Goal: Task Accomplishment & Management: Manage account settings

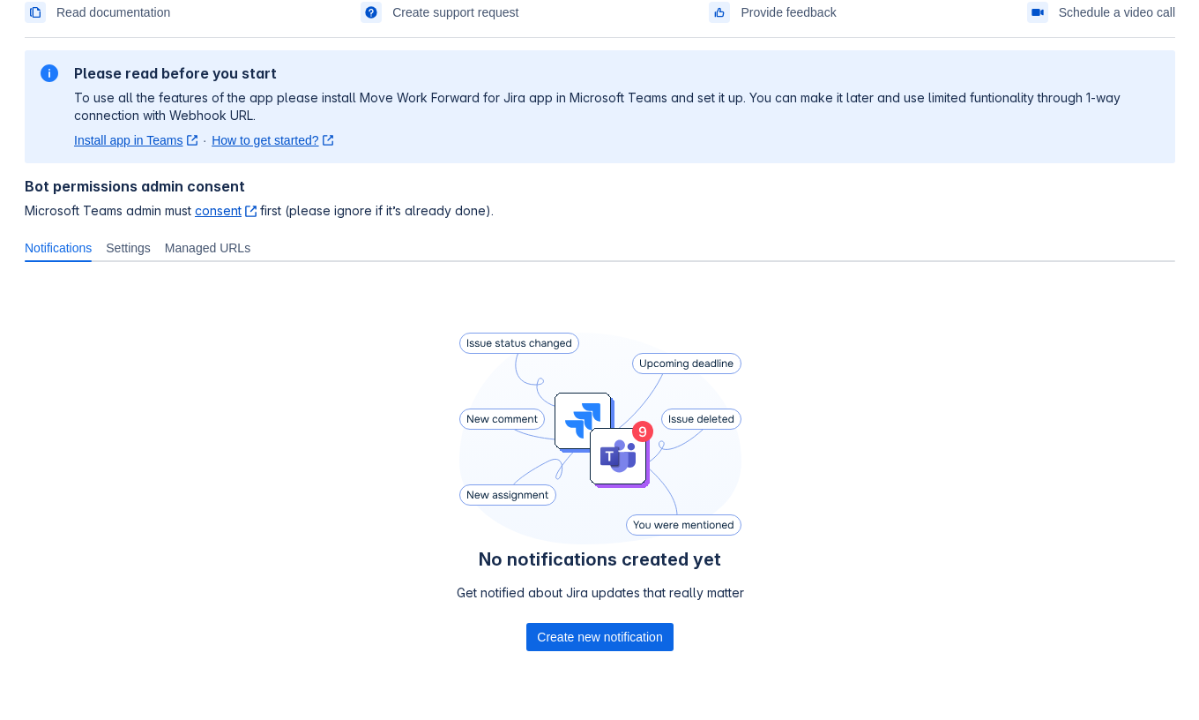
scroll to position [85, 0]
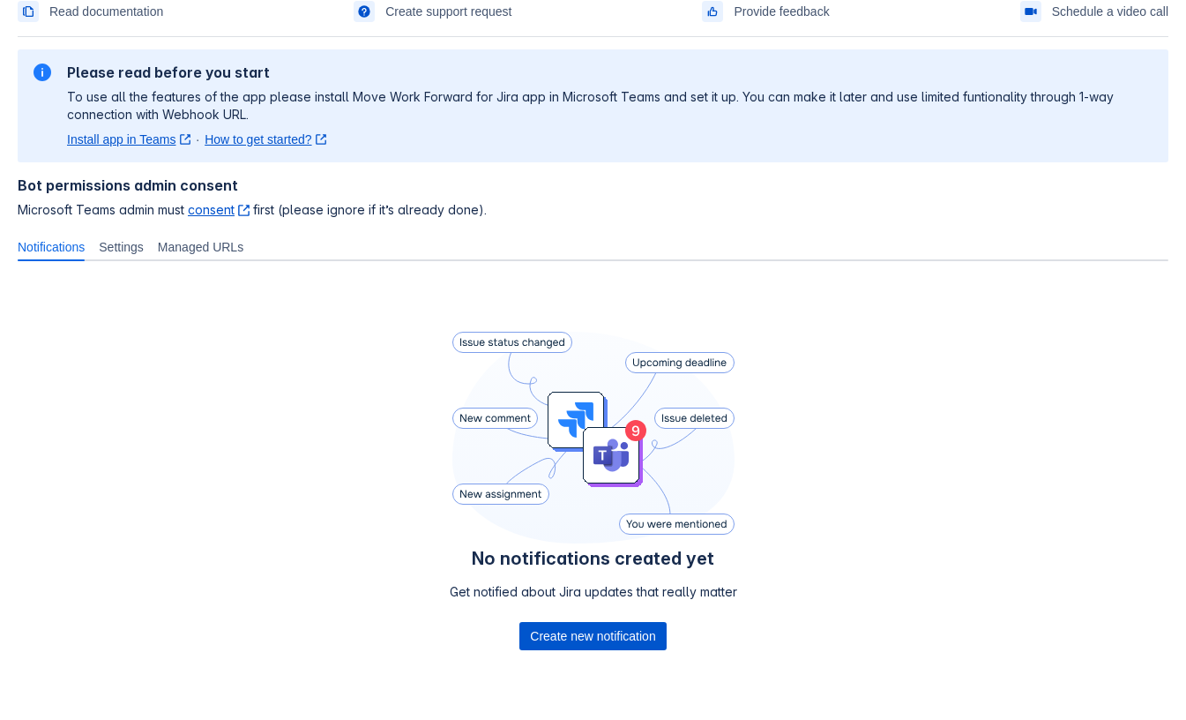
click at [554, 636] on span "Create new notification" at bounding box center [592, 636] width 125 height 28
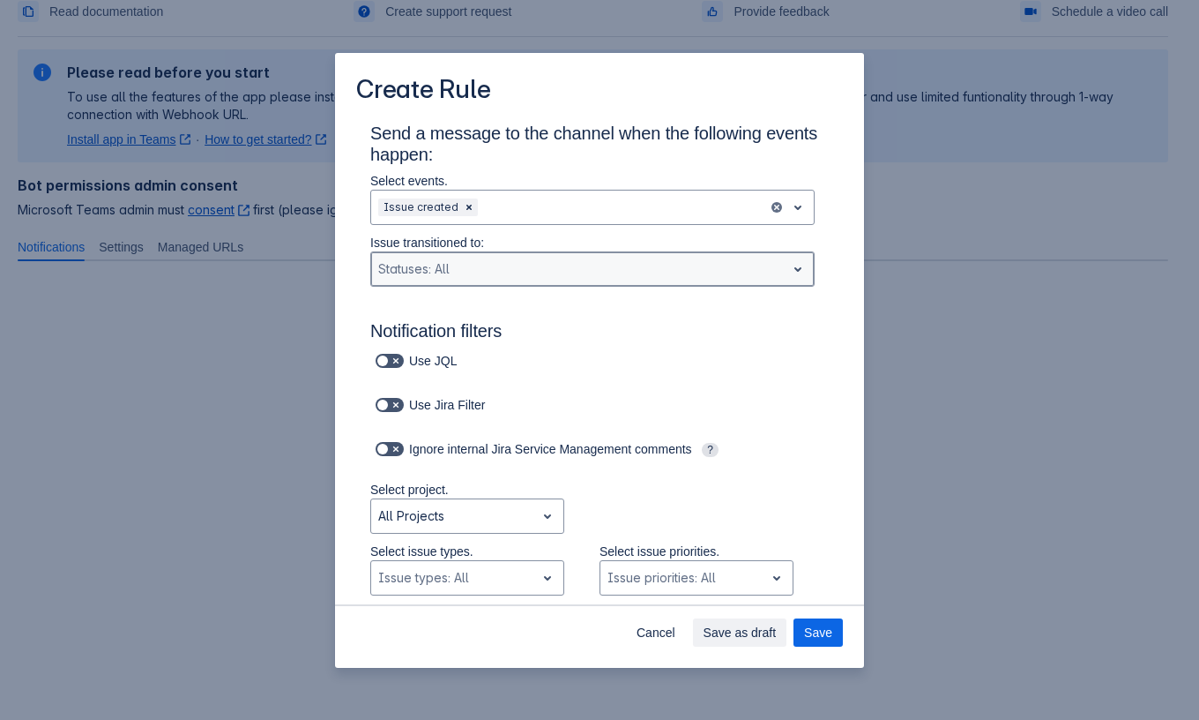
click at [473, 279] on div "Scrollable content" at bounding box center [578, 268] width 400 height 21
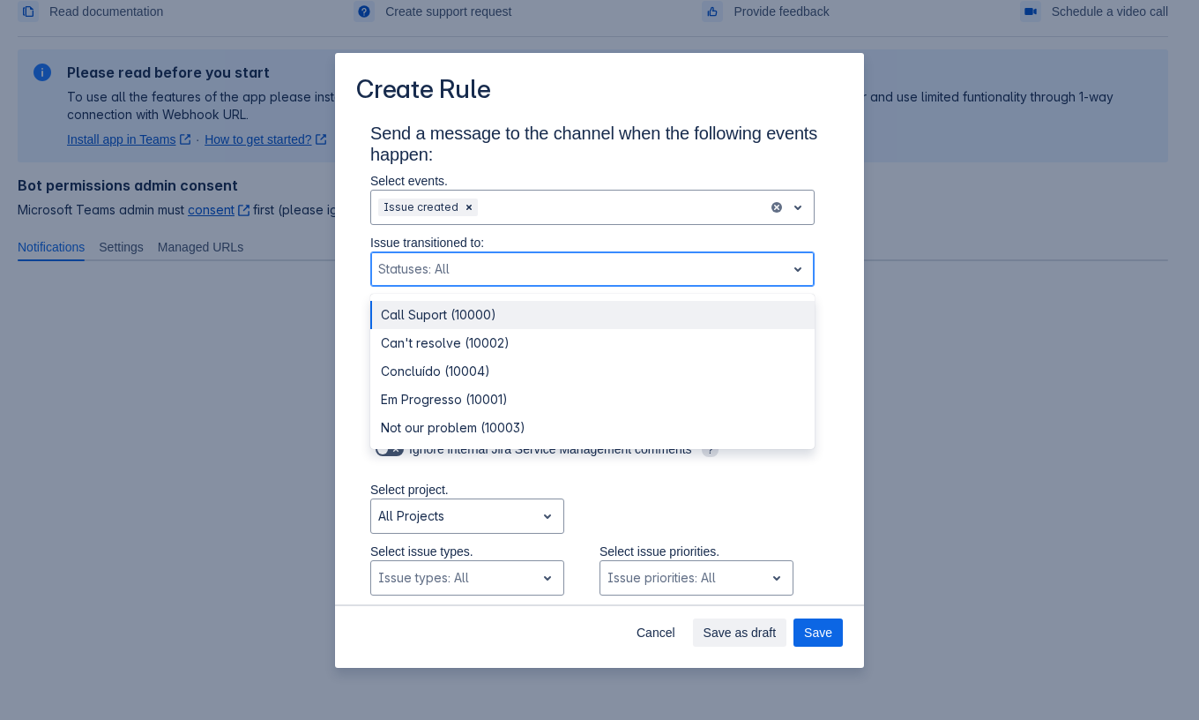
click at [447, 313] on div "Call Suport (10000)" at bounding box center [592, 315] width 444 height 28
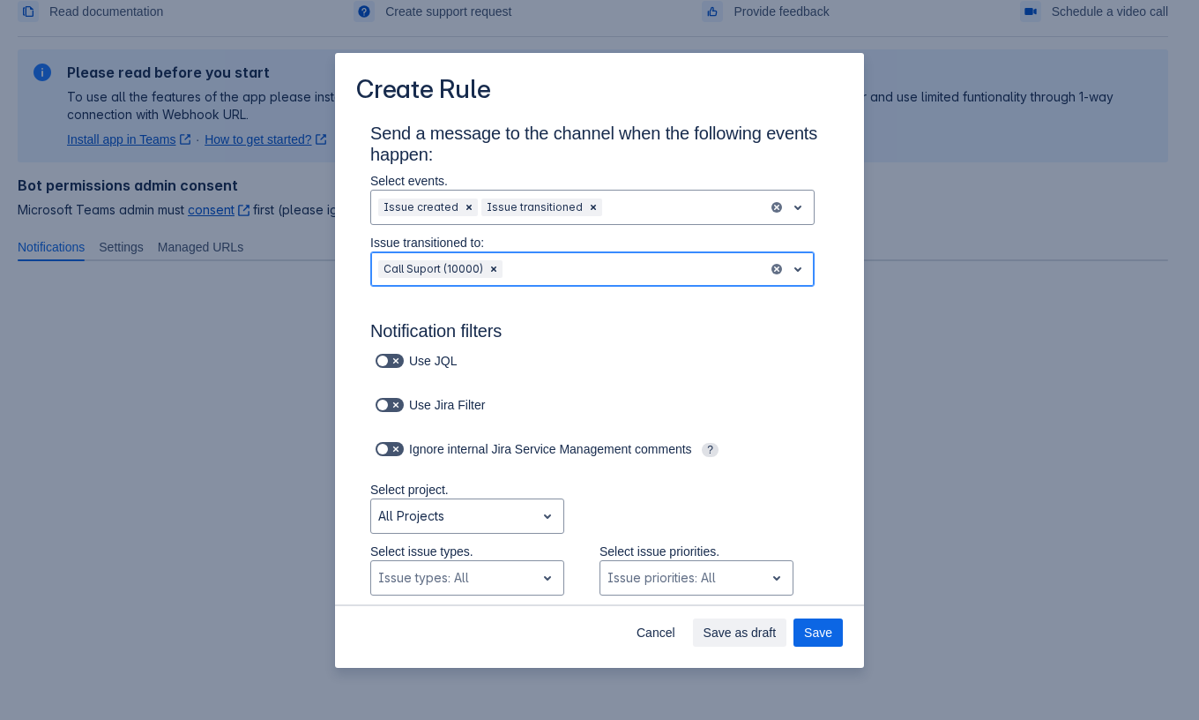
click at [584, 267] on div "Scrollable content" at bounding box center [633, 268] width 255 height 21
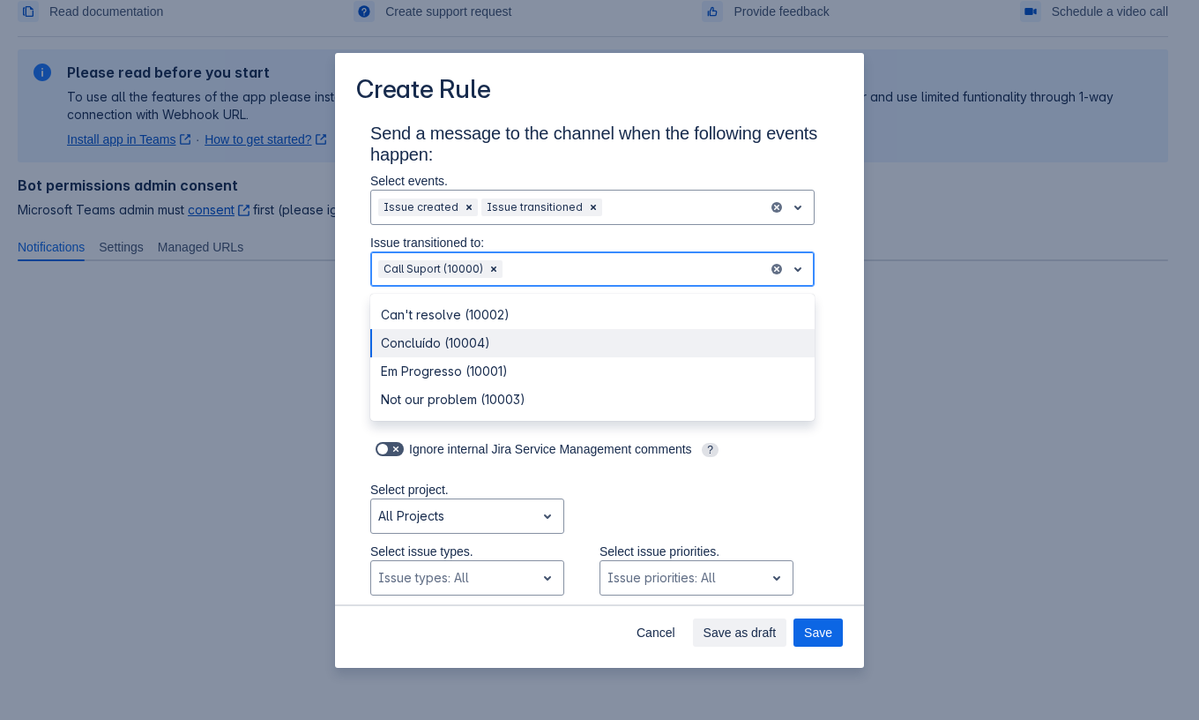
click at [594, 337] on div "Concluído (10004)" at bounding box center [592, 343] width 444 height 28
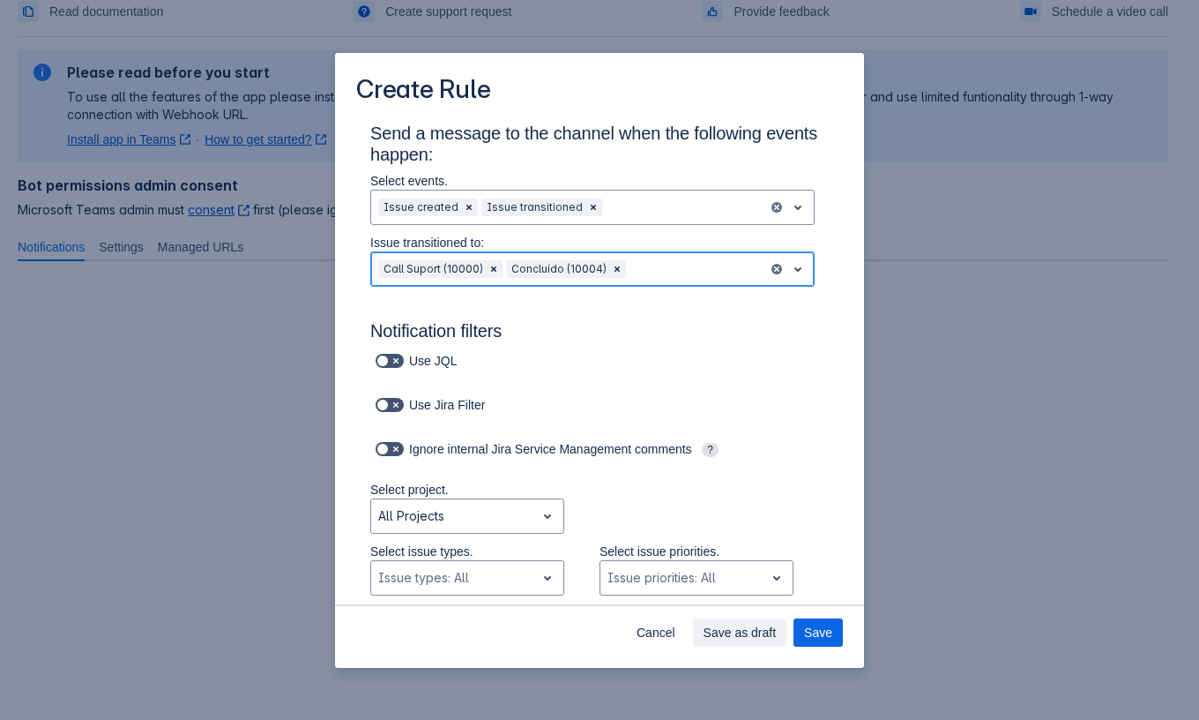
click at [683, 256] on div "Call Suport (10000) Concluído (10004)" at bounding box center [569, 269] width 397 height 28
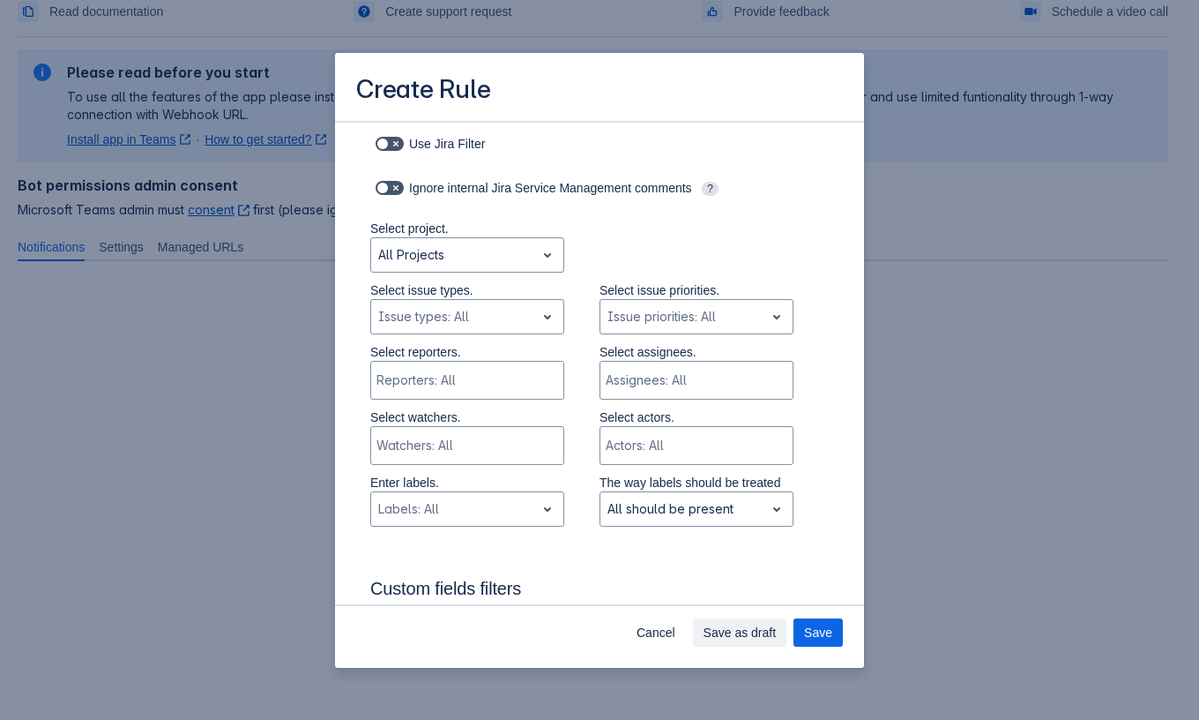
scroll to position [269, 0]
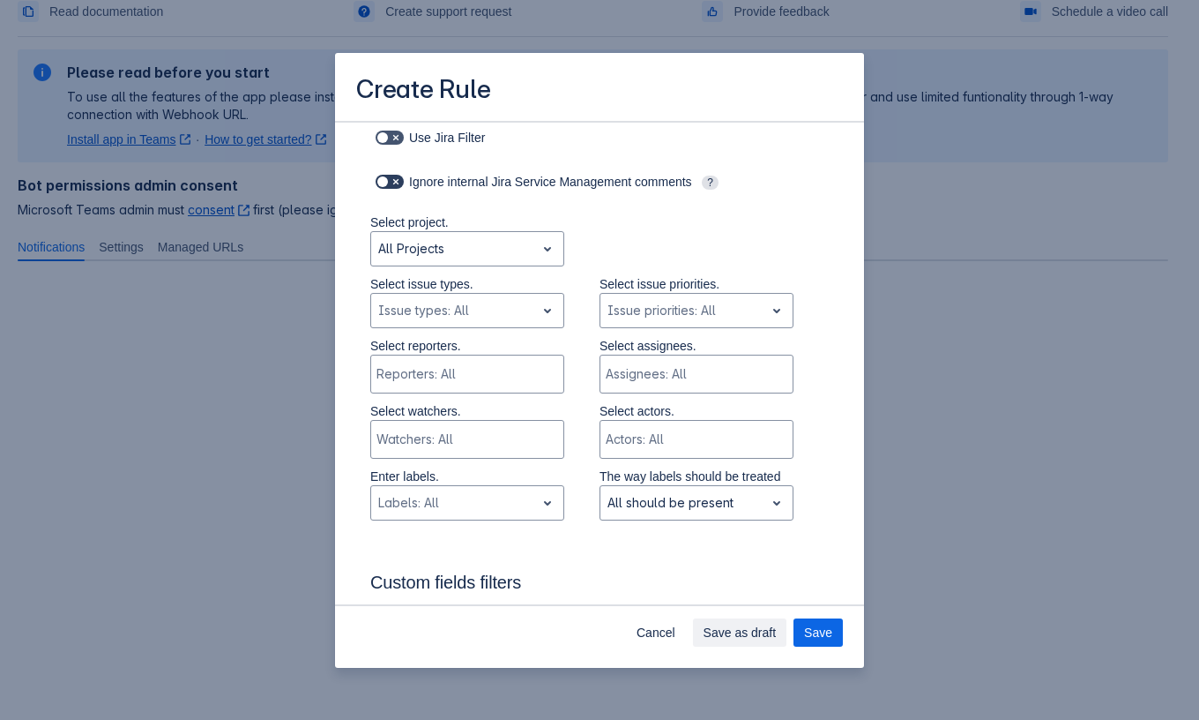
click at [385, 173] on label "Scrollable content" at bounding box center [389, 181] width 35 height 21
click at [385, 176] on input "Scrollable content" at bounding box center [381, 181] width 11 height 11
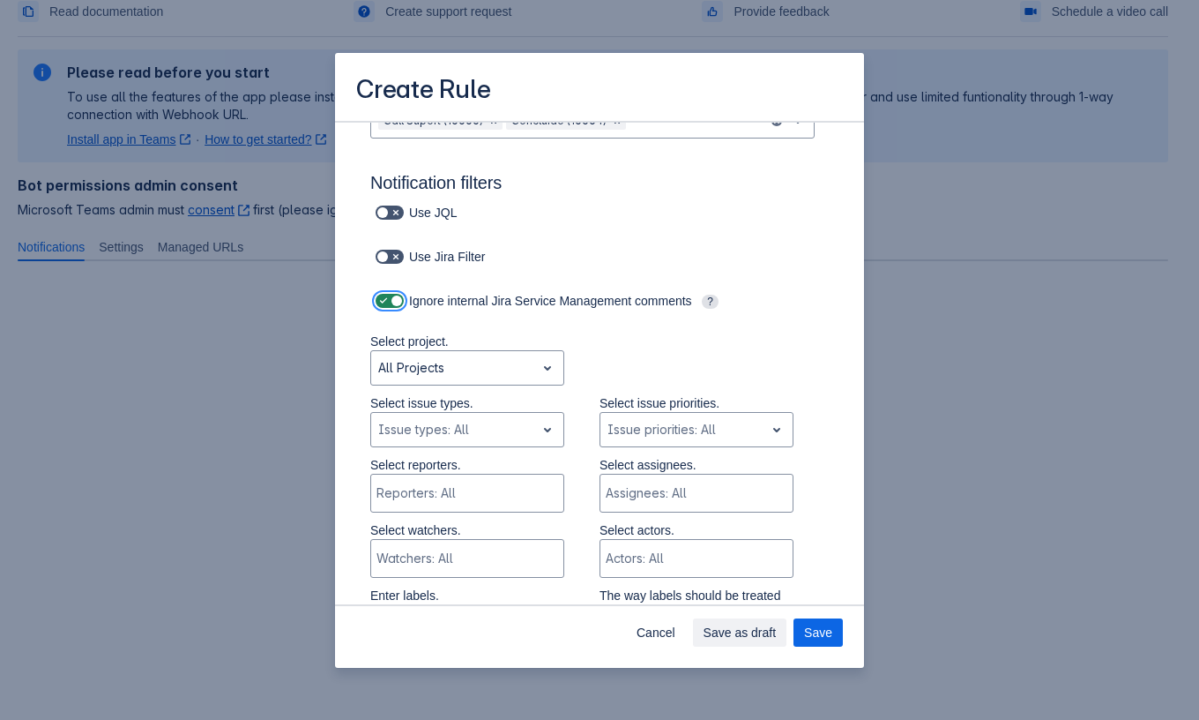
scroll to position [148, 0]
click at [392, 308] on span "Scrollable content" at bounding box center [396, 302] width 14 height 14
click at [387, 308] on input "Scrollable content" at bounding box center [381, 302] width 11 height 11
checkbox input "false"
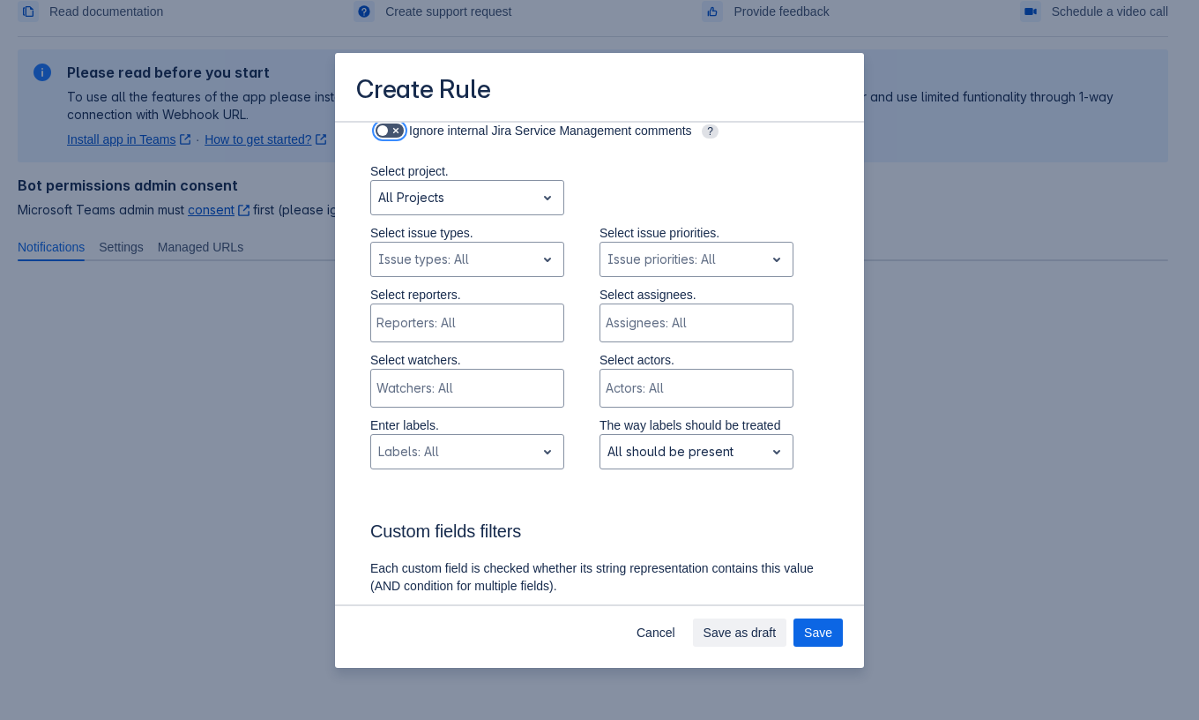
scroll to position [322, 0]
click at [551, 201] on span "open" at bounding box center [547, 195] width 21 height 21
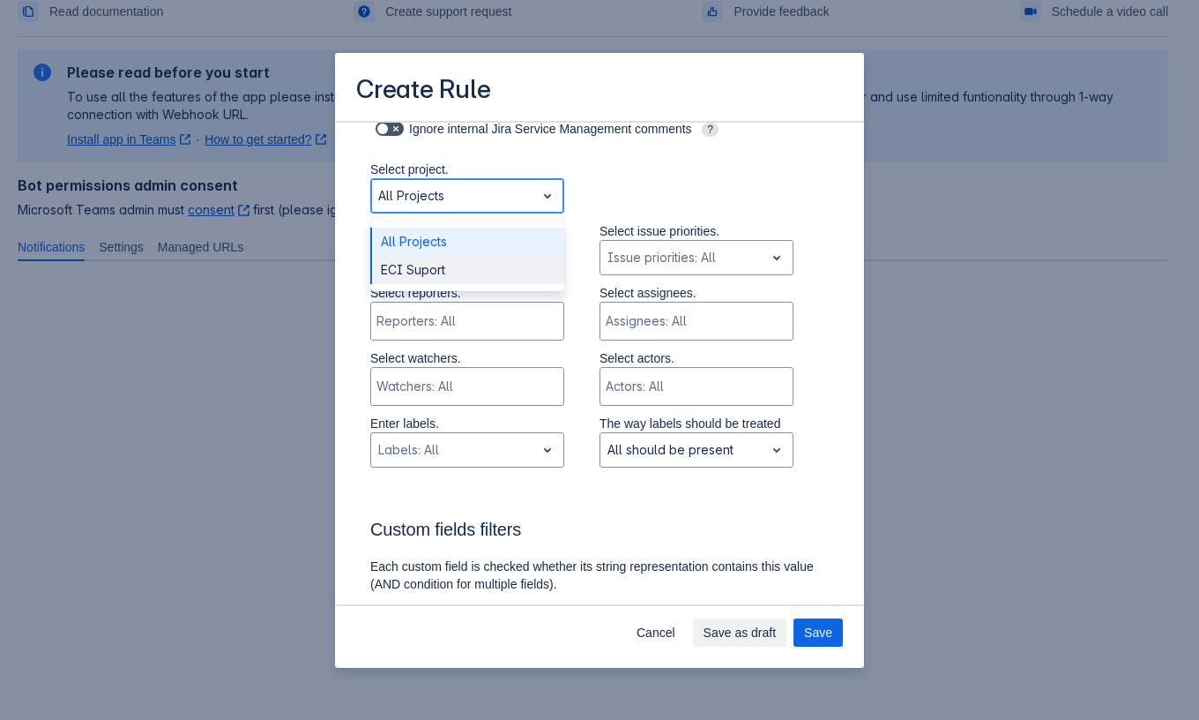
click at [467, 266] on div "ECI Suport" at bounding box center [467, 270] width 194 height 28
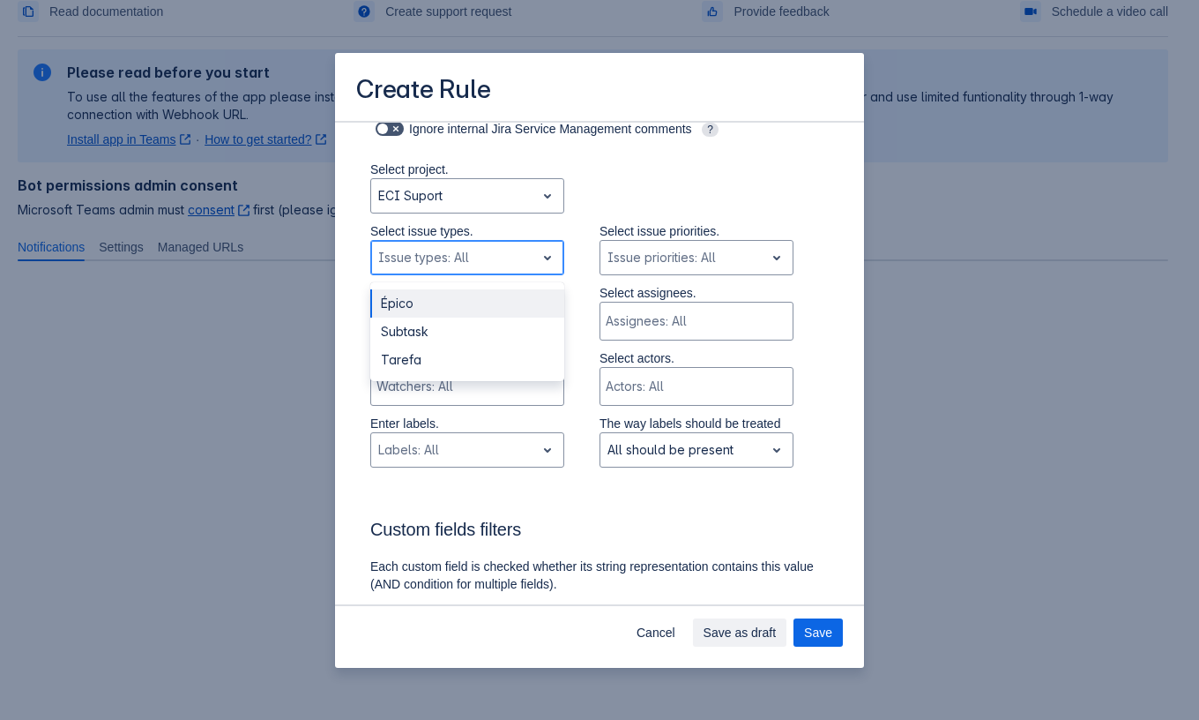
click at [500, 258] on div "Scrollable content" at bounding box center [453, 257] width 150 height 21
click at [454, 379] on div "Épico Subtask Tarefa" at bounding box center [467, 331] width 194 height 99
click at [497, 350] on div "Tarefa" at bounding box center [467, 360] width 194 height 28
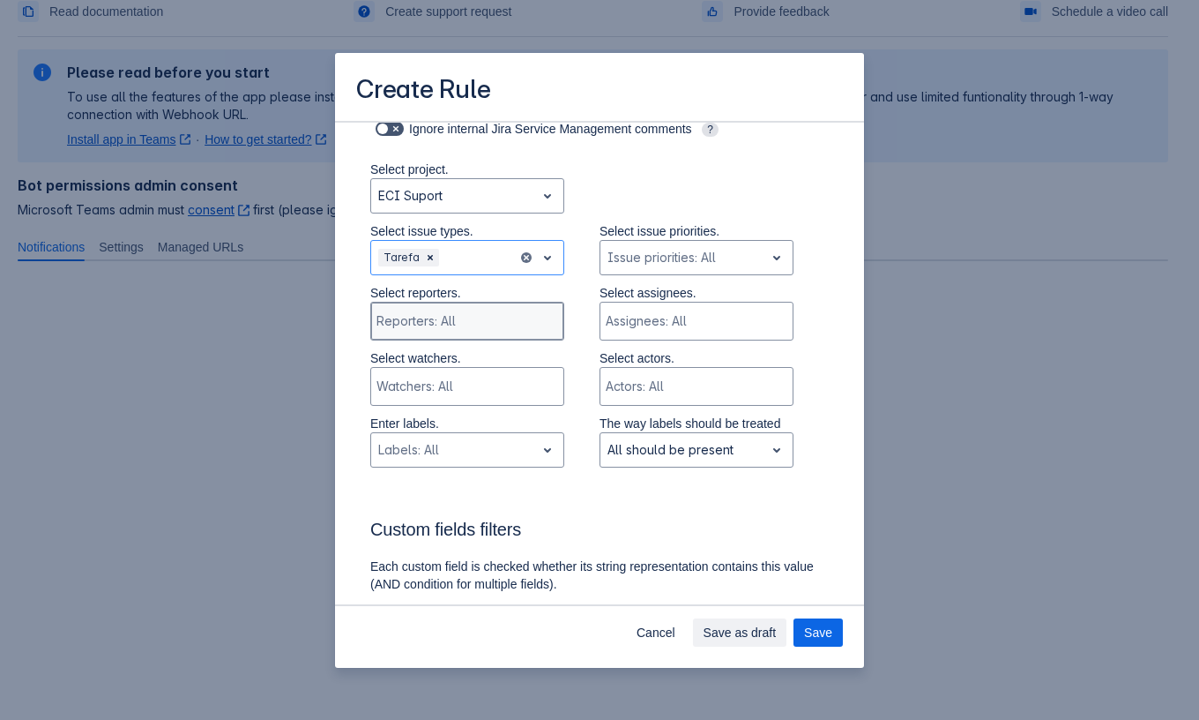
click at [474, 332] on div "Reporters: All" at bounding box center [465, 320] width 189 height 35
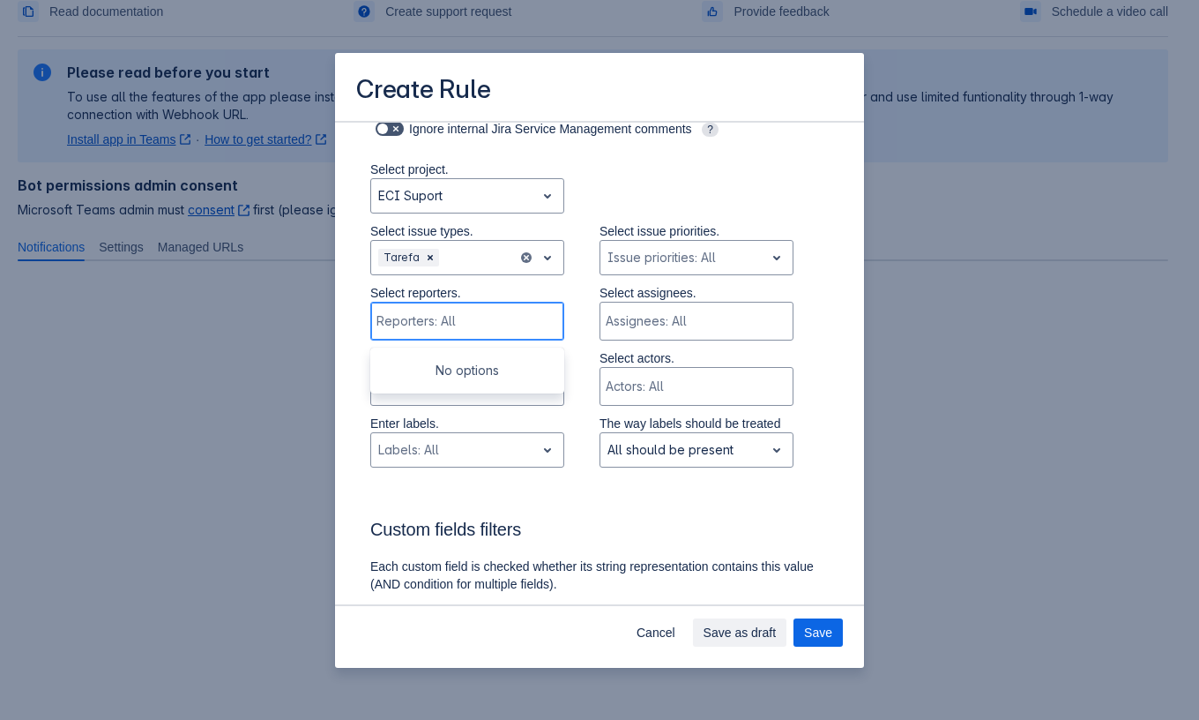
click at [512, 312] on div "Scrollable content" at bounding box center [466, 321] width 178 height 18
click at [408, 394] on div "Scrollable content" at bounding box center [466, 386] width 178 height 18
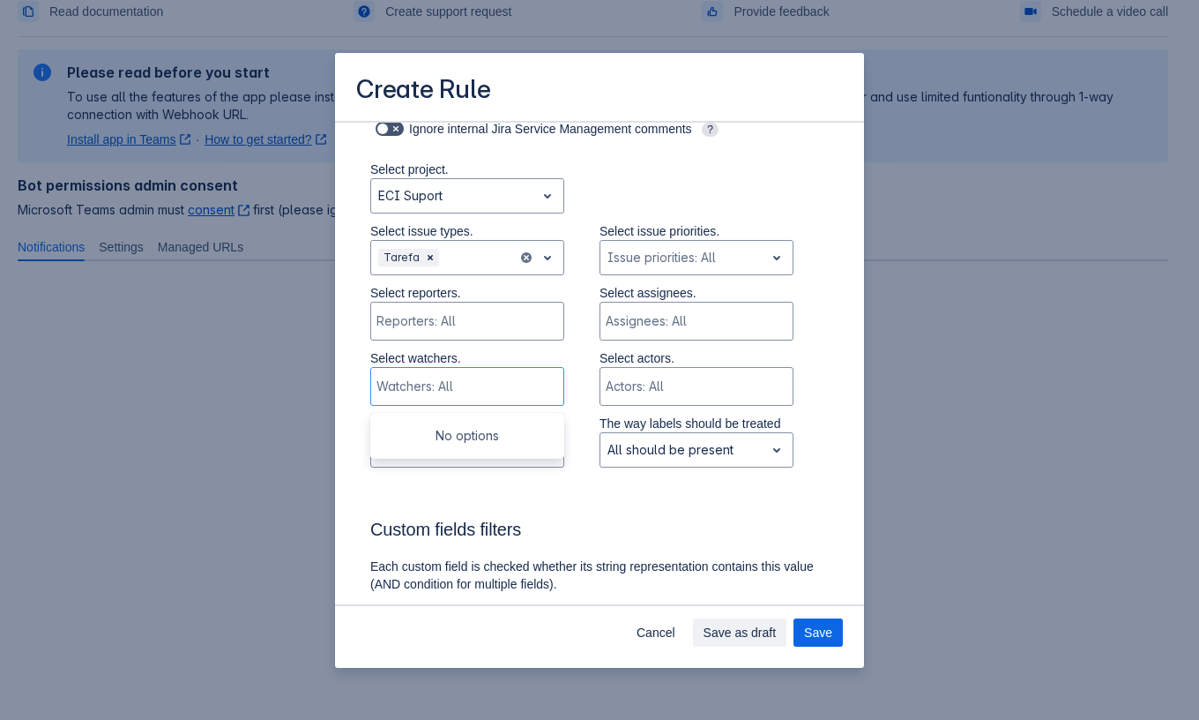
click at [360, 347] on div "Select reporters. Reporters: All Select assignees. Assignees: All" at bounding box center [582, 316] width 494 height 65
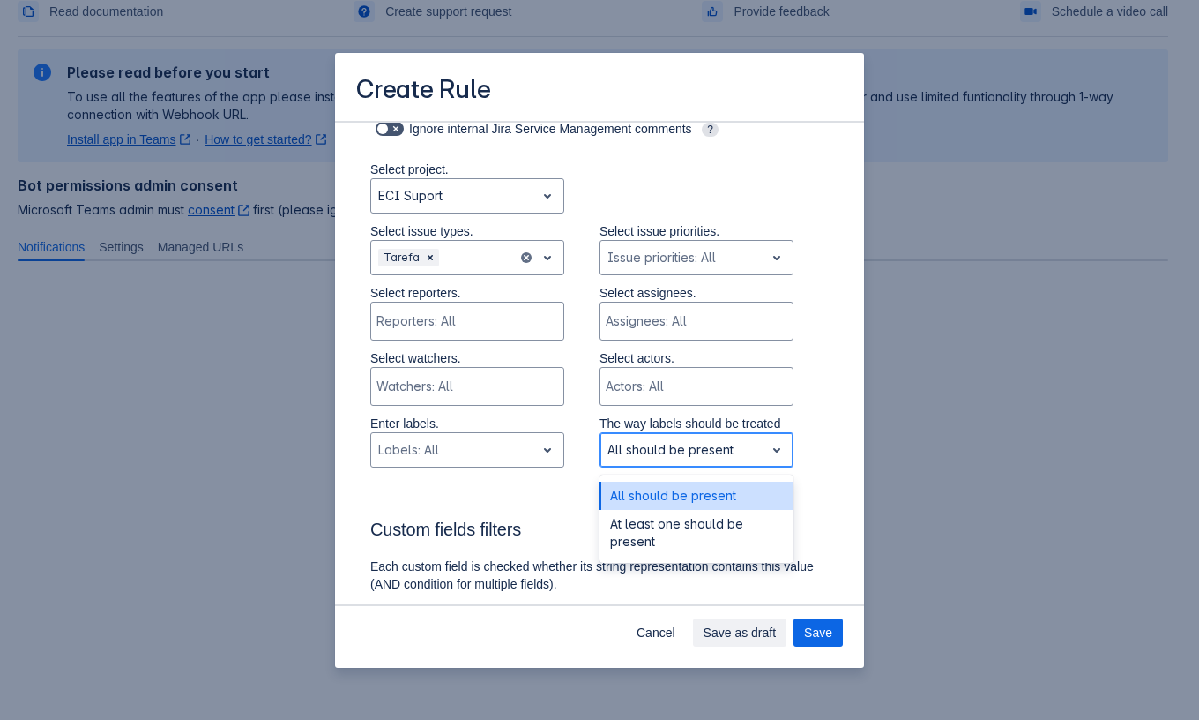
click at [632, 443] on div "Scrollable content" at bounding box center [683, 449] width 150 height 21
click at [571, 447] on div "Enter labels. , multiple selections available, Labels: All The way labels shoul…" at bounding box center [582, 446] width 494 height 62
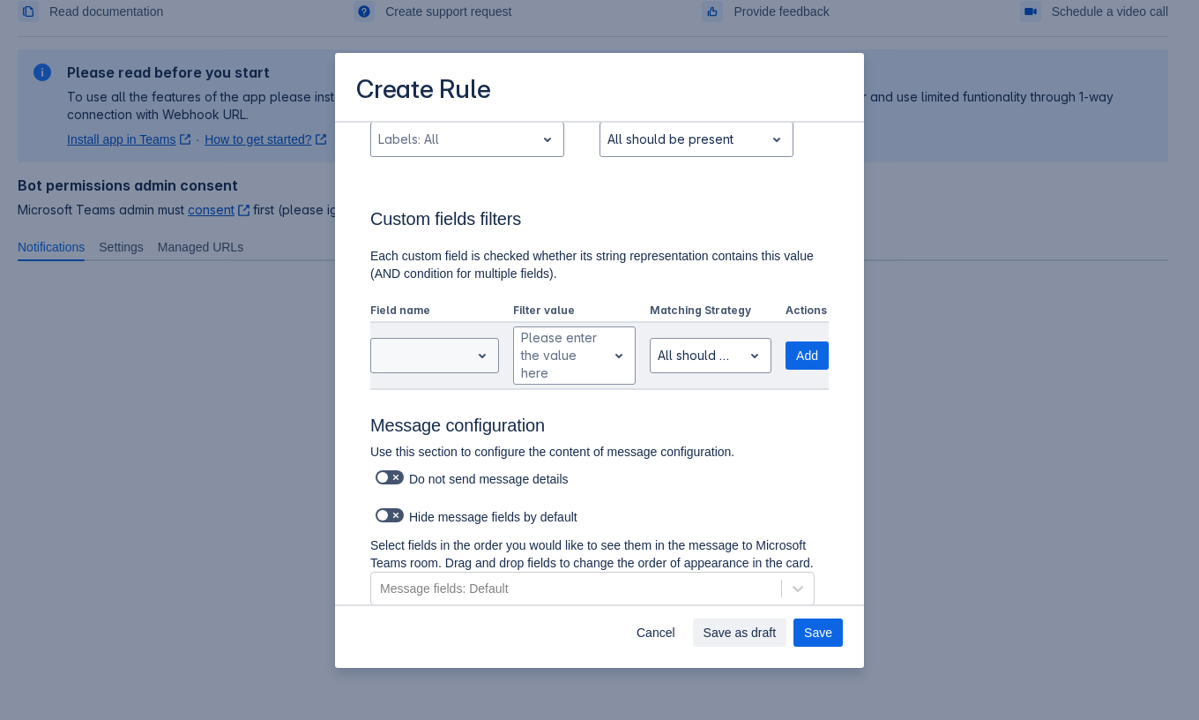
scroll to position [633, 0]
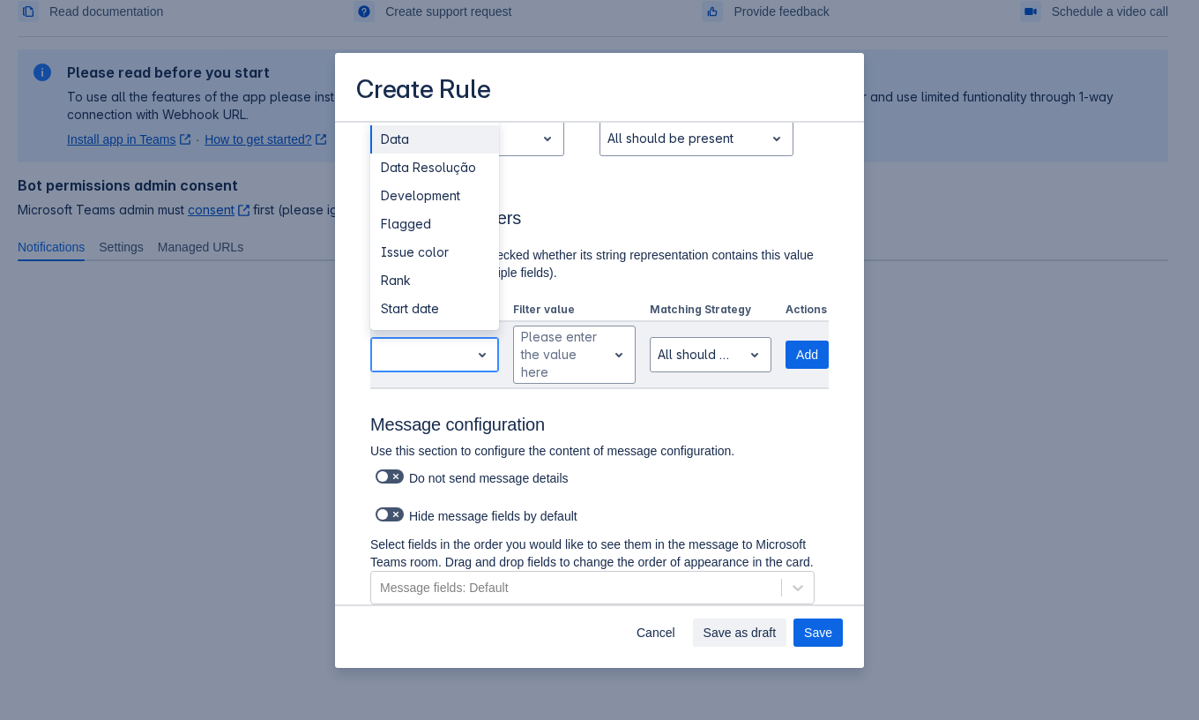
click at [483, 357] on span "open" at bounding box center [482, 354] width 21 height 21
click at [424, 137] on div "Data" at bounding box center [434, 139] width 129 height 28
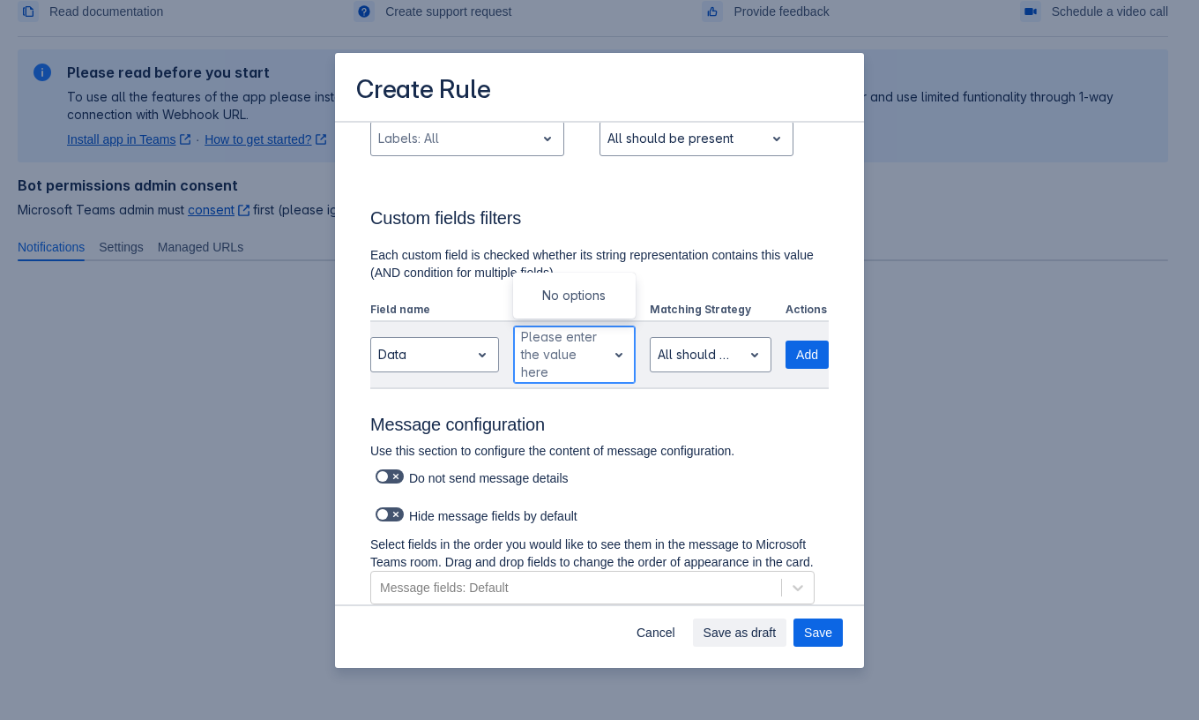
click at [591, 359] on div "Please enter the value here" at bounding box center [560, 354] width 93 height 56
click at [609, 362] on span "open" at bounding box center [619, 354] width 21 height 21
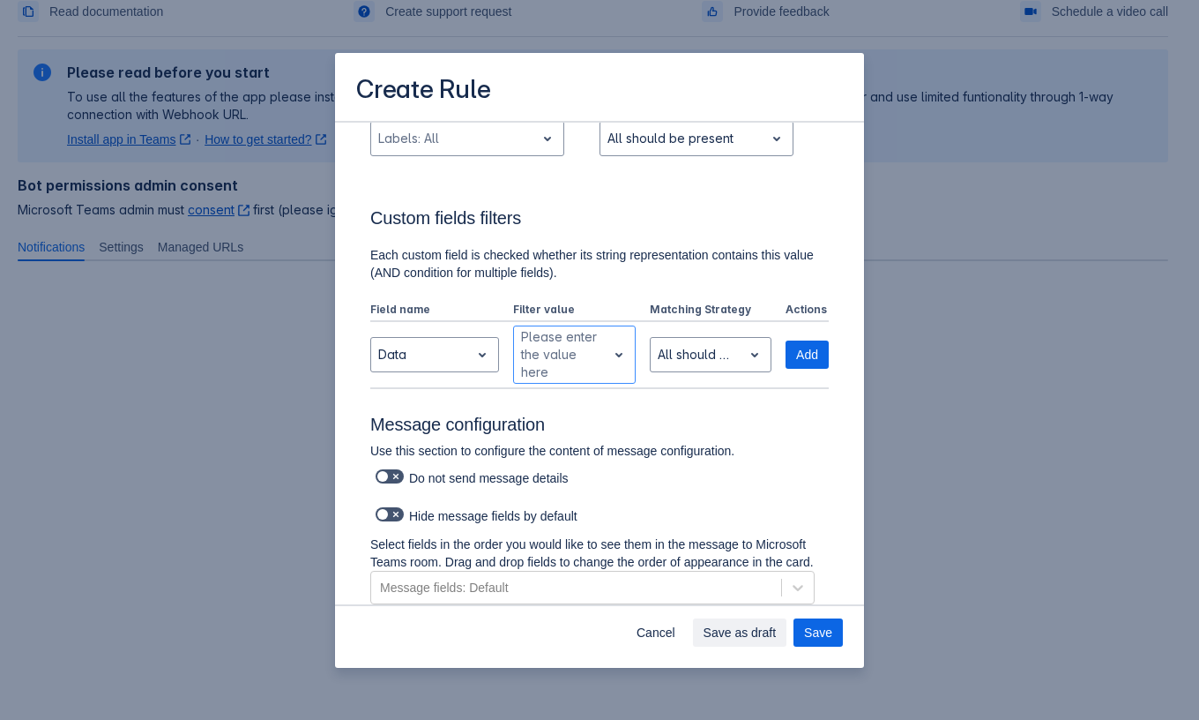
click at [621, 416] on h3 "Message configuration" at bounding box center [599, 428] width 459 height 28
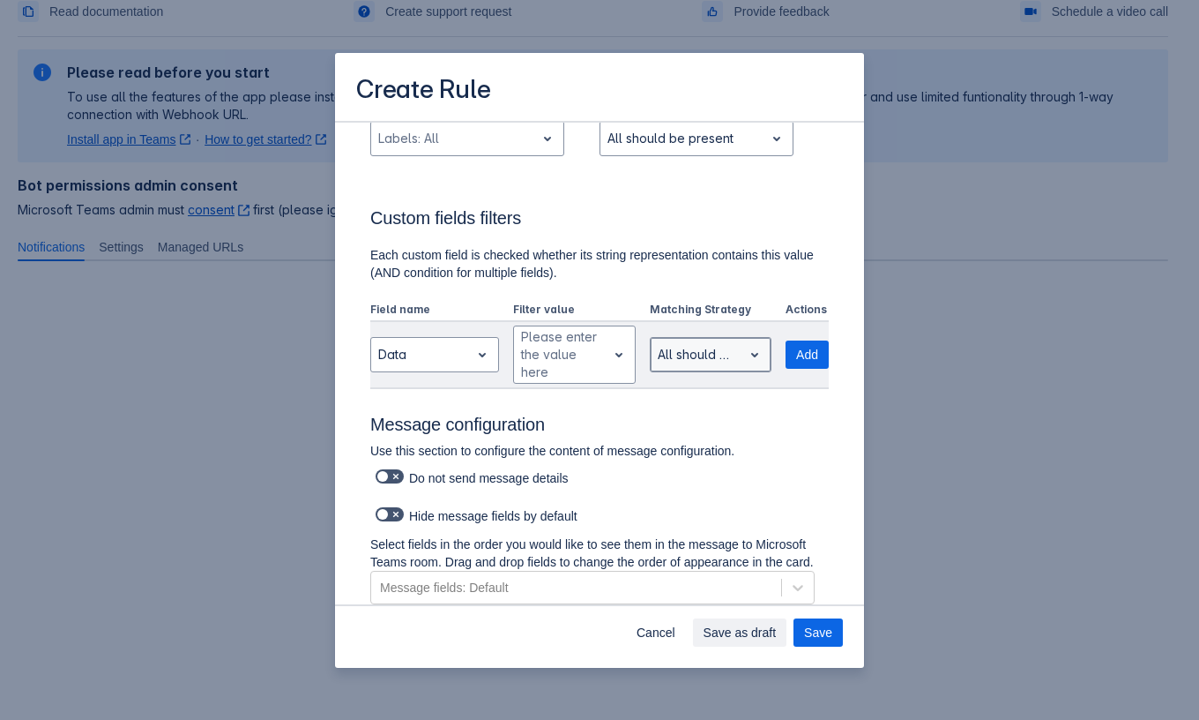
click at [744, 348] on span "open" at bounding box center [754, 354] width 21 height 21
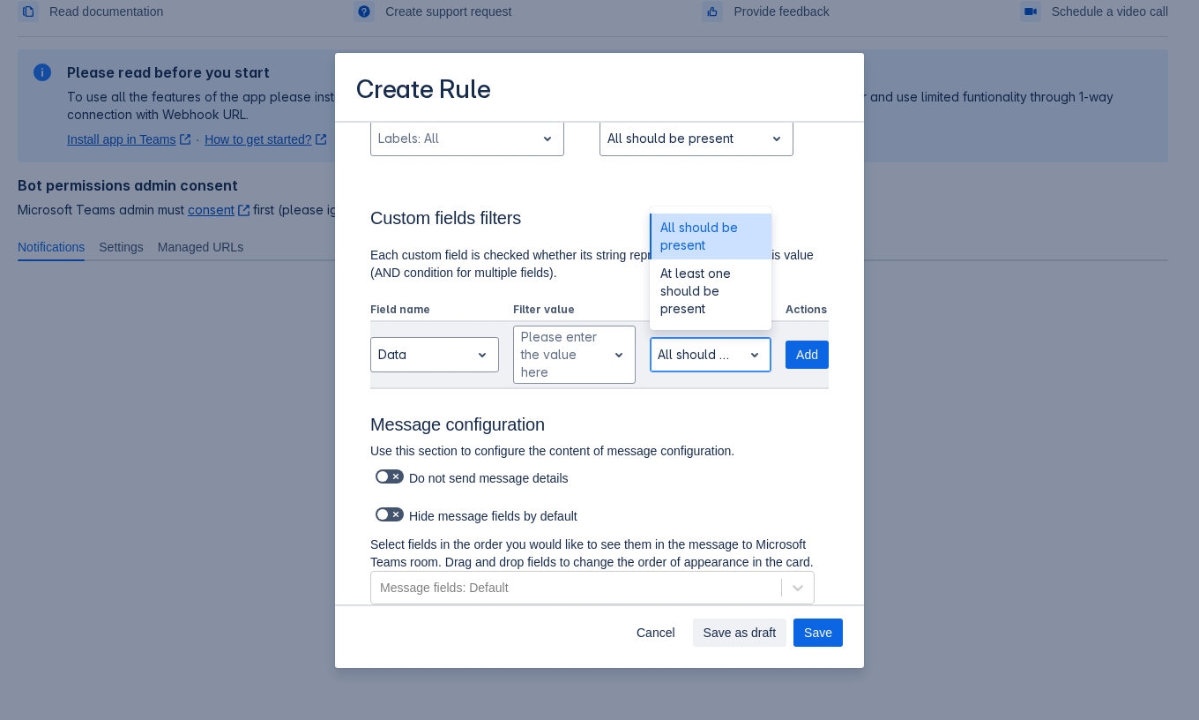
click at [744, 348] on span "open" at bounding box center [754, 354] width 21 height 21
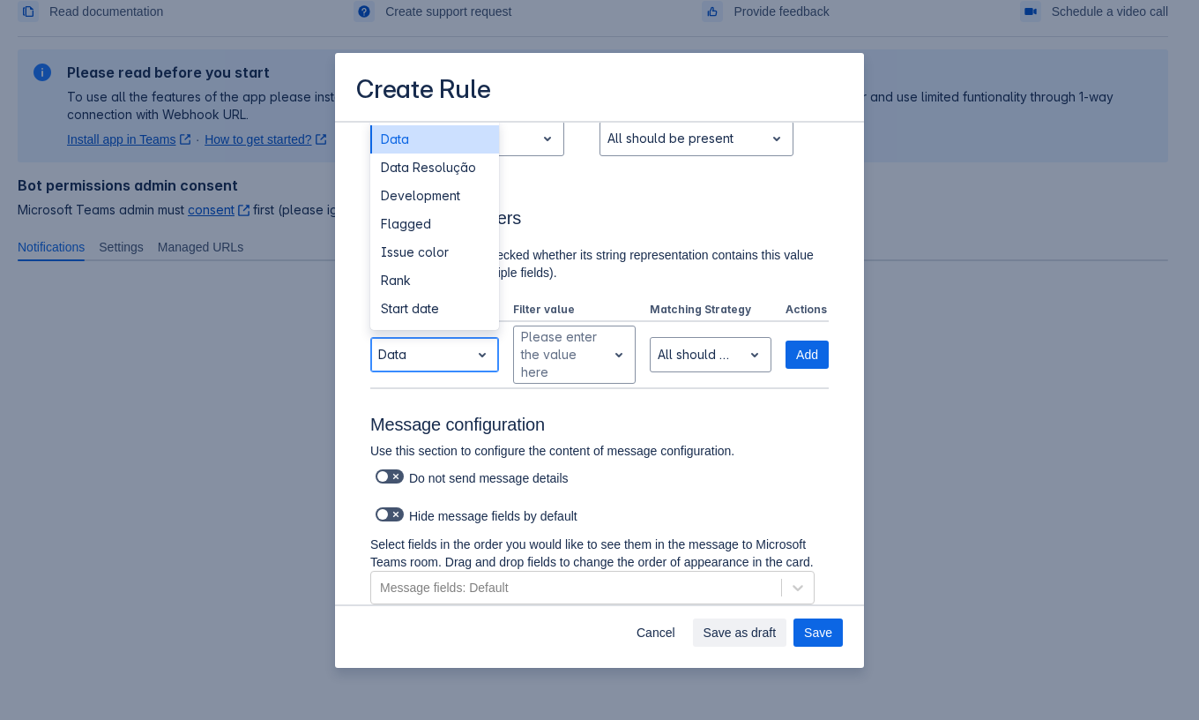
click at [489, 343] on div "Scrollable content" at bounding box center [482, 355] width 25 height 32
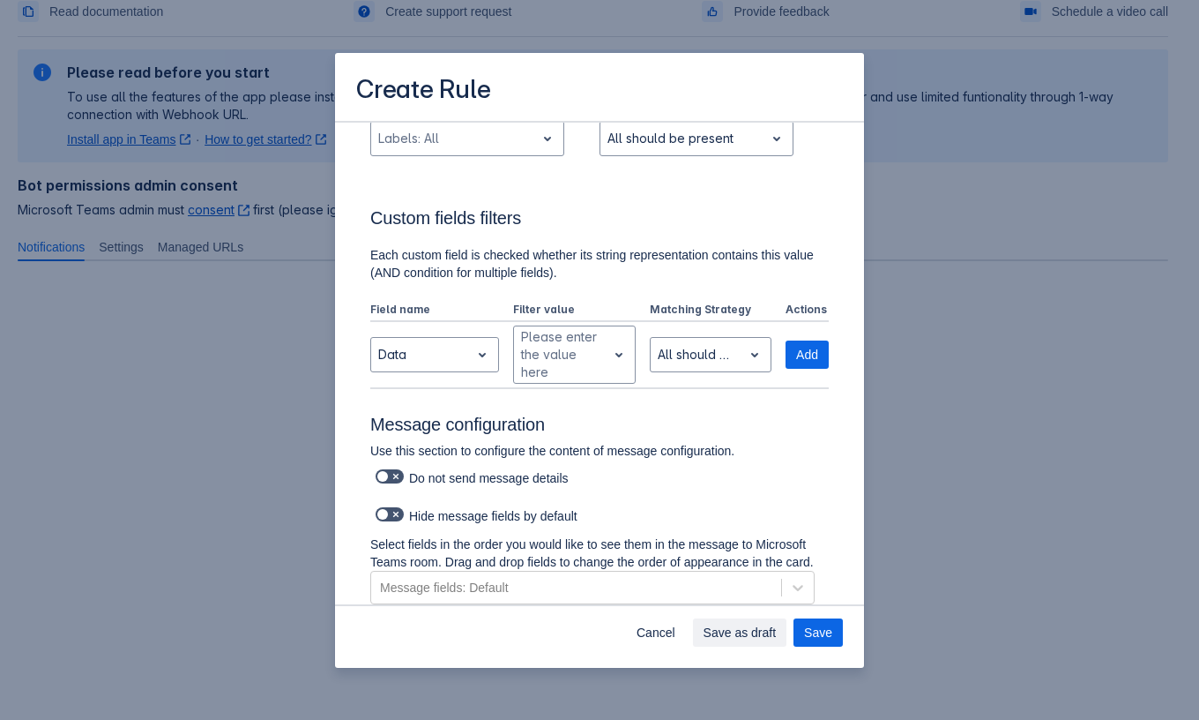
click at [759, 428] on h3 "Message configuration" at bounding box center [599, 428] width 459 height 28
click at [798, 367] on span "Add" at bounding box center [807, 354] width 22 height 28
click at [796, 359] on span "Add" at bounding box center [807, 354] width 22 height 28
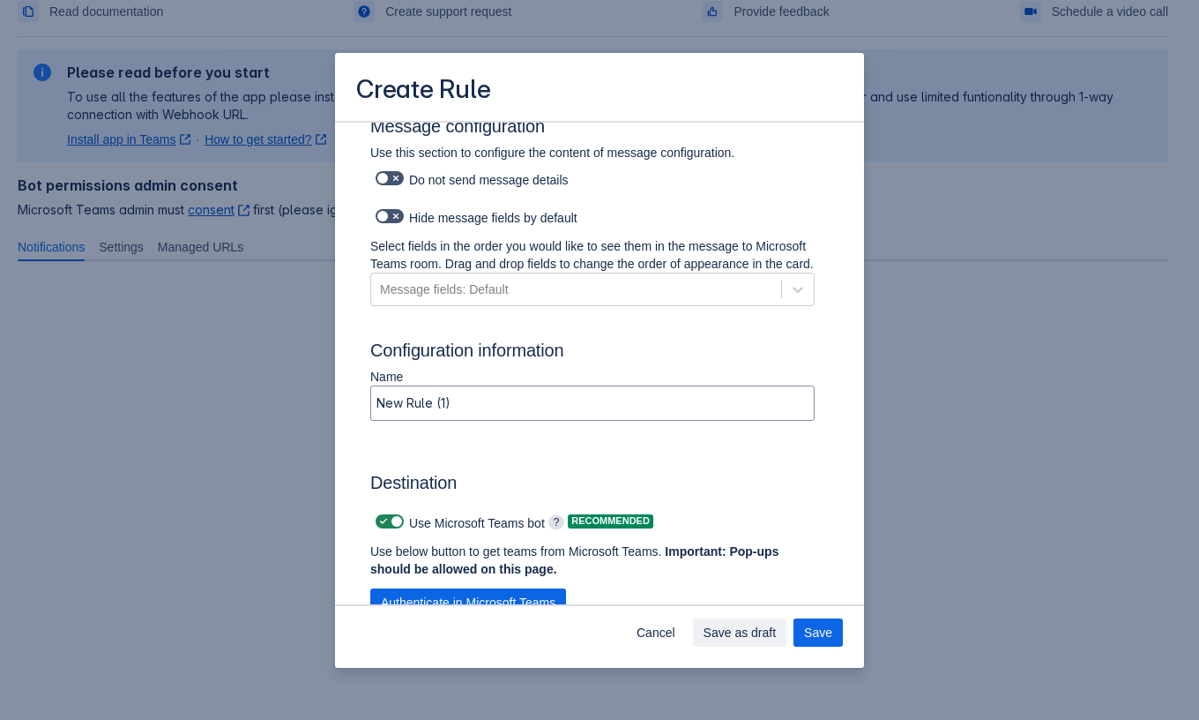
scroll to position [953, 0]
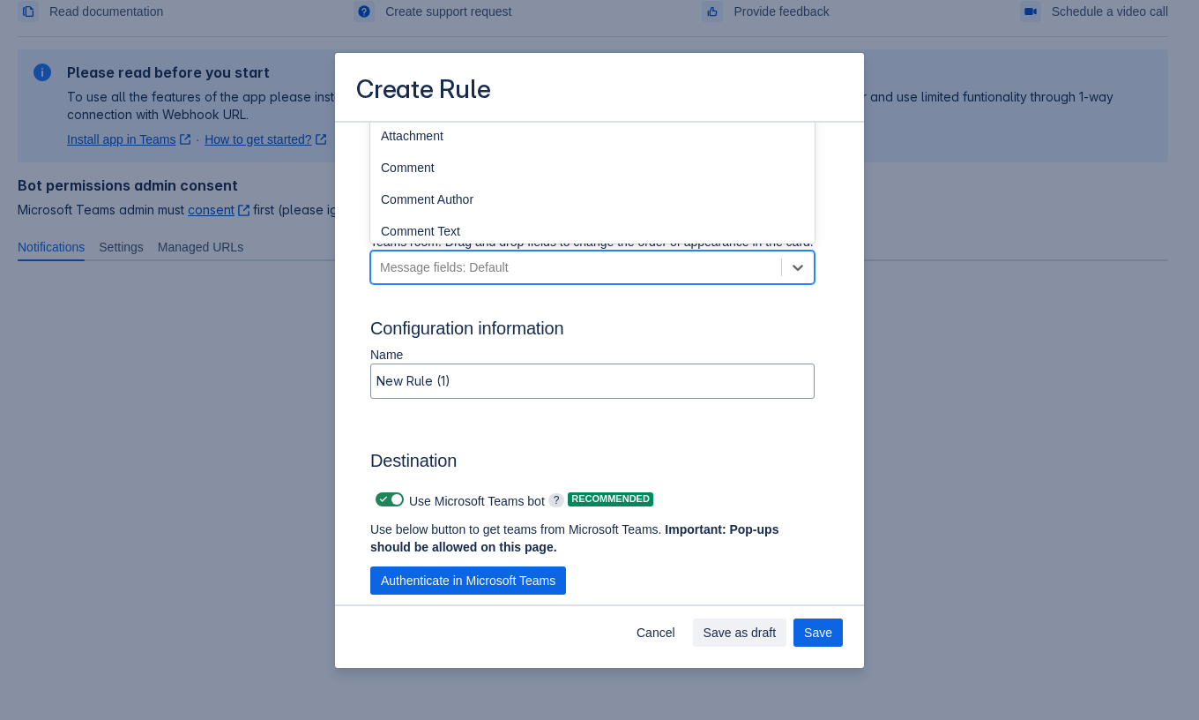
click at [548, 281] on div "Message fields: Default" at bounding box center [576, 267] width 410 height 28
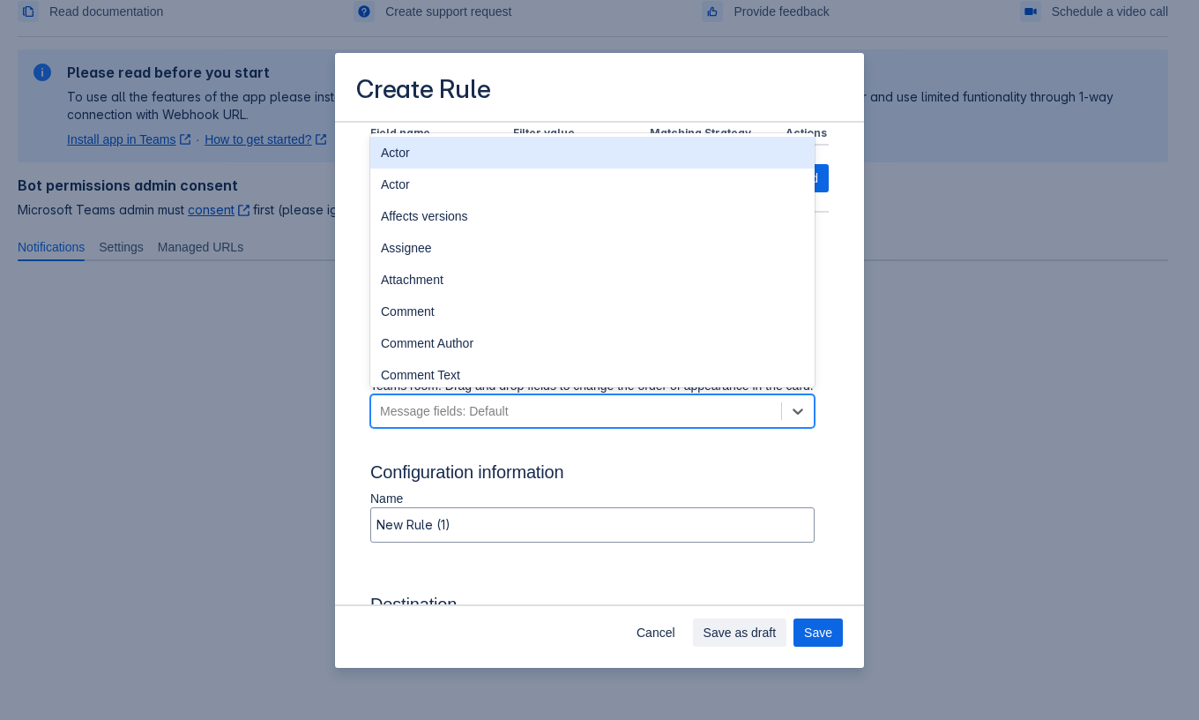
scroll to position [809, 0]
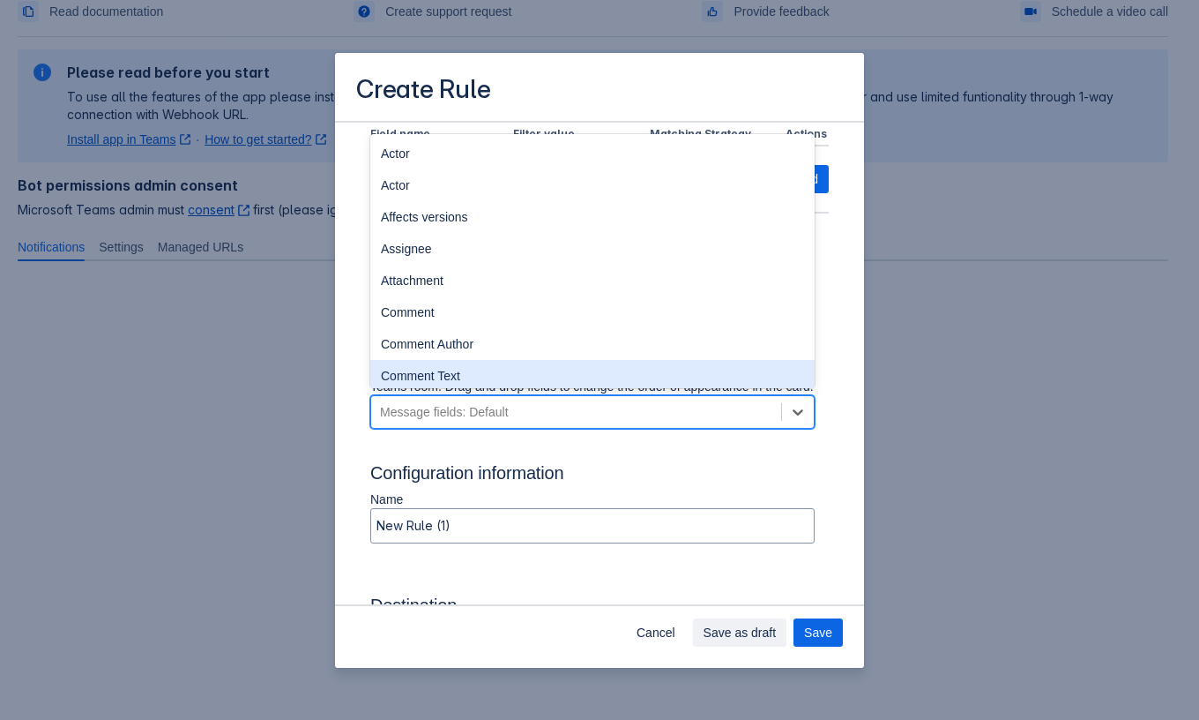
click at [462, 458] on div "Send a message to the channel when the following events happen: Select events. …" at bounding box center [599, 163] width 459 height 1695
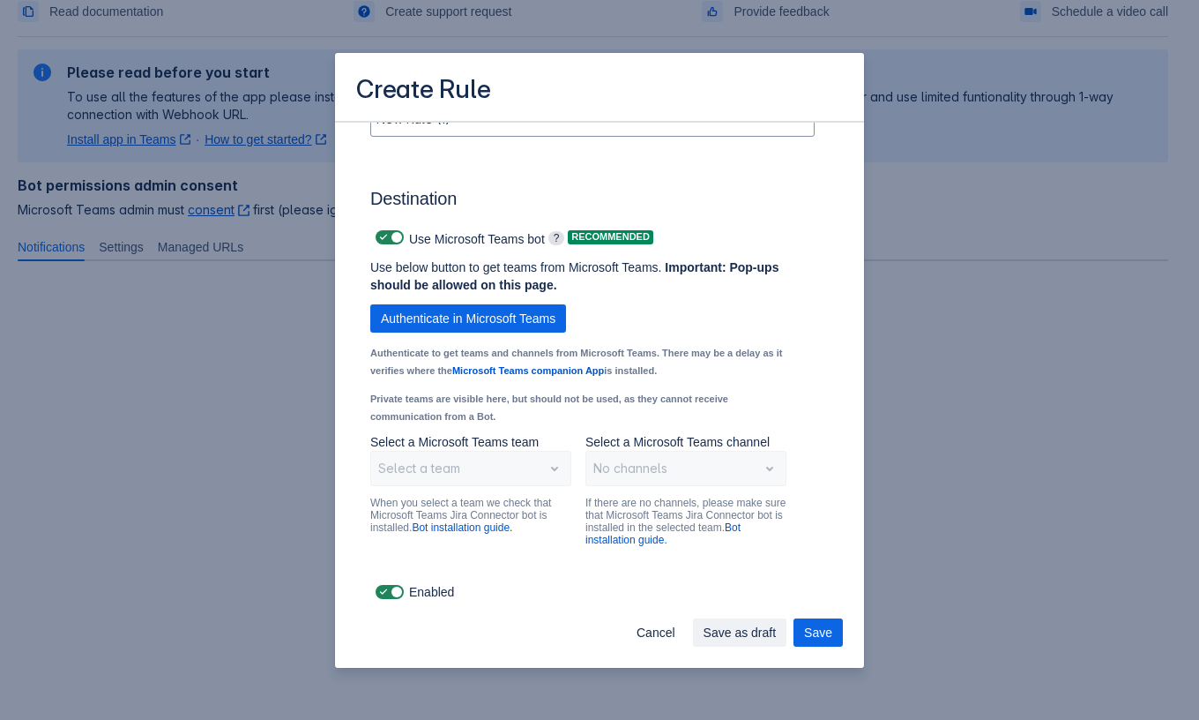
scroll to position [1233, 0]
click at [502, 327] on span "Authenticate in Microsoft Teams" at bounding box center [468, 318] width 175 height 28
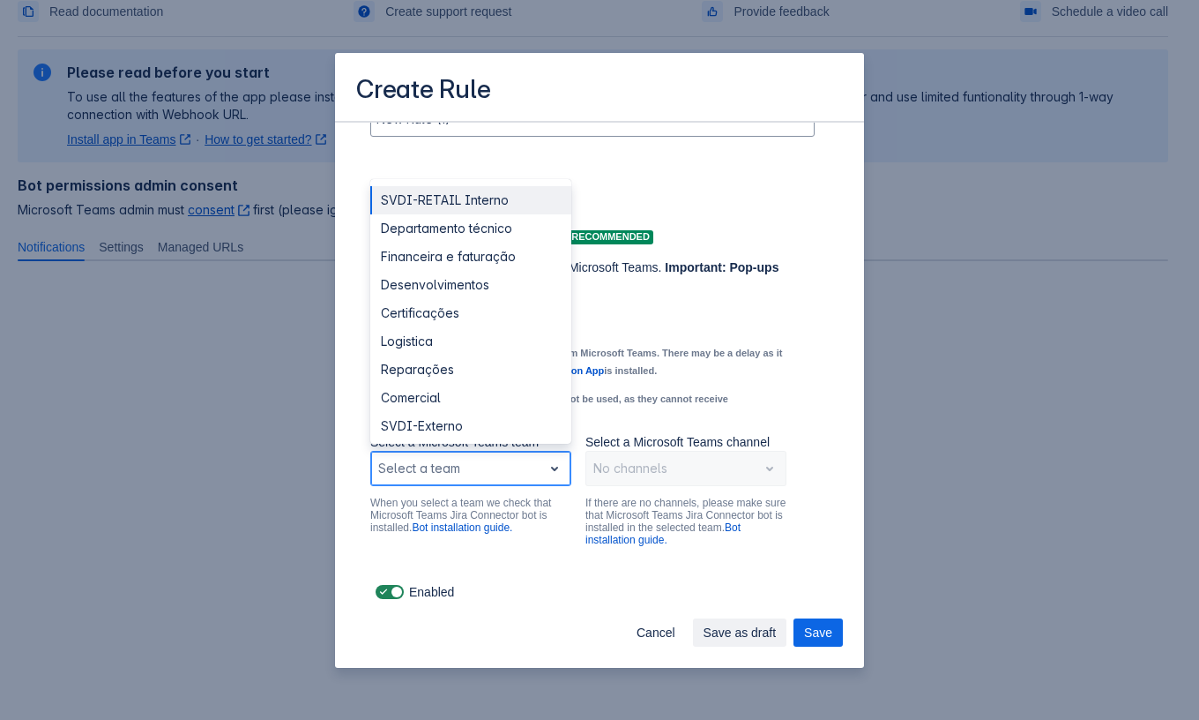
click at [532, 471] on div "Select a team" at bounding box center [456, 468] width 171 height 28
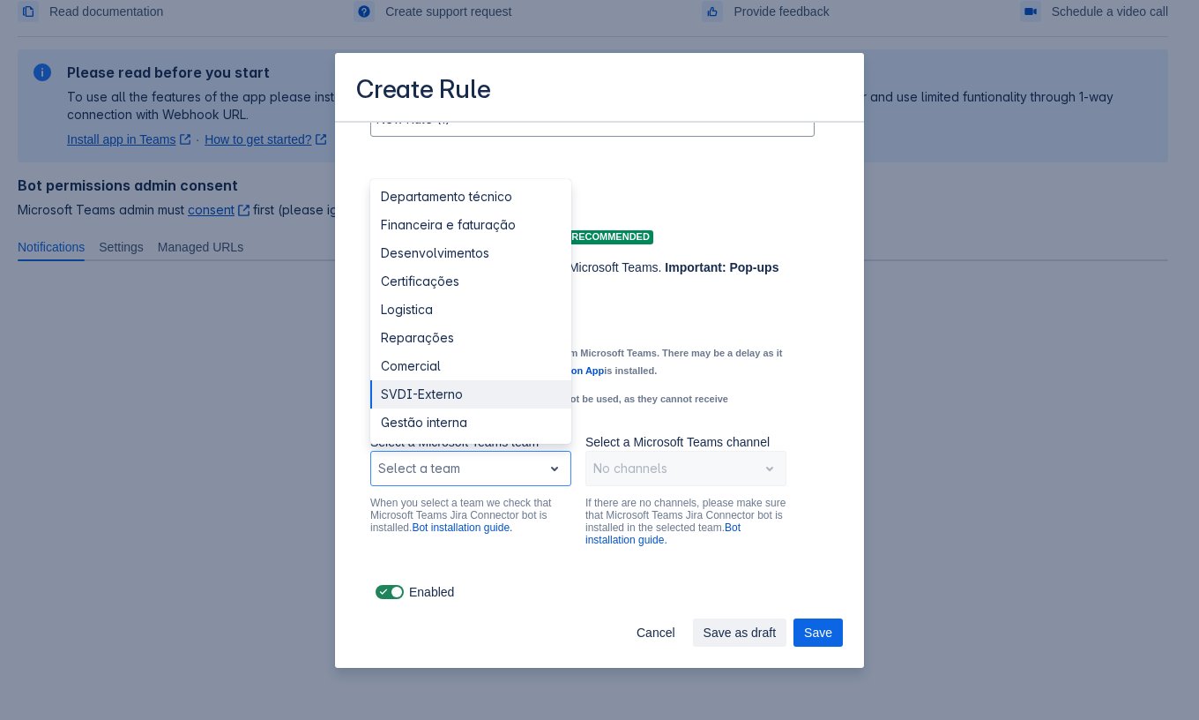
click at [642, 415] on p "Private teams are visible here, but should not be used, as they cannot receive …" at bounding box center [578, 406] width 416 height 35
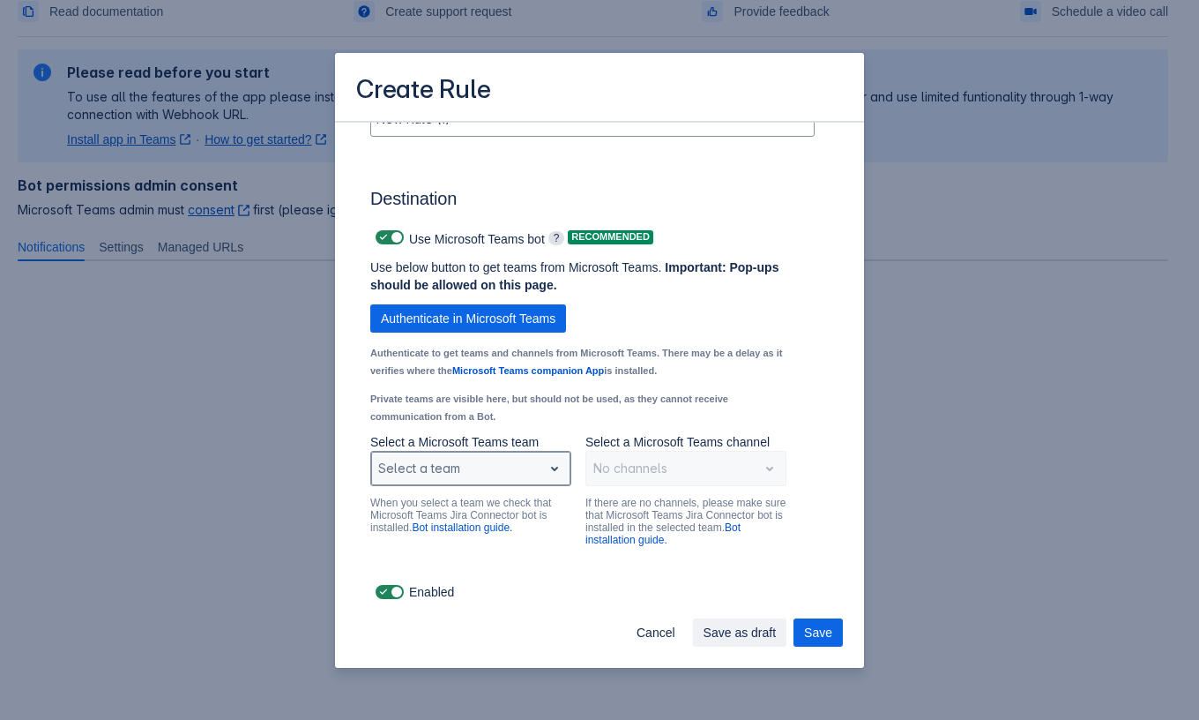
click at [521, 465] on div "Scrollable content" at bounding box center [456, 468] width 157 height 21
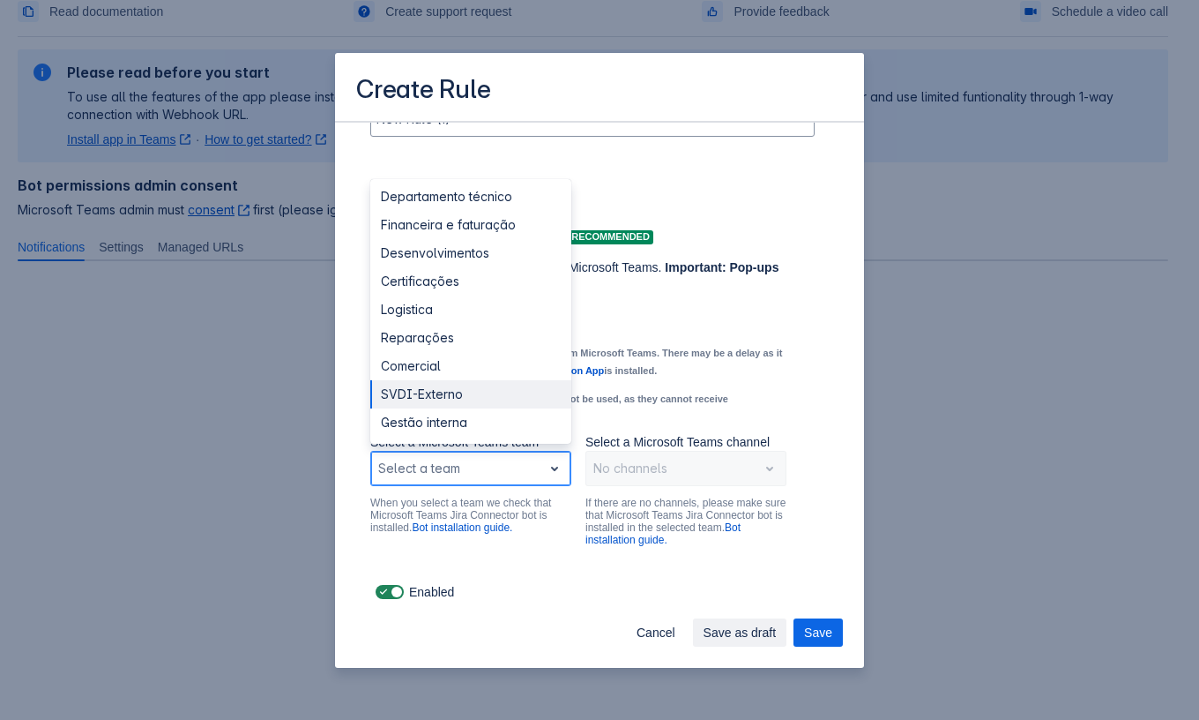
scroll to position [0, 0]
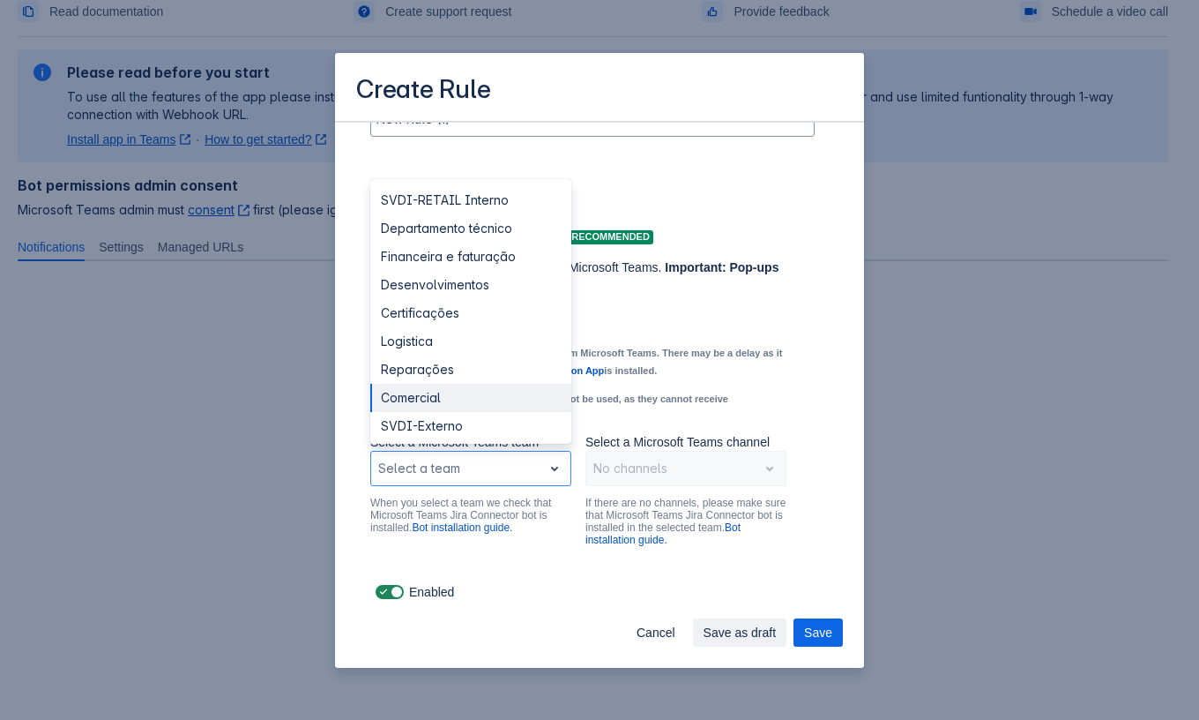
click at [691, 390] on p "Private teams are visible here, but should not be used, as they cannot receive …" at bounding box center [578, 406] width 416 height 35
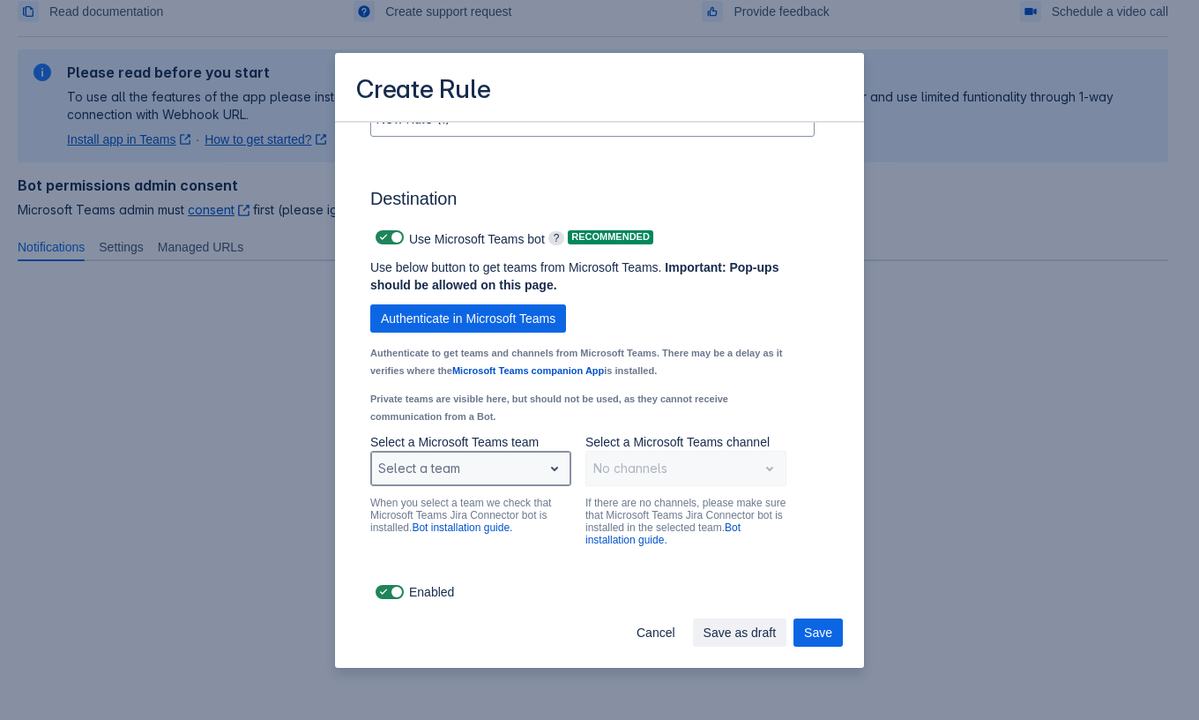
click at [472, 459] on div "Scrollable content" at bounding box center [456, 468] width 157 height 21
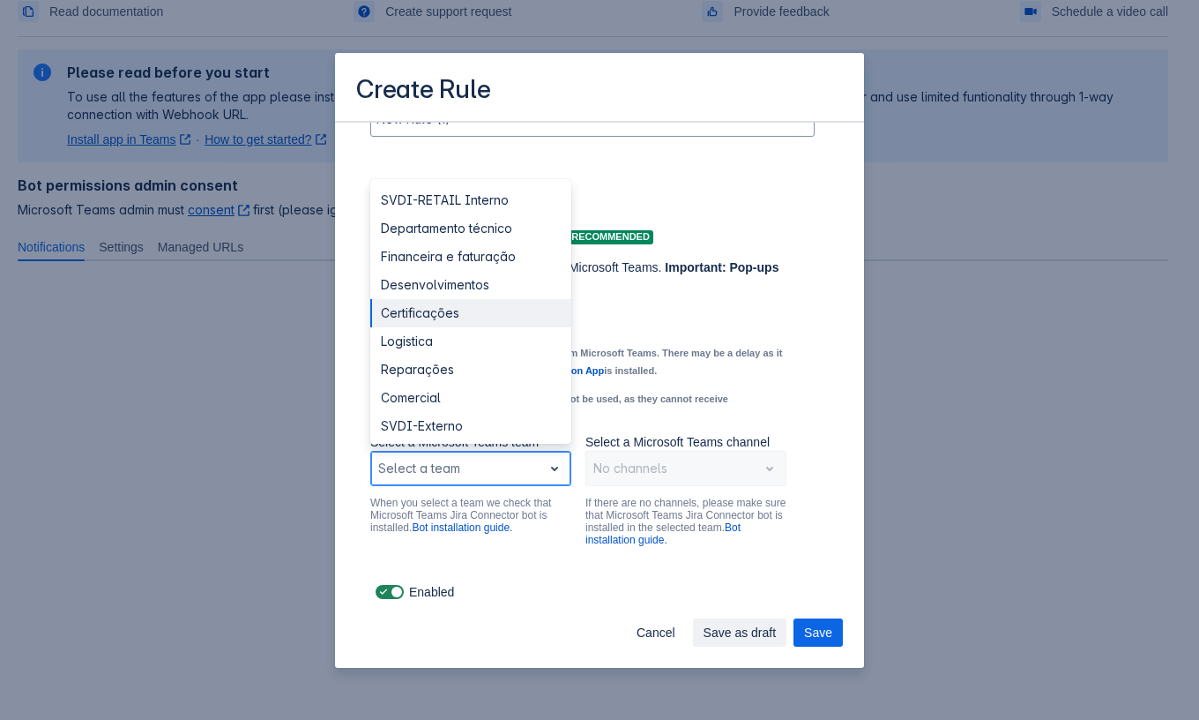
scroll to position [32, 0]
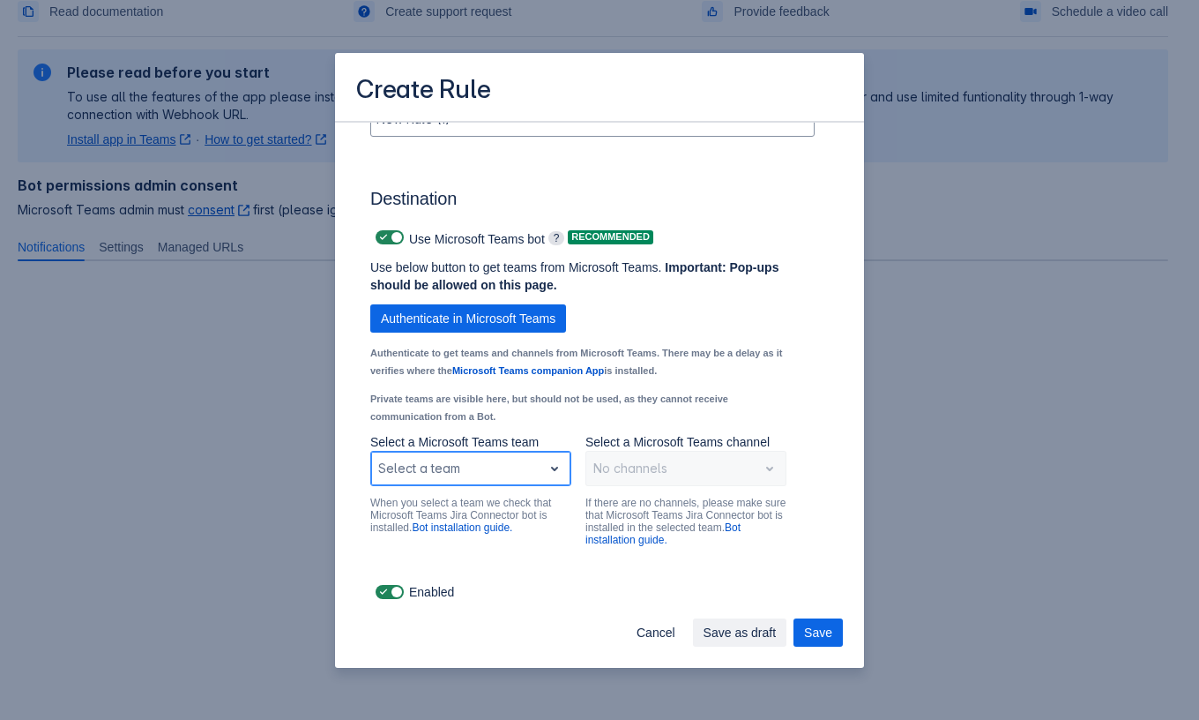
click at [453, 478] on div "Scrollable content" at bounding box center [456, 468] width 157 height 21
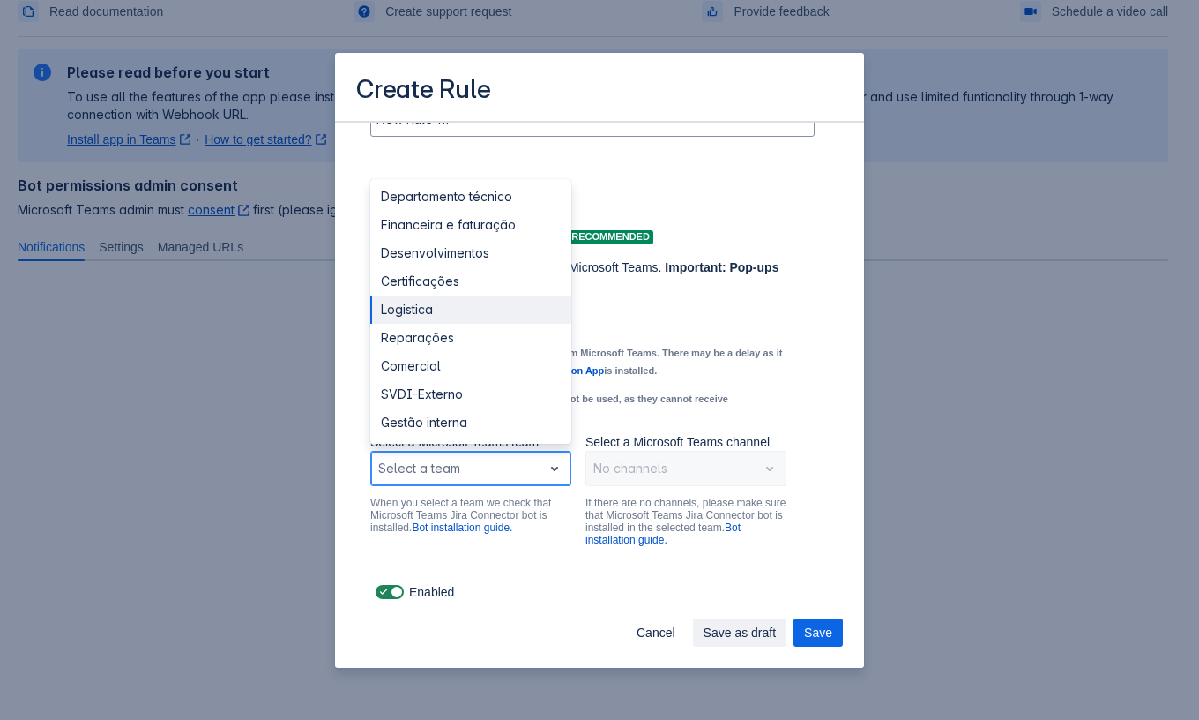
scroll to position [0, 0]
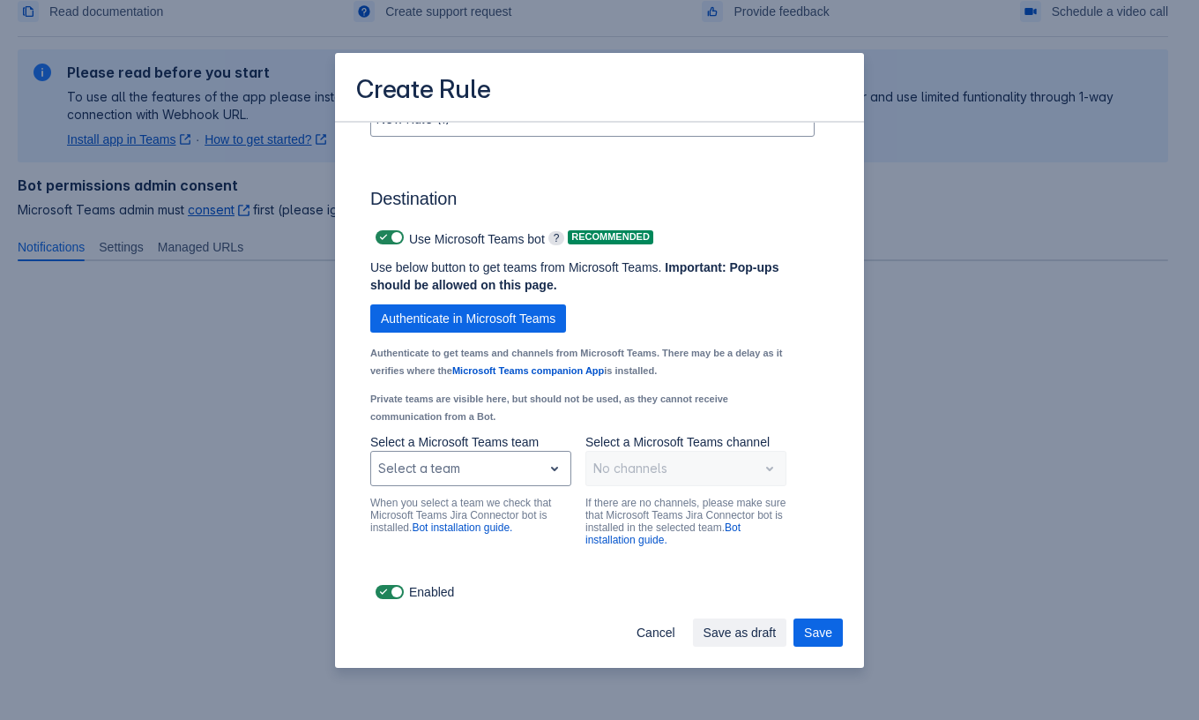
click at [644, 171] on div "Destination Use Microsoft Teams bot ? Recommended Use below button to get teams…" at bounding box center [592, 363] width 444 height 434
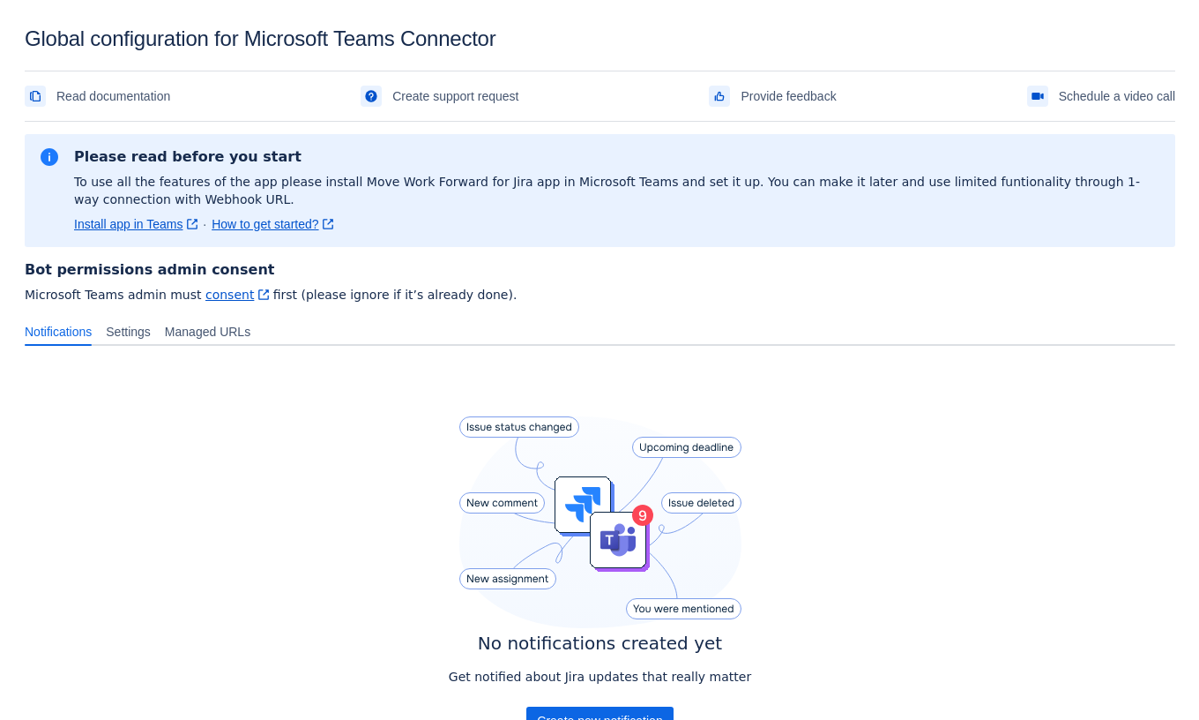
scroll to position [145, 0]
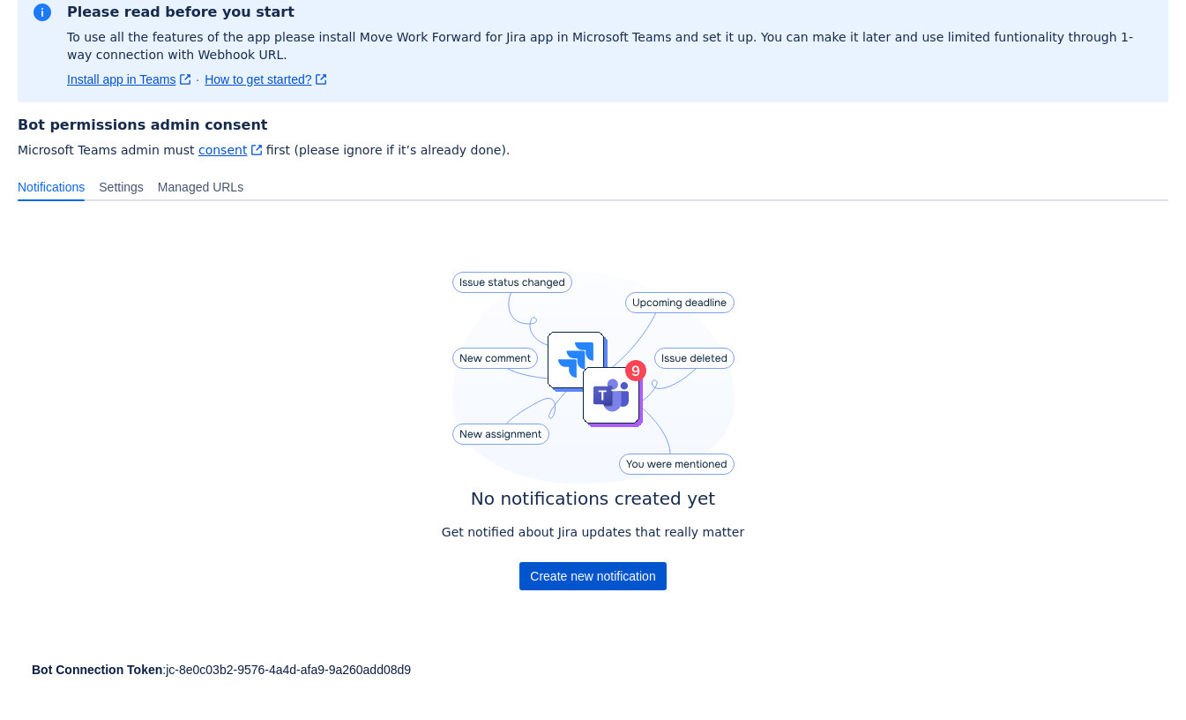
click at [589, 583] on span "Create new notification" at bounding box center [592, 576] width 125 height 28
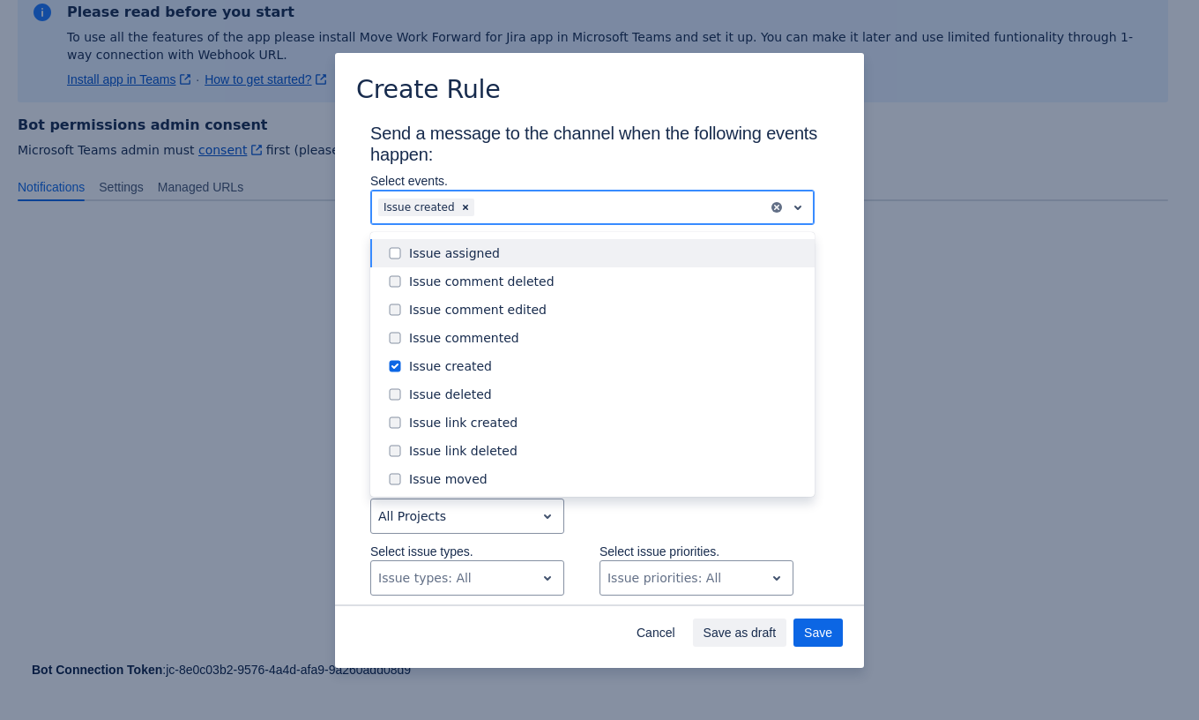
click at [577, 205] on div "Scrollable content" at bounding box center [619, 207] width 283 height 21
click at [467, 258] on div "Issue assigned" at bounding box center [606, 253] width 395 height 18
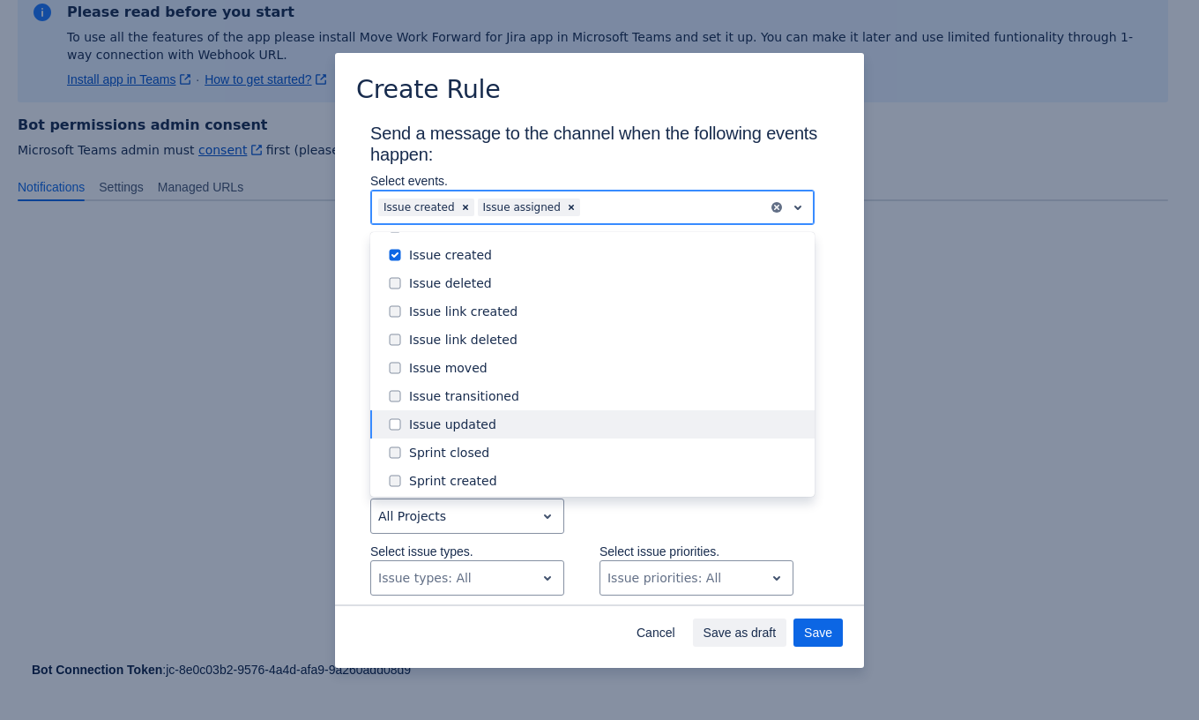
scroll to position [146, 0]
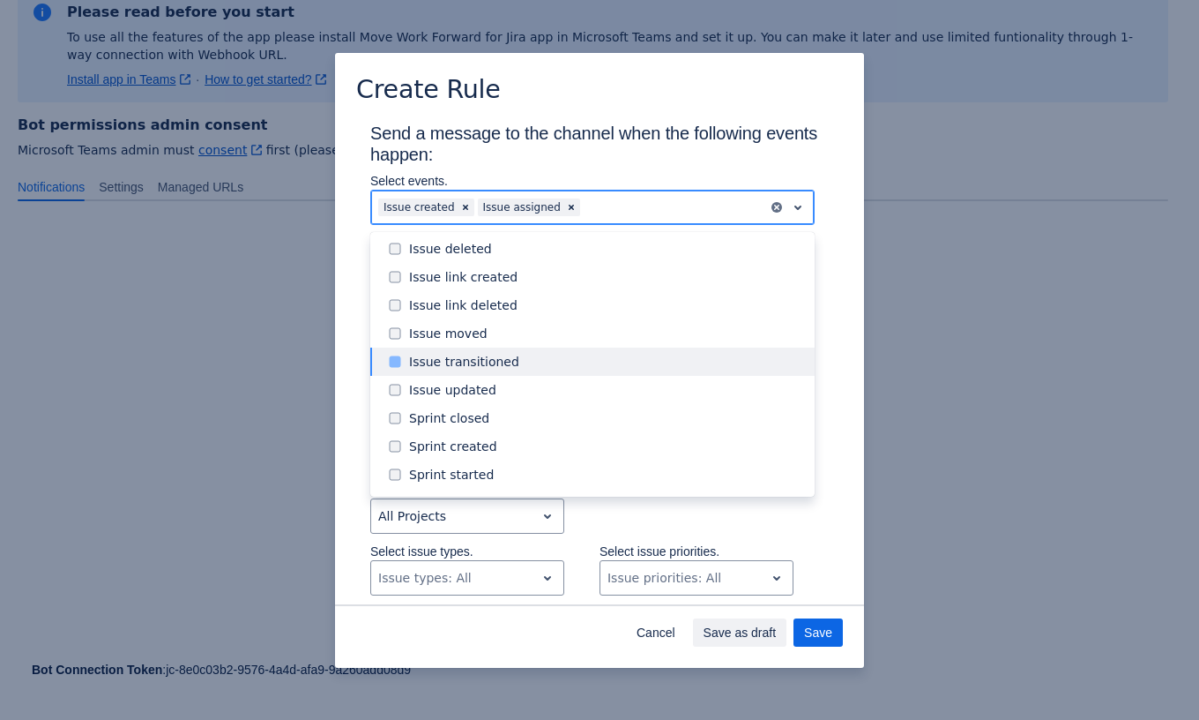
click at [624, 358] on div "Issue transitioned" at bounding box center [606, 362] width 395 height 18
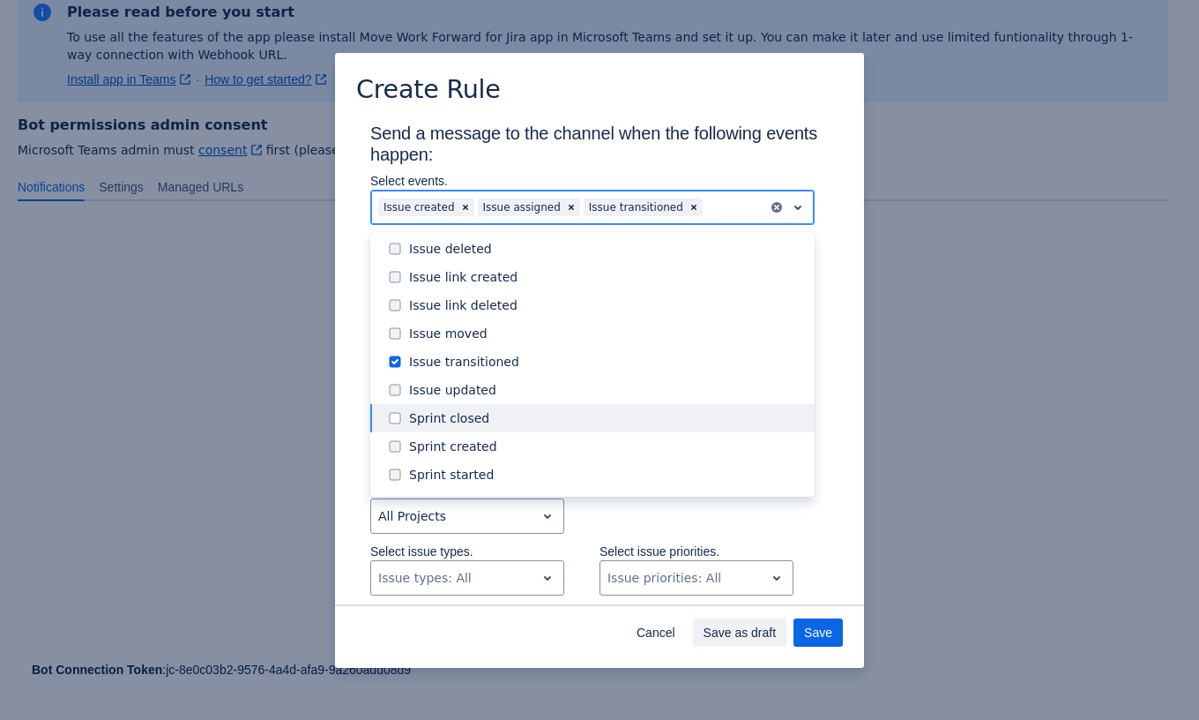
scroll to position [201, 0]
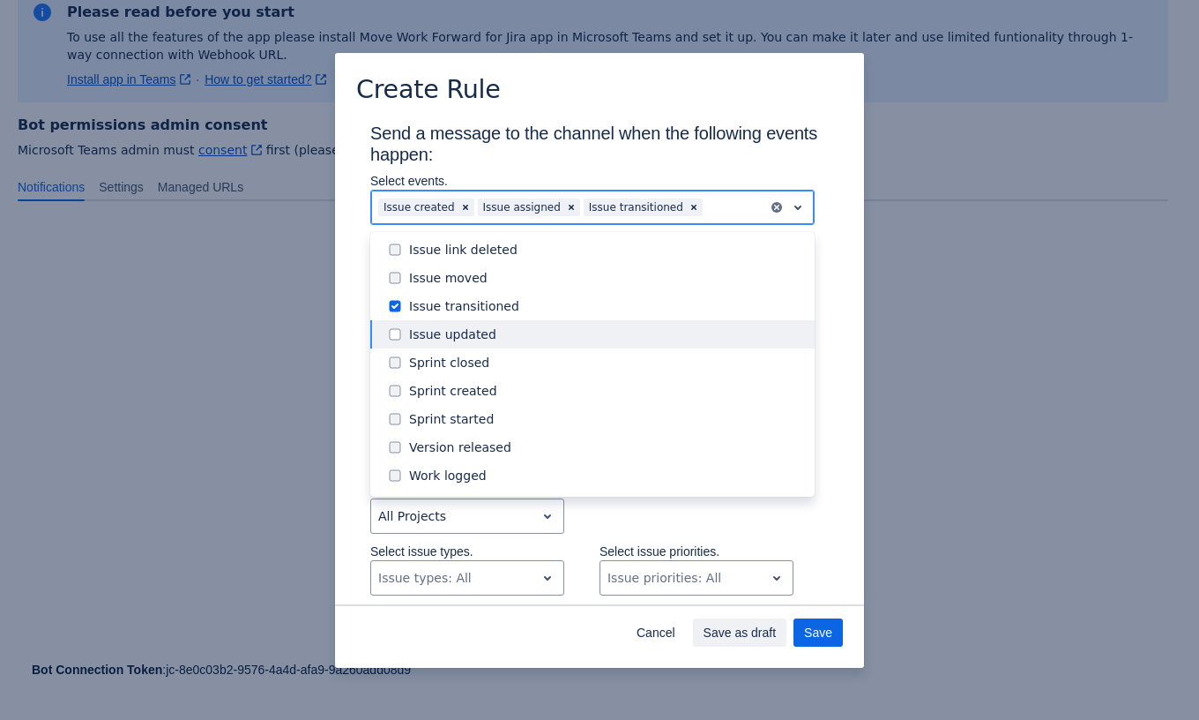
click at [630, 337] on div "Issue updated" at bounding box center [606, 334] width 395 height 18
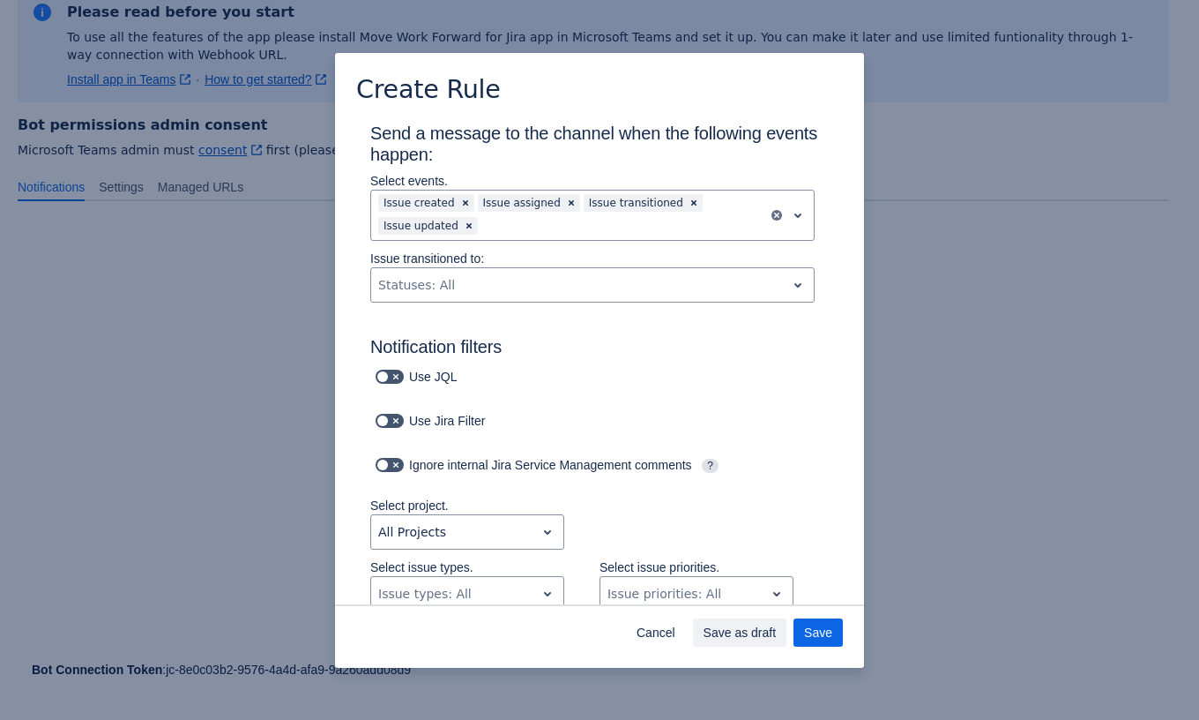
click at [721, 527] on div "Select project. All Projects" at bounding box center [582, 528] width 494 height 62
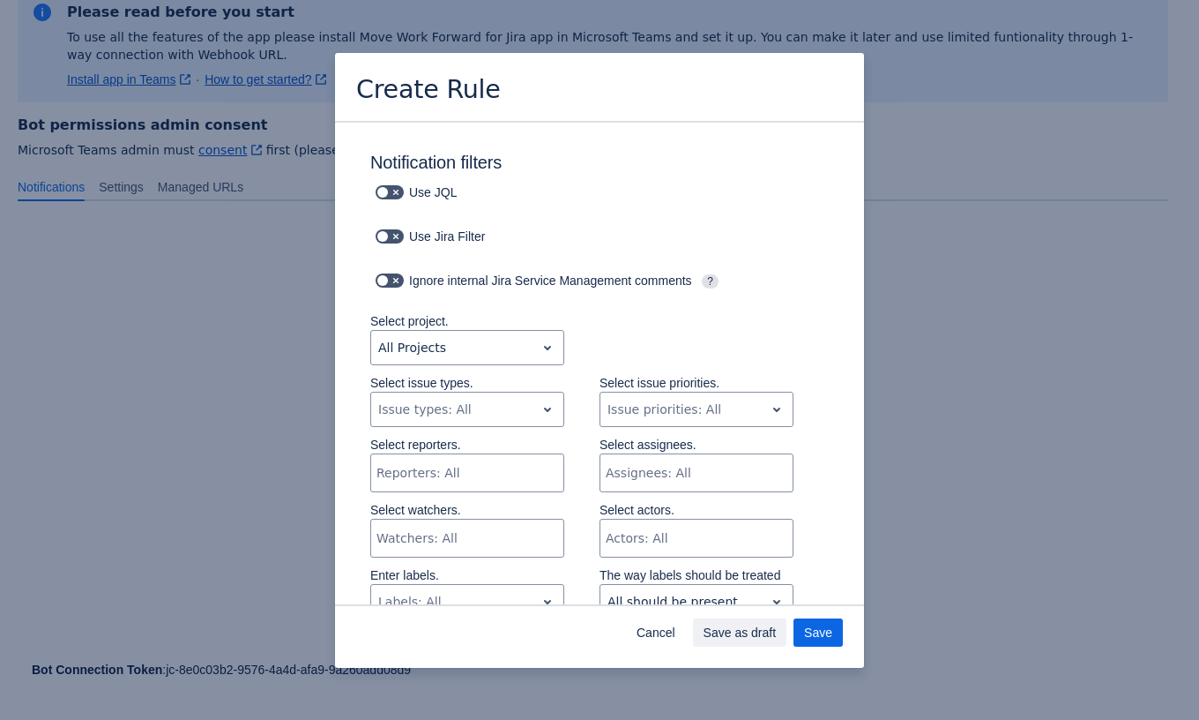
scroll to position [202, 0]
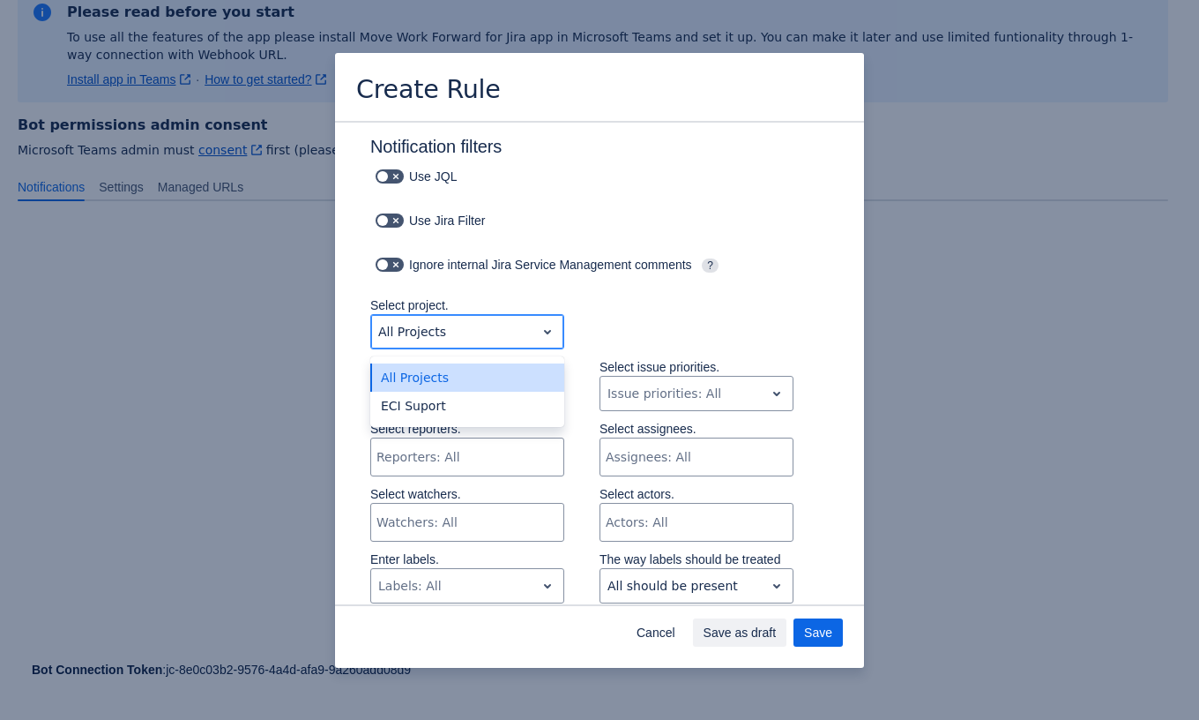
click at [501, 339] on div "Scrollable content" at bounding box center [453, 331] width 150 height 21
click at [473, 416] on div "ECI Suport" at bounding box center [467, 406] width 194 height 28
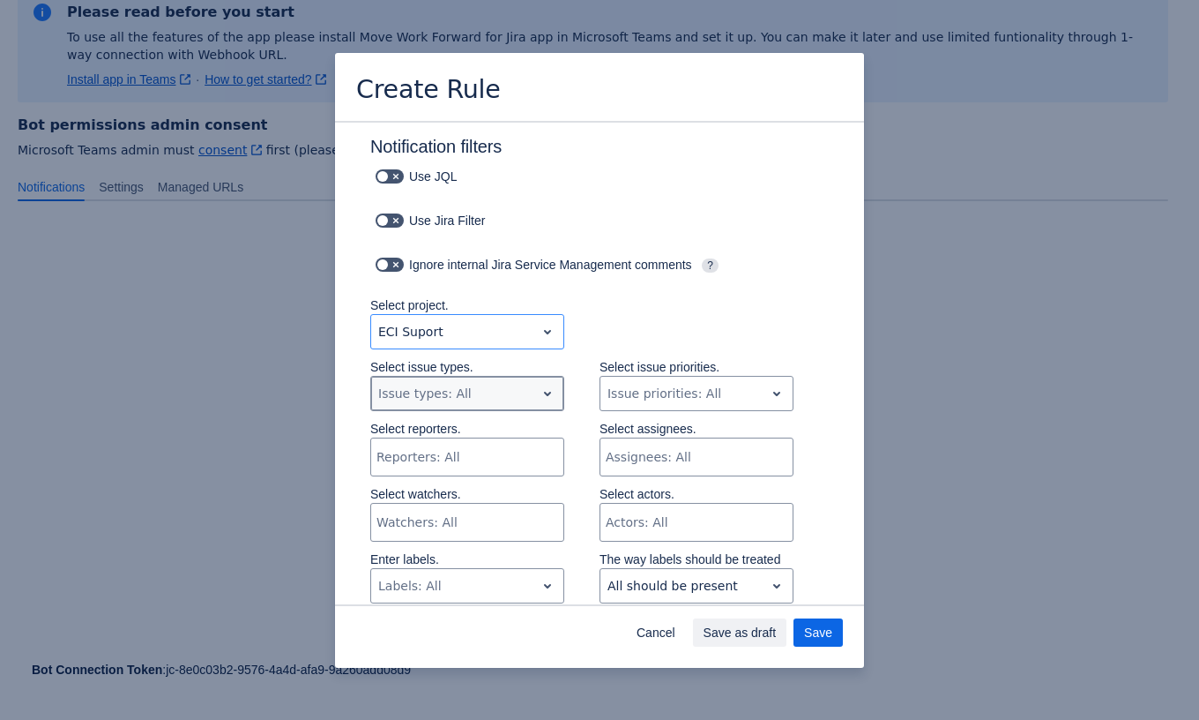
click at [503, 408] on div "Issue types: All" at bounding box center [467, 393] width 194 height 35
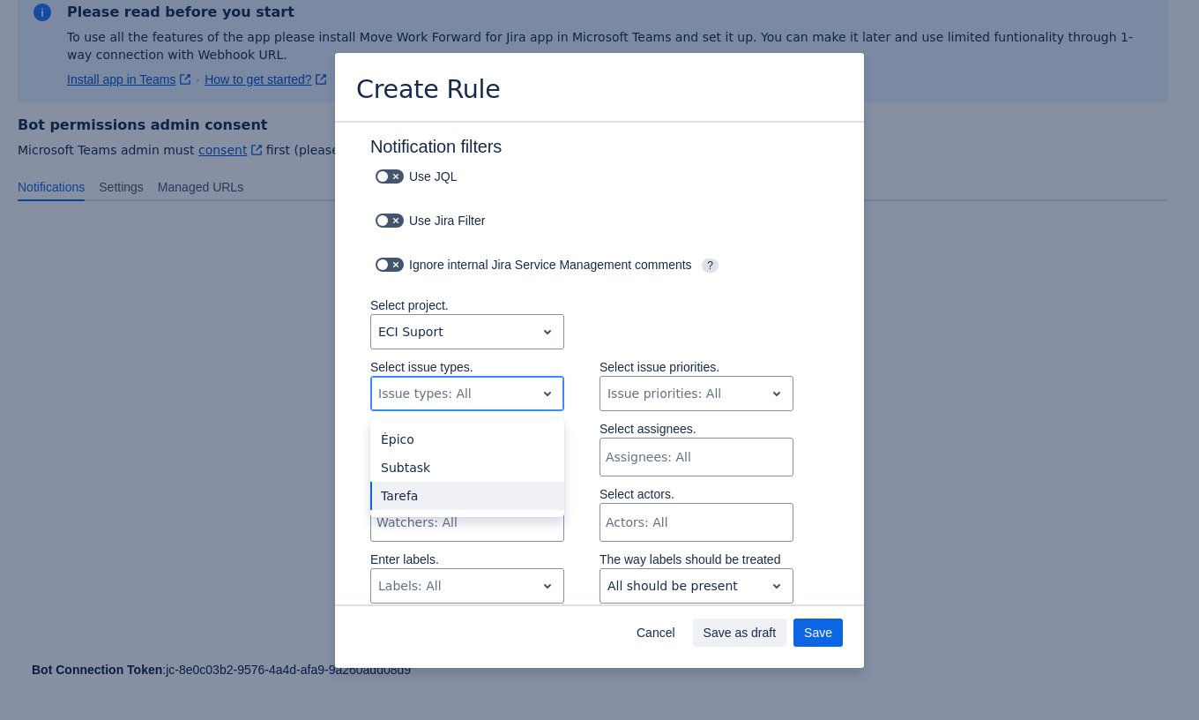
click at [420, 497] on div "Tarefa" at bounding box center [467, 496] width 194 height 28
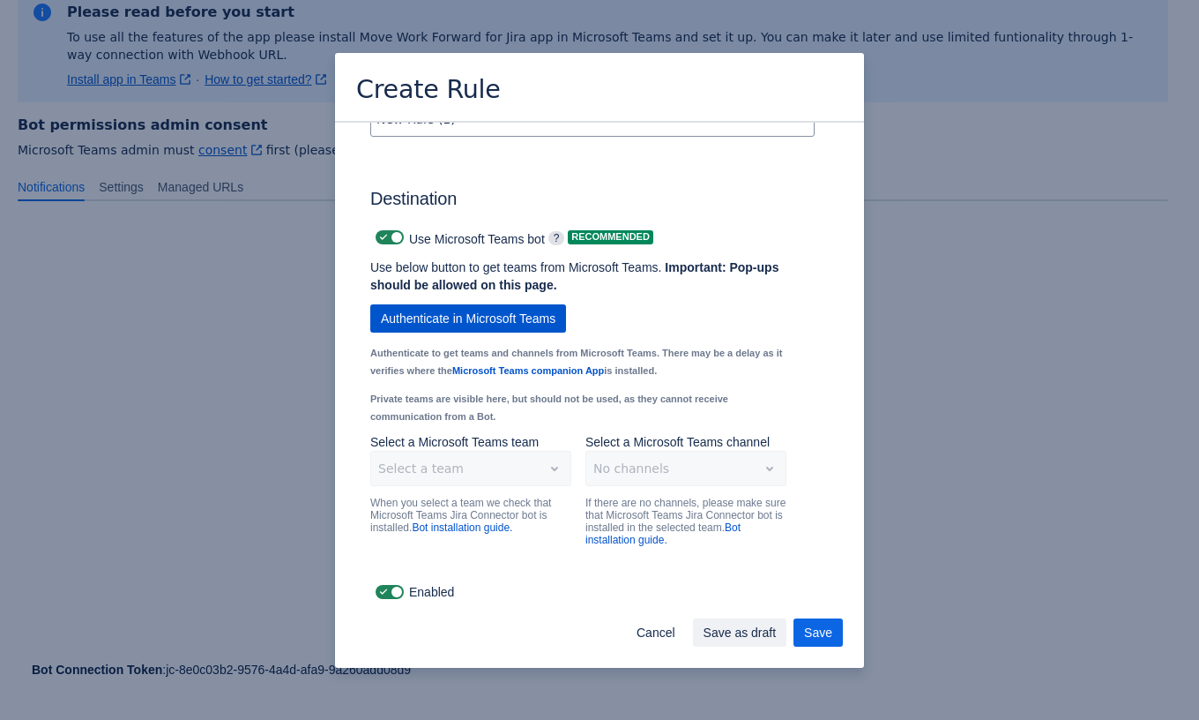
scroll to position [1249, 0]
click at [472, 327] on span "Authenticate in Microsoft Teams" at bounding box center [468, 318] width 175 height 28
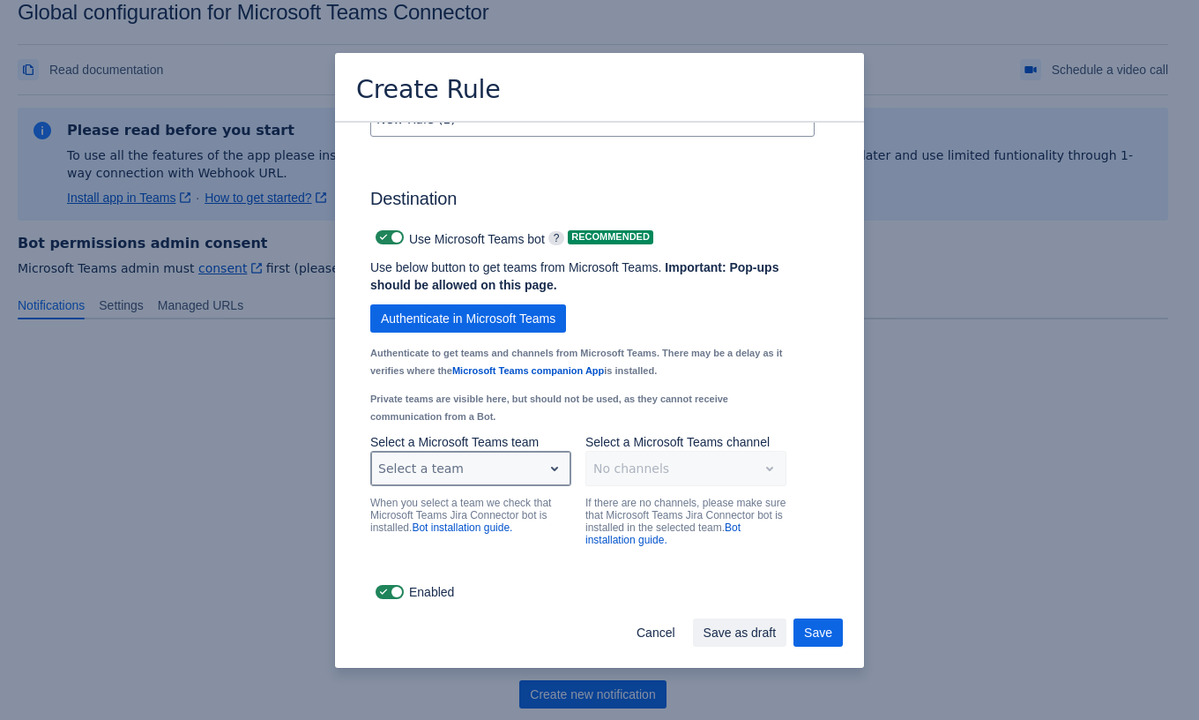
click at [456, 463] on div "Scrollable content" at bounding box center [456, 468] width 157 height 21
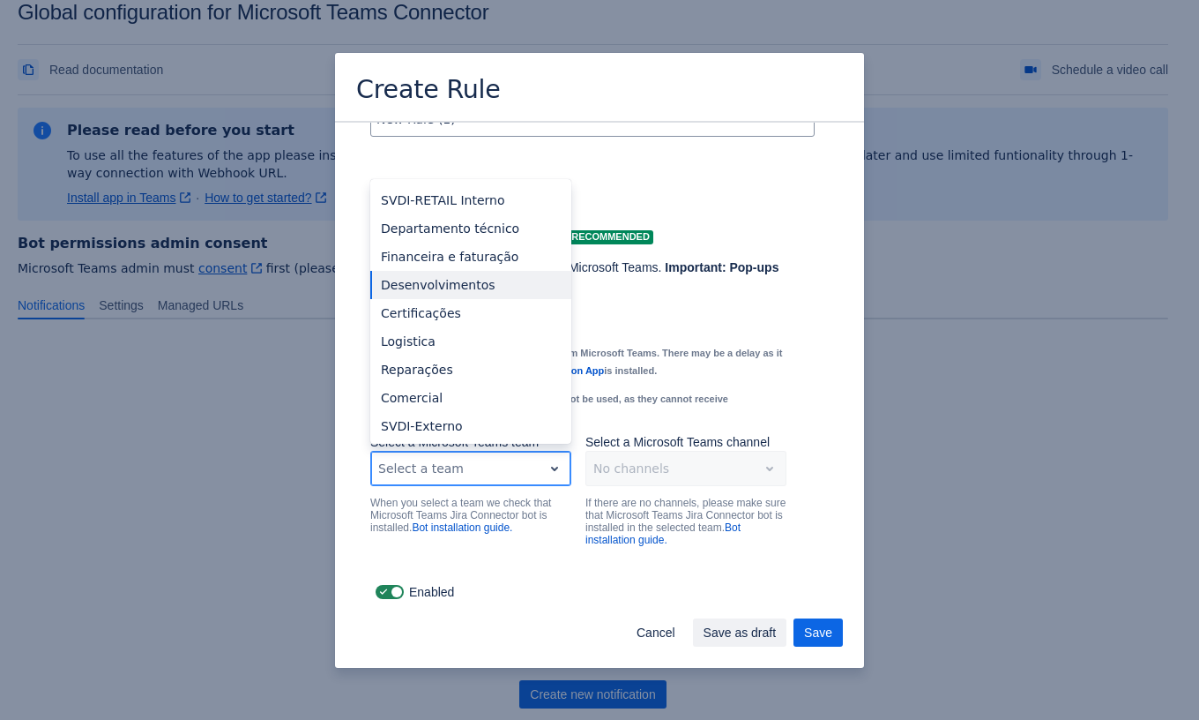
scroll to position [60, 0]
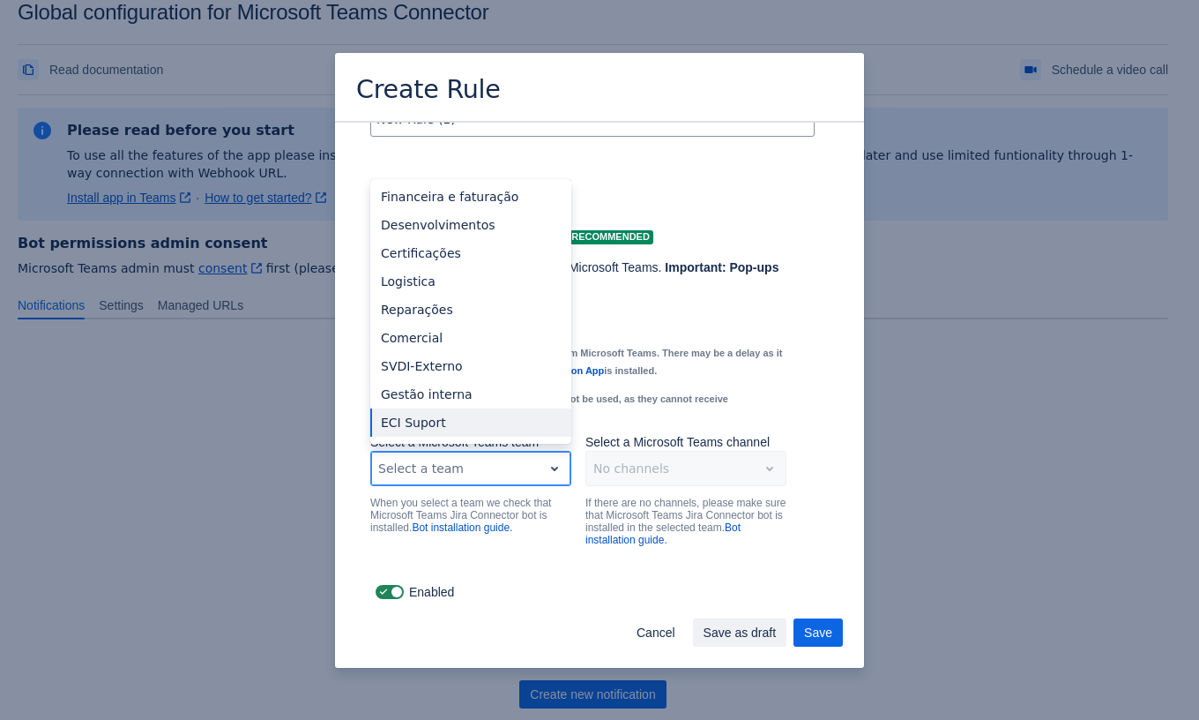
click at [415, 423] on div "ECI Suport" at bounding box center [470, 422] width 201 height 28
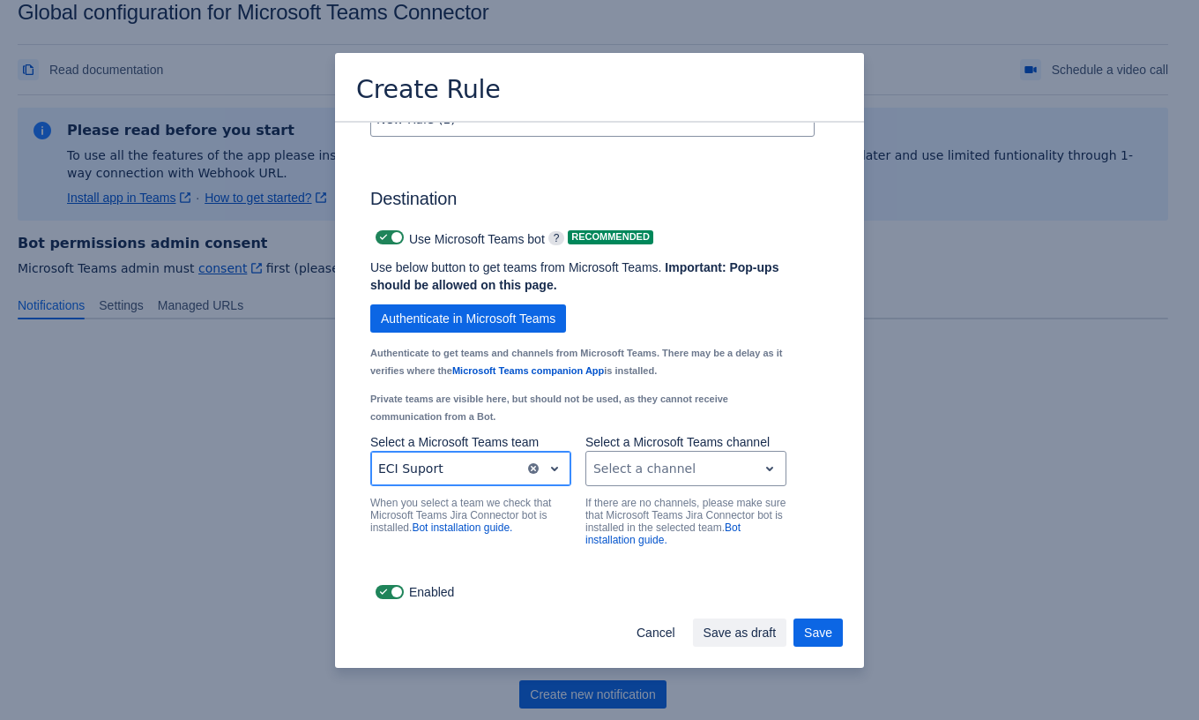
scroll to position [1249, 0]
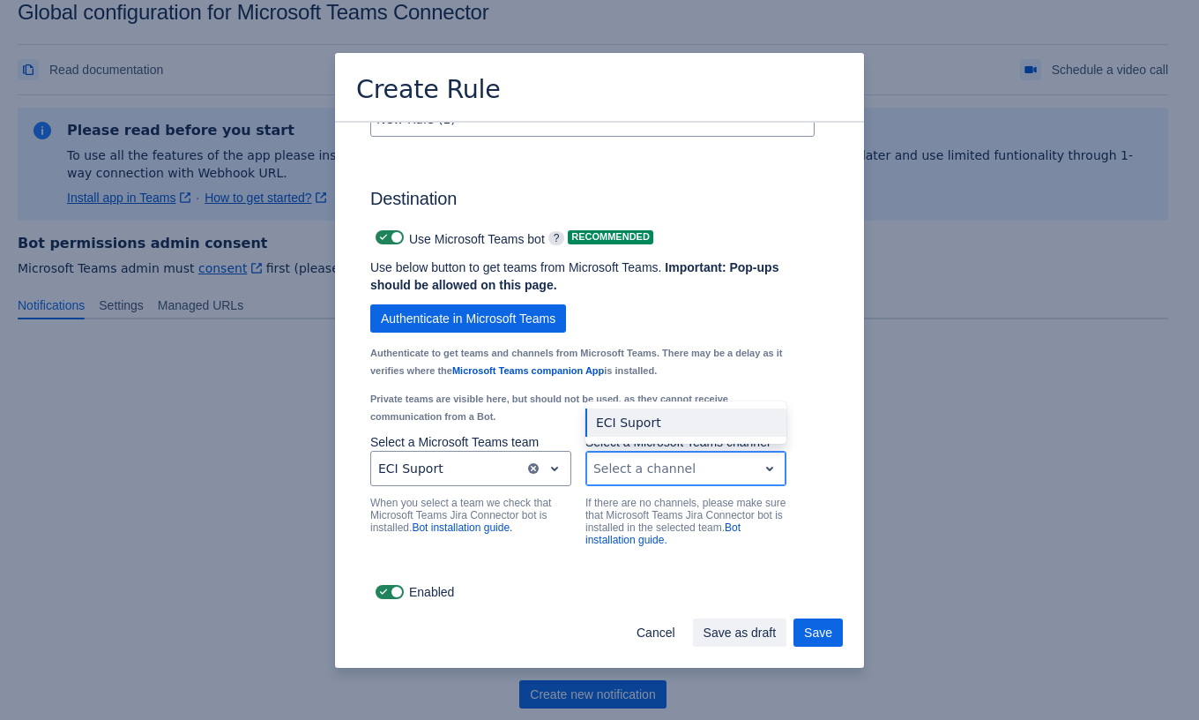
click at [646, 477] on div "Scrollable content" at bounding box center [672, 468] width 157 height 21
click at [617, 421] on div "ECI Suport" at bounding box center [686, 422] width 201 height 28
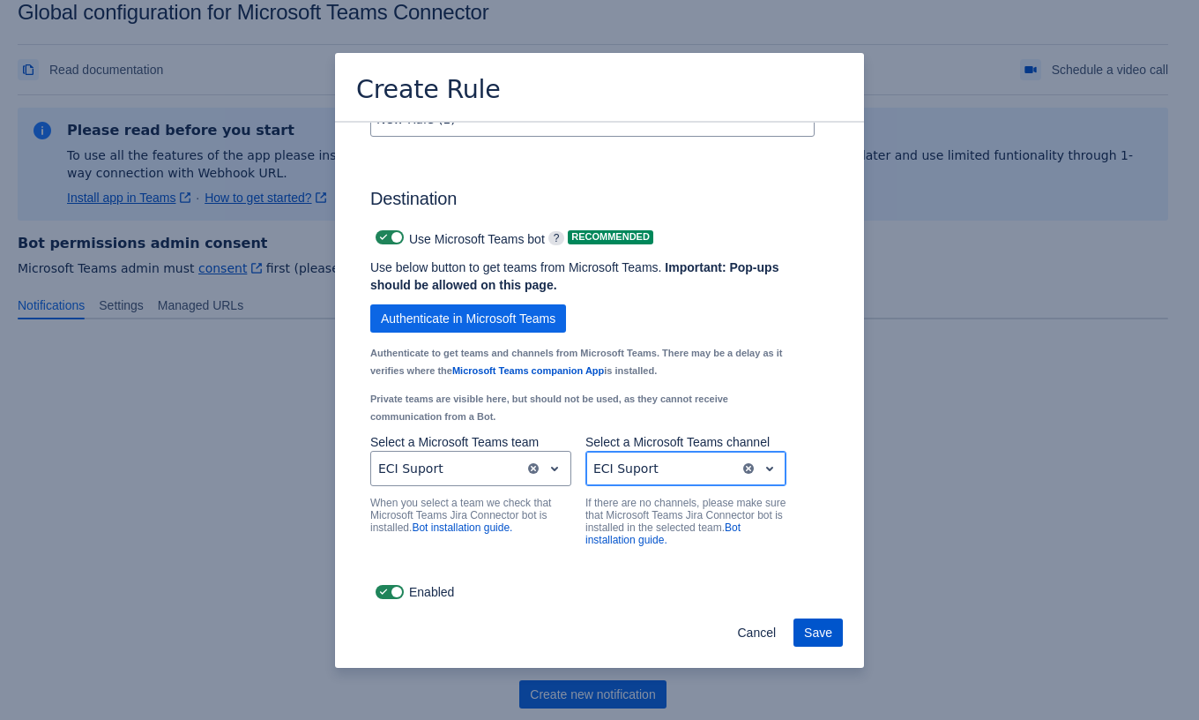
click at [823, 639] on span "Save" at bounding box center [818, 632] width 28 height 28
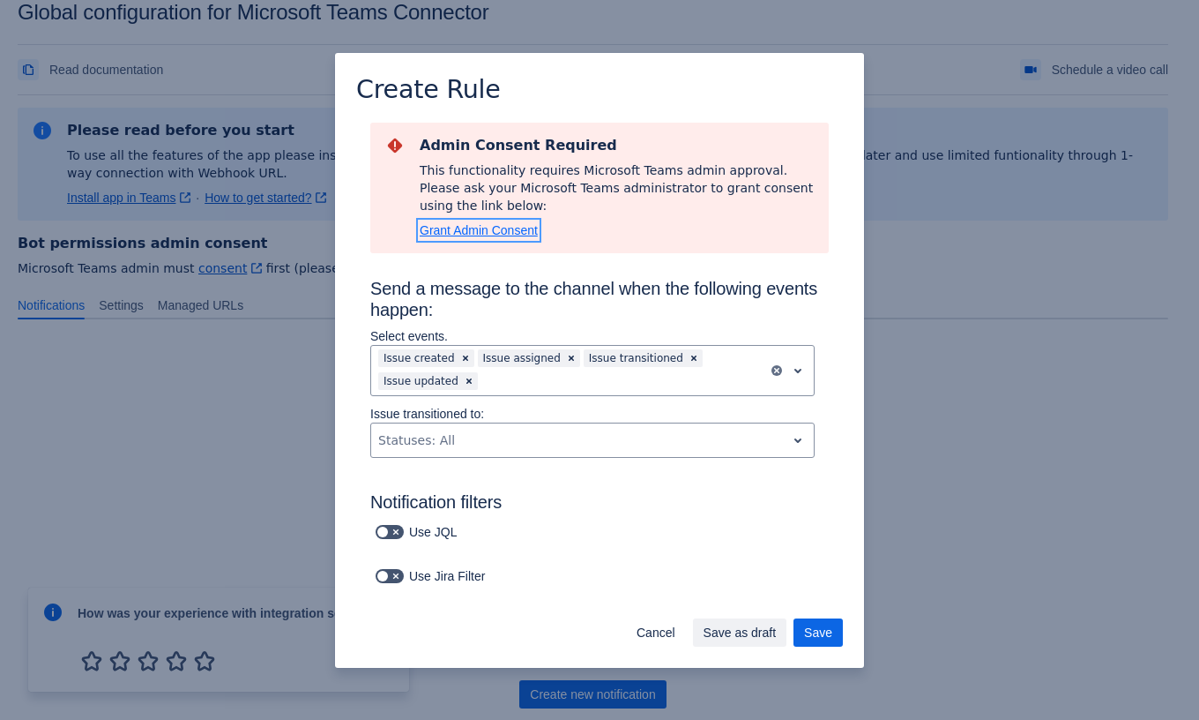
click at [487, 229] on span "Grant Admin Consent" at bounding box center [479, 230] width 118 height 14
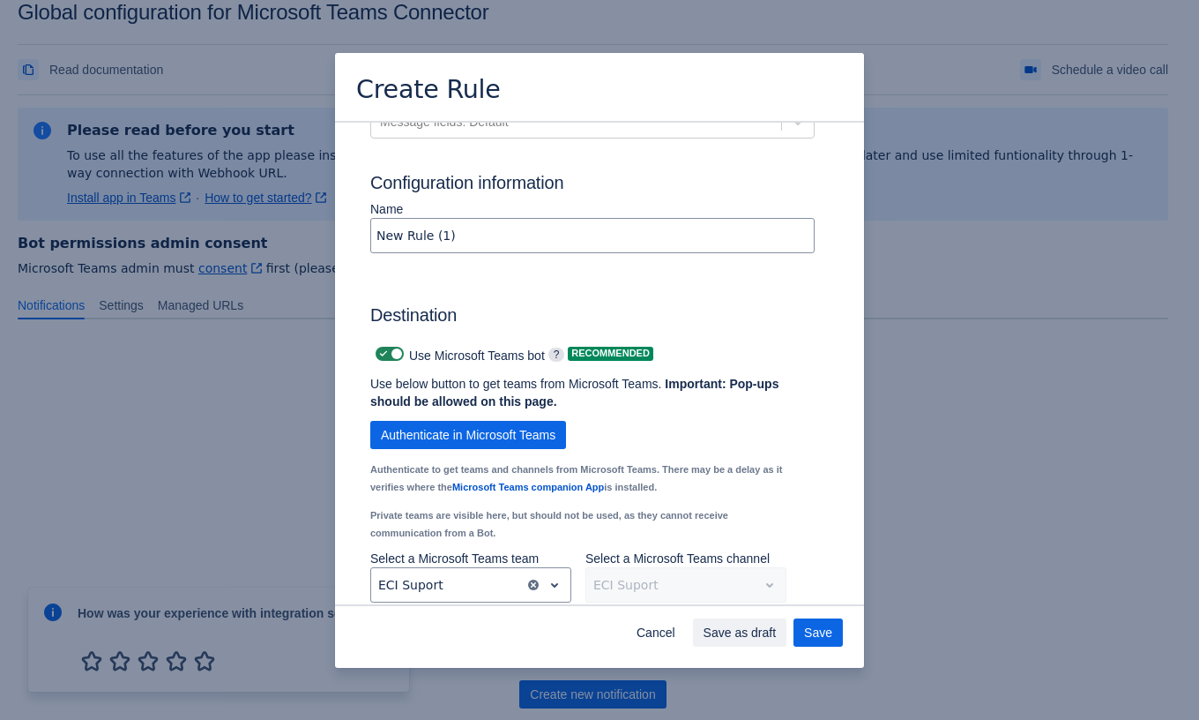
scroll to position [1404, 0]
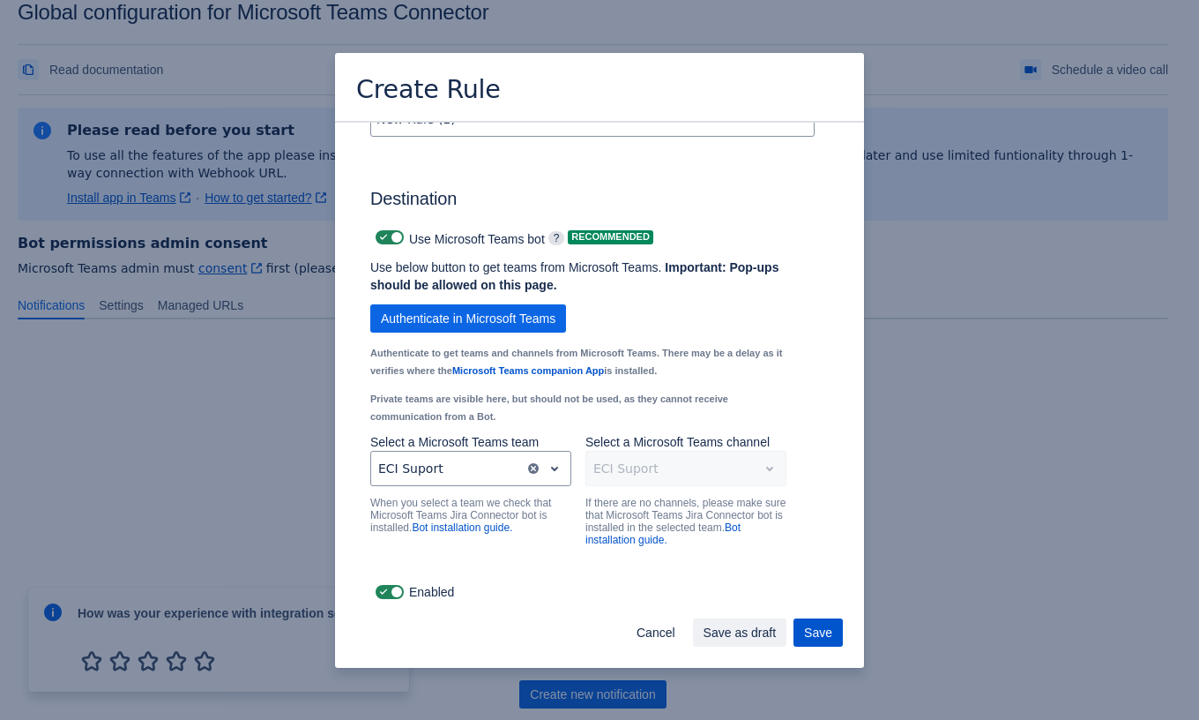
click at [821, 633] on span "Save" at bounding box center [818, 632] width 28 height 28
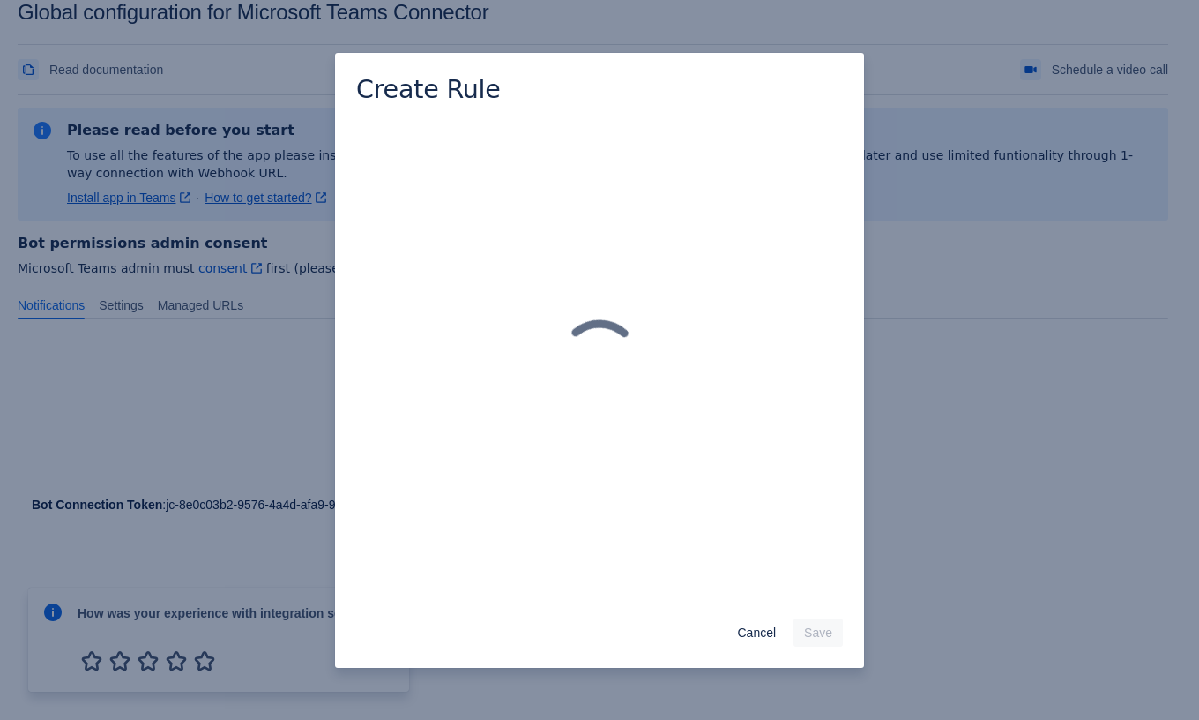
scroll to position [0, 0]
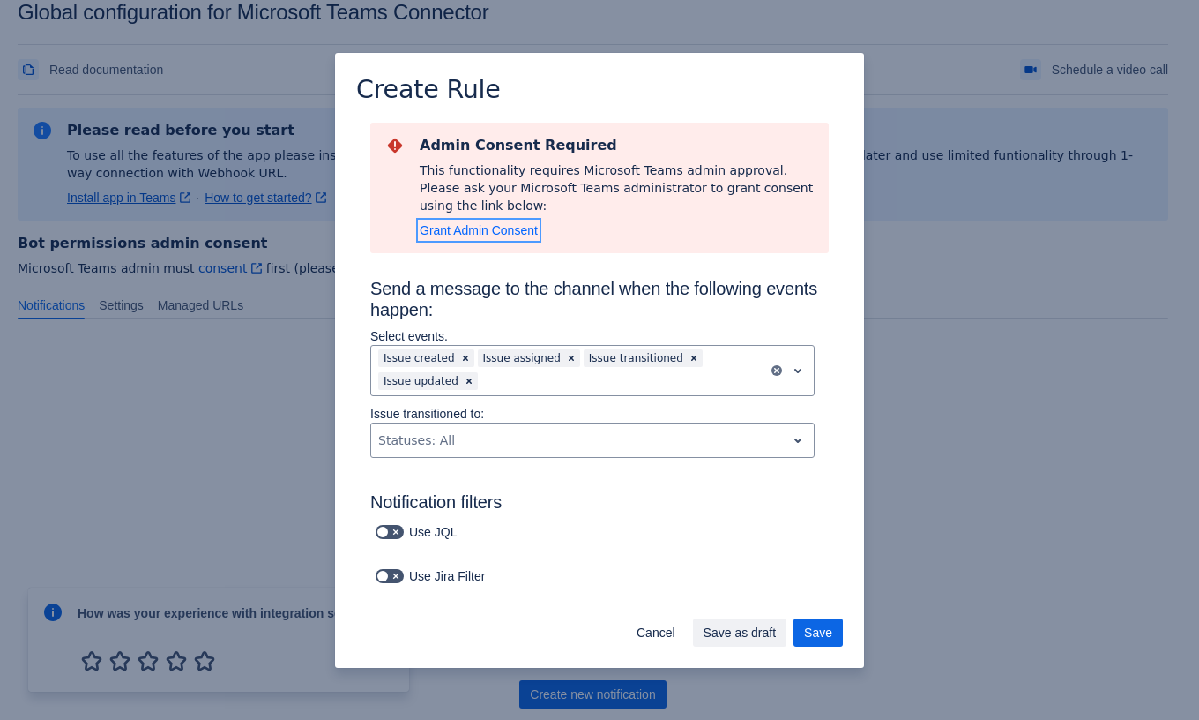
click at [475, 230] on span "Grant Admin Consent" at bounding box center [479, 230] width 118 height 14
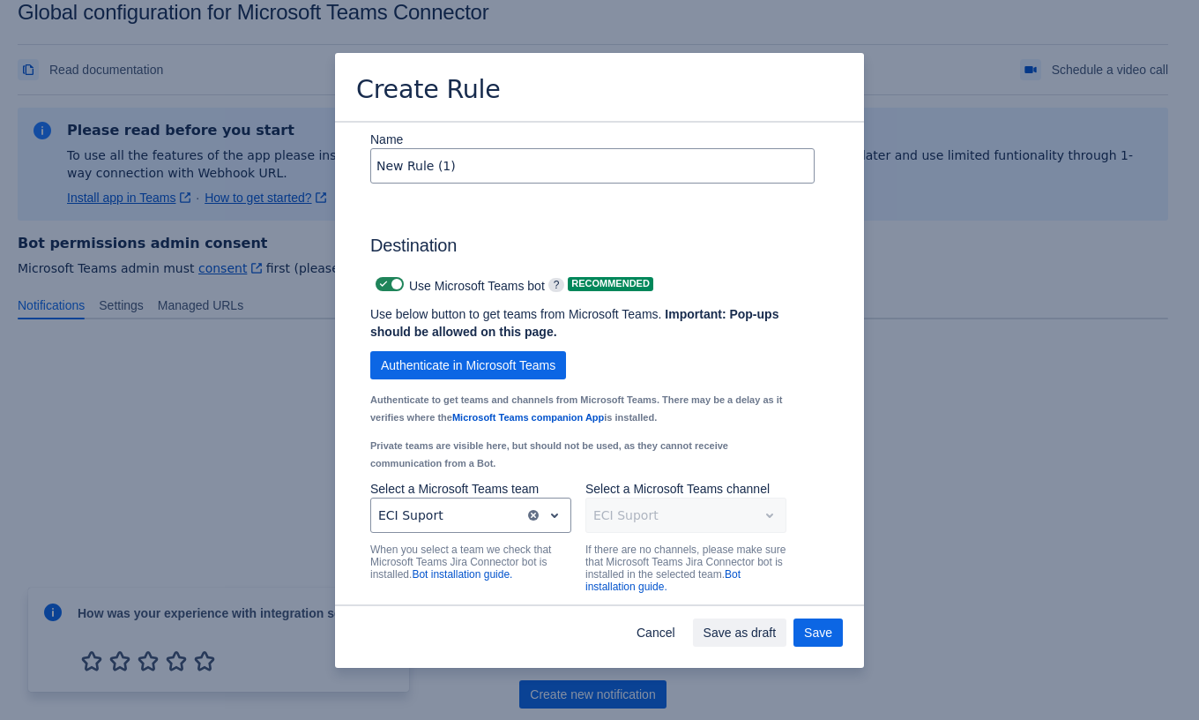
scroll to position [1404, 0]
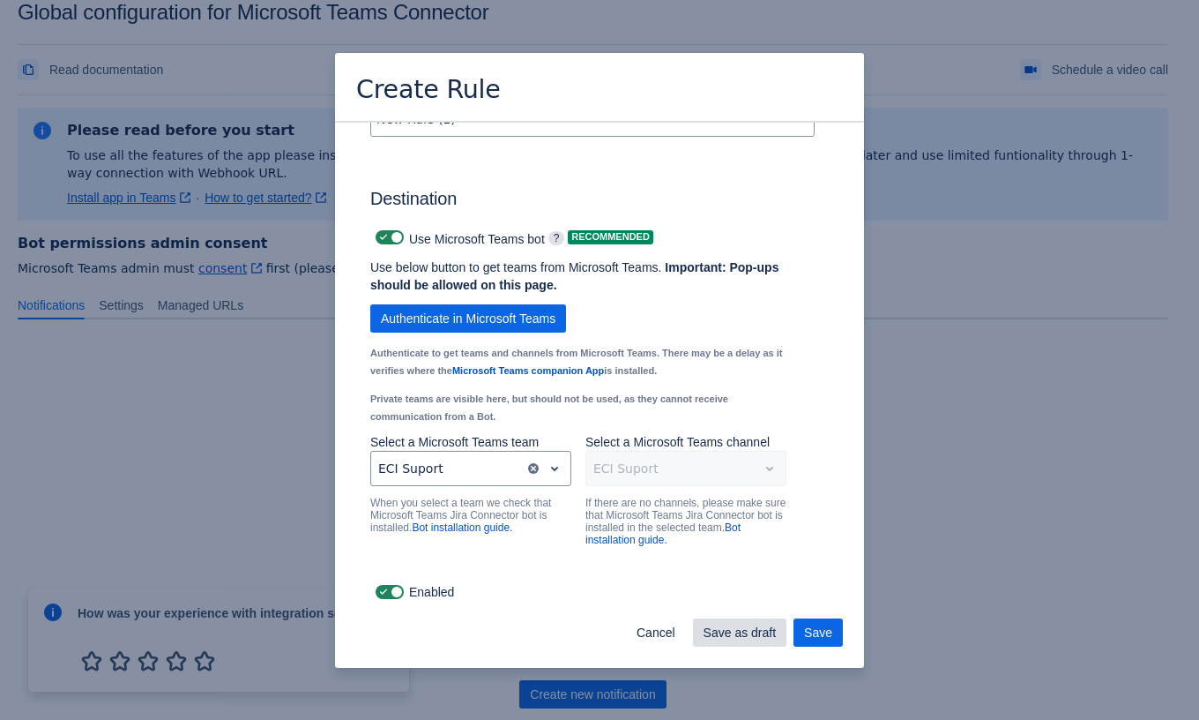
click at [743, 624] on span "Save as draft" at bounding box center [740, 632] width 73 height 28
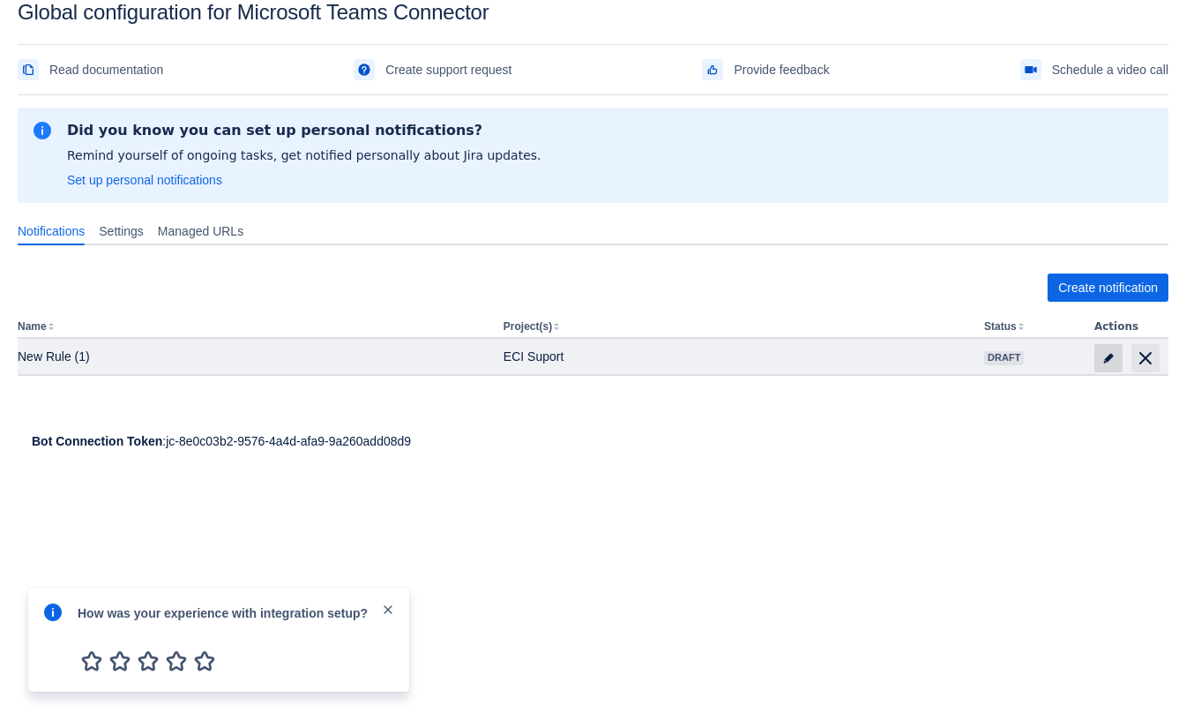
click at [1110, 357] on span "edit" at bounding box center [1109, 358] width 14 height 14
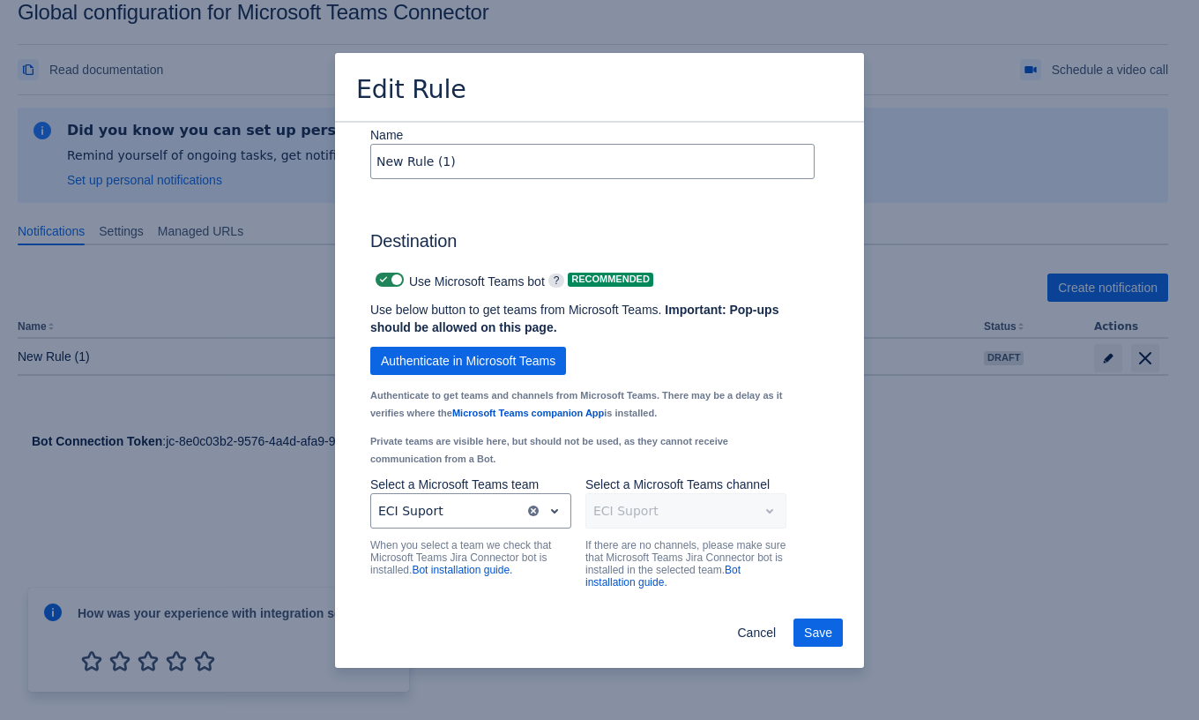
scroll to position [1249, 0]
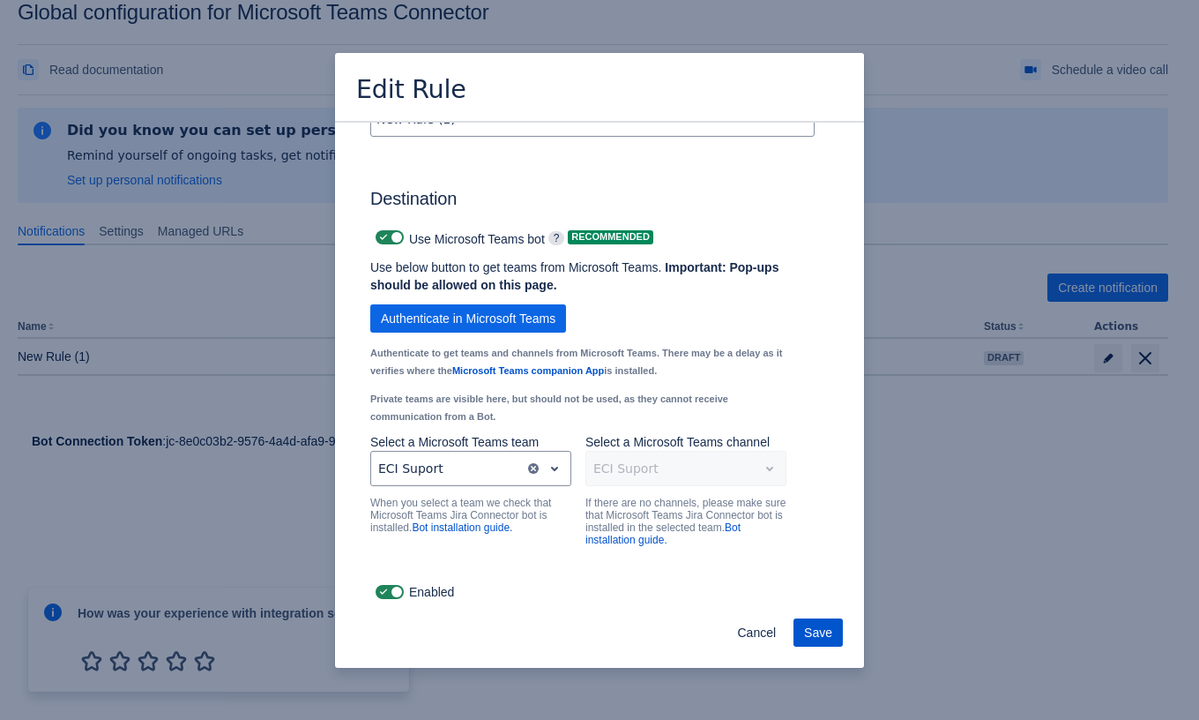
click at [803, 628] on button "Save" at bounding box center [818, 632] width 49 height 28
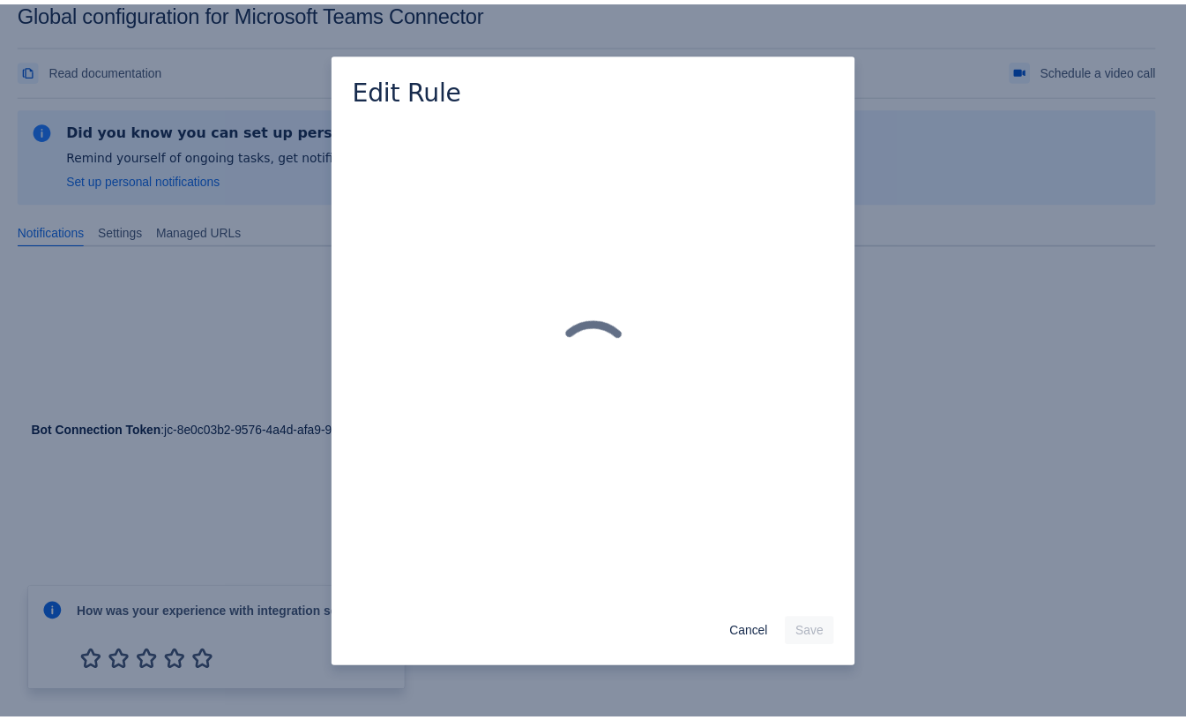
scroll to position [0, 0]
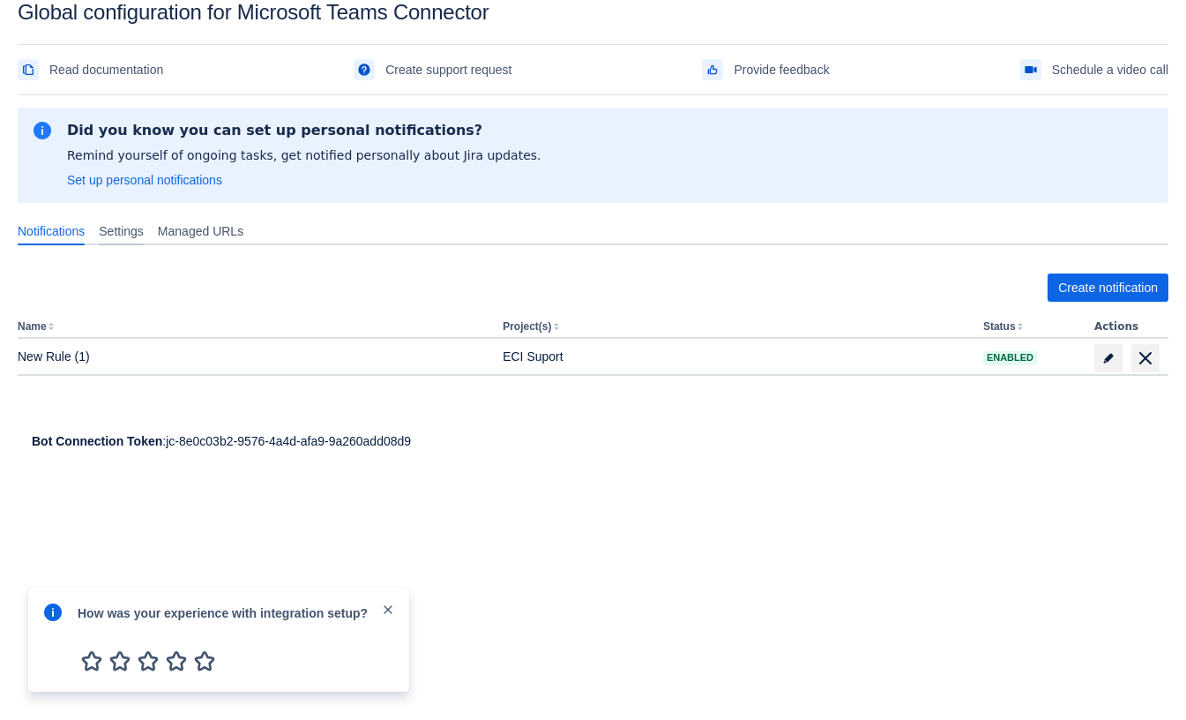
click at [123, 226] on span "Settings" at bounding box center [121, 231] width 45 height 18
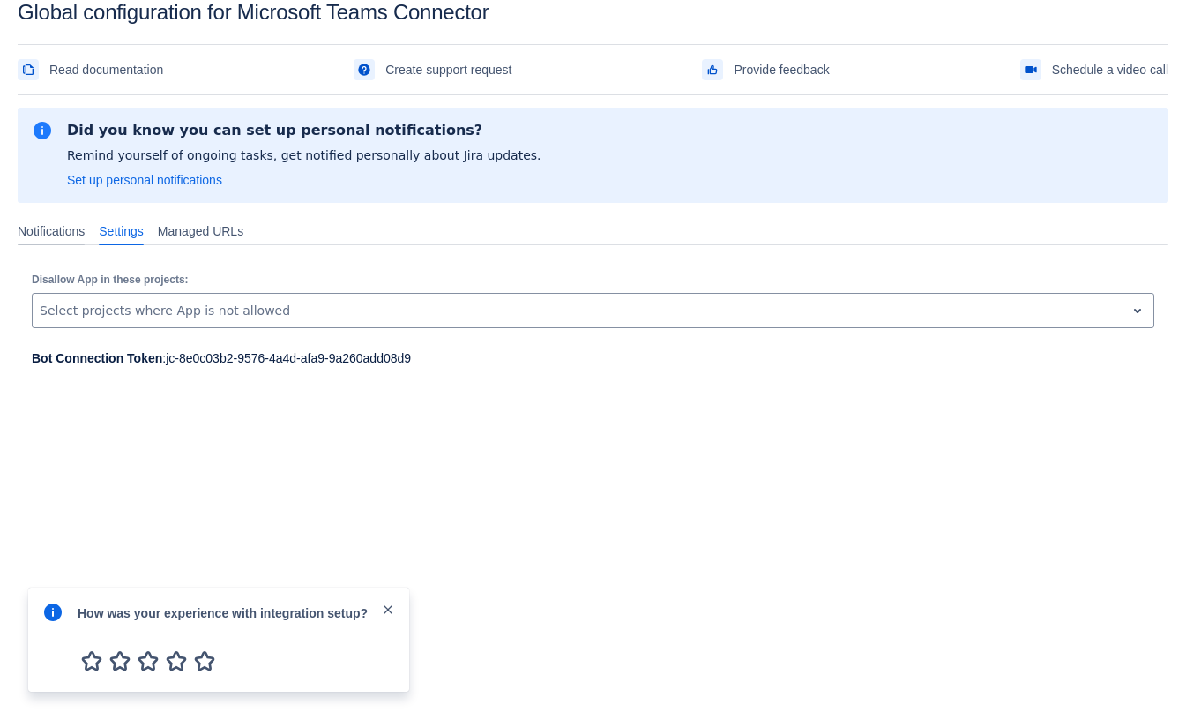
click at [50, 228] on span "Notifications" at bounding box center [51, 231] width 67 height 18
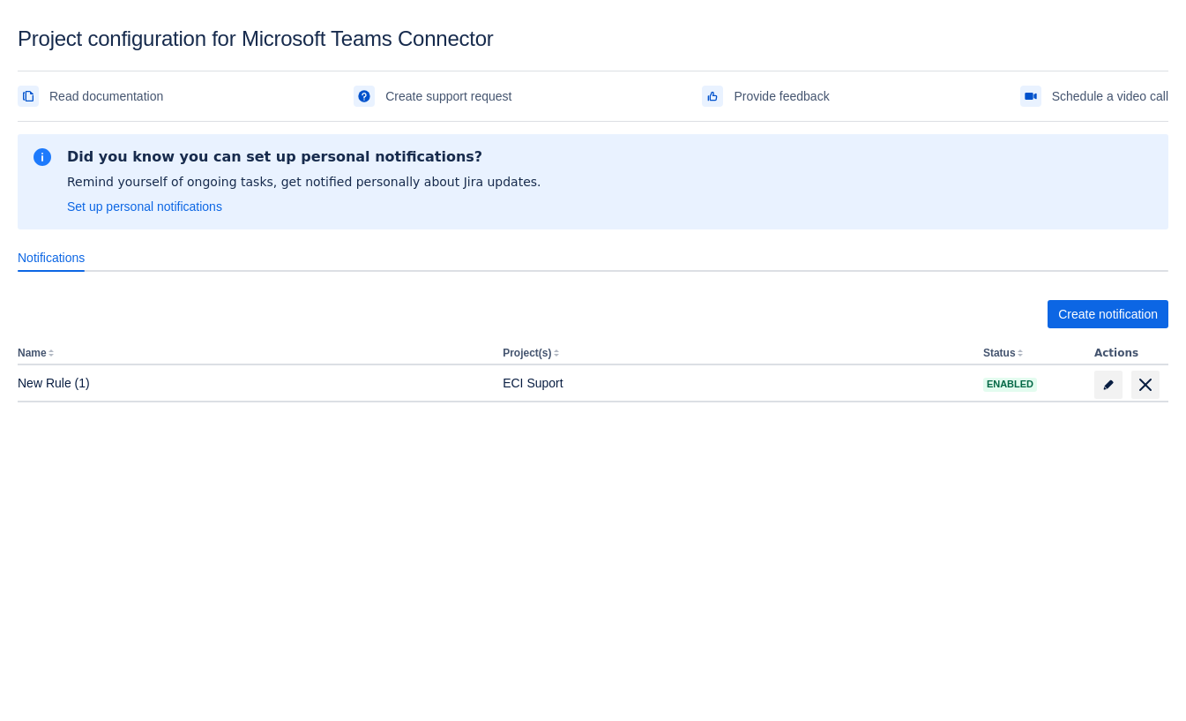
drag, startPoint x: 1108, startPoint y: 384, endPoint x: 986, endPoint y: 523, distance: 185.0
click at [986, 523] on body "Project configuration for Microsoft Teams Connector Read documentation Create s…" at bounding box center [593, 386] width 1186 height 721
click at [1063, 312] on span "Create notification" at bounding box center [1108, 314] width 100 height 28
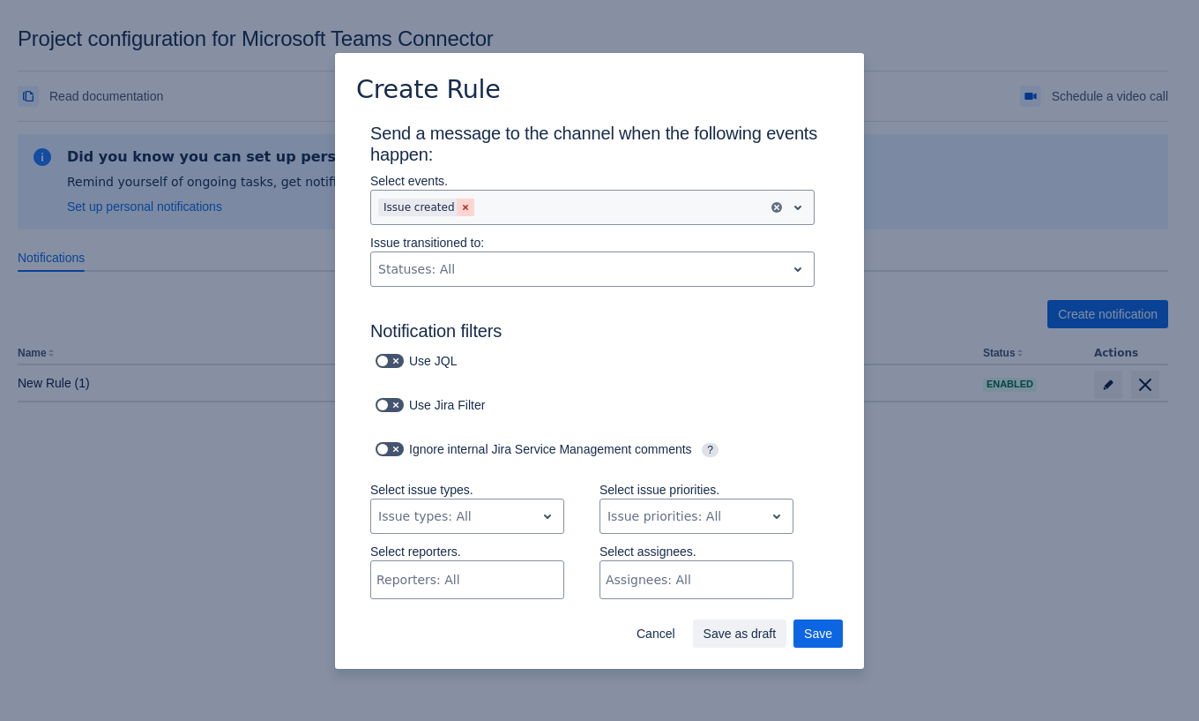
click at [459, 212] on span "Clear" at bounding box center [466, 207] width 14 height 14
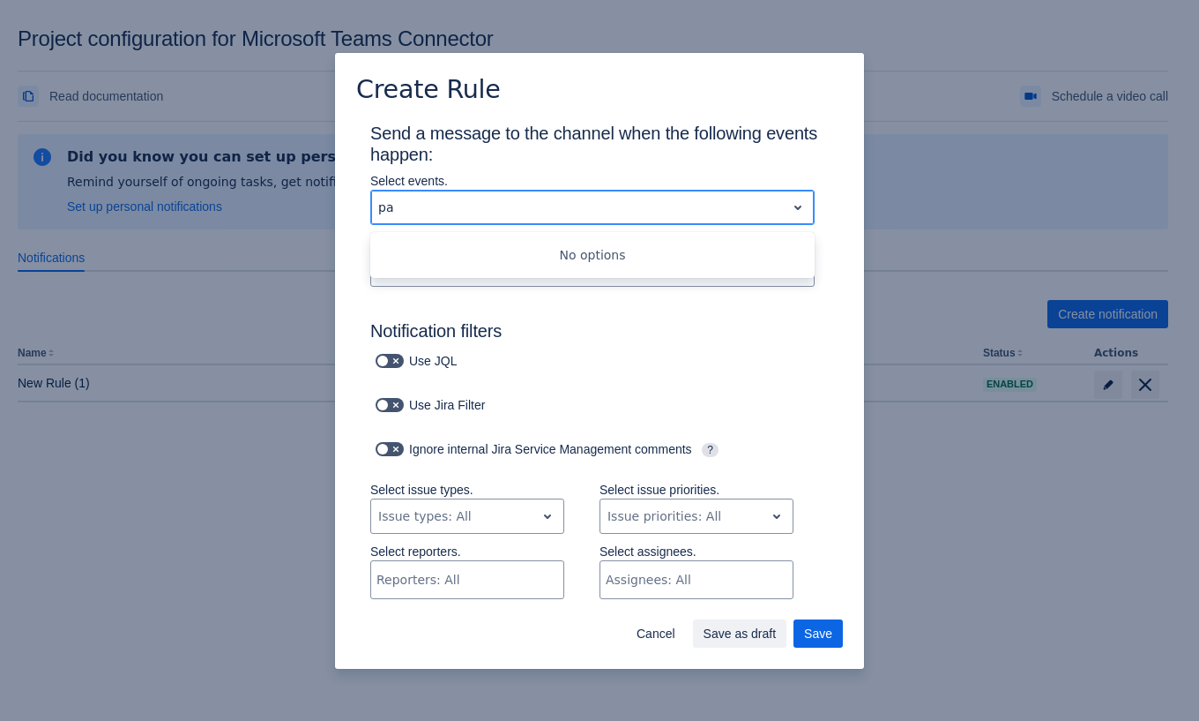
type input "p"
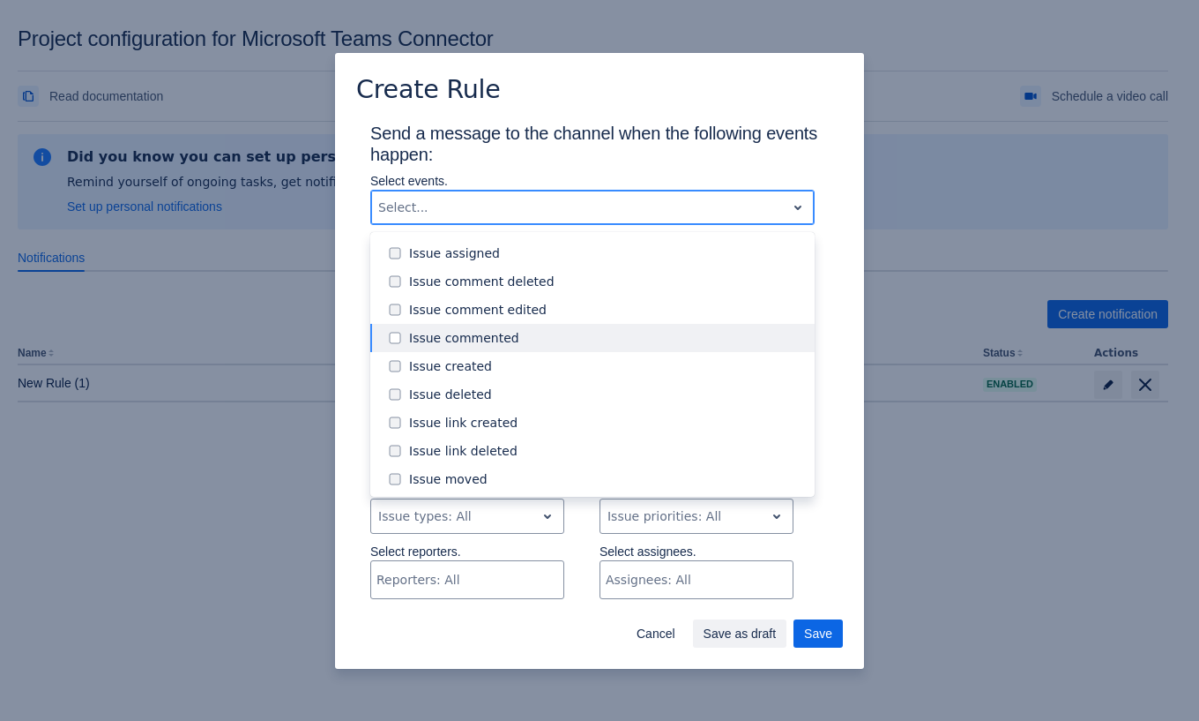
scroll to position [201, 0]
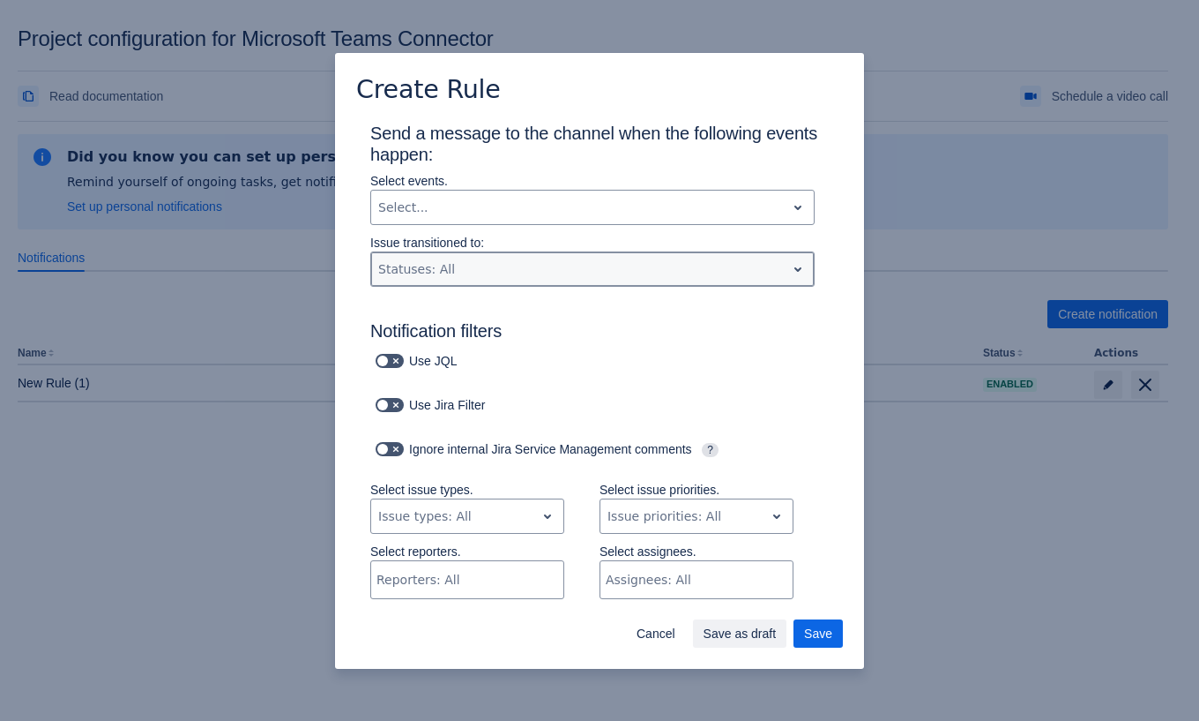
click at [488, 287] on div "Statuses: All" at bounding box center [592, 268] width 444 height 35
click at [558, 274] on div at bounding box center [578, 268] width 400 height 21
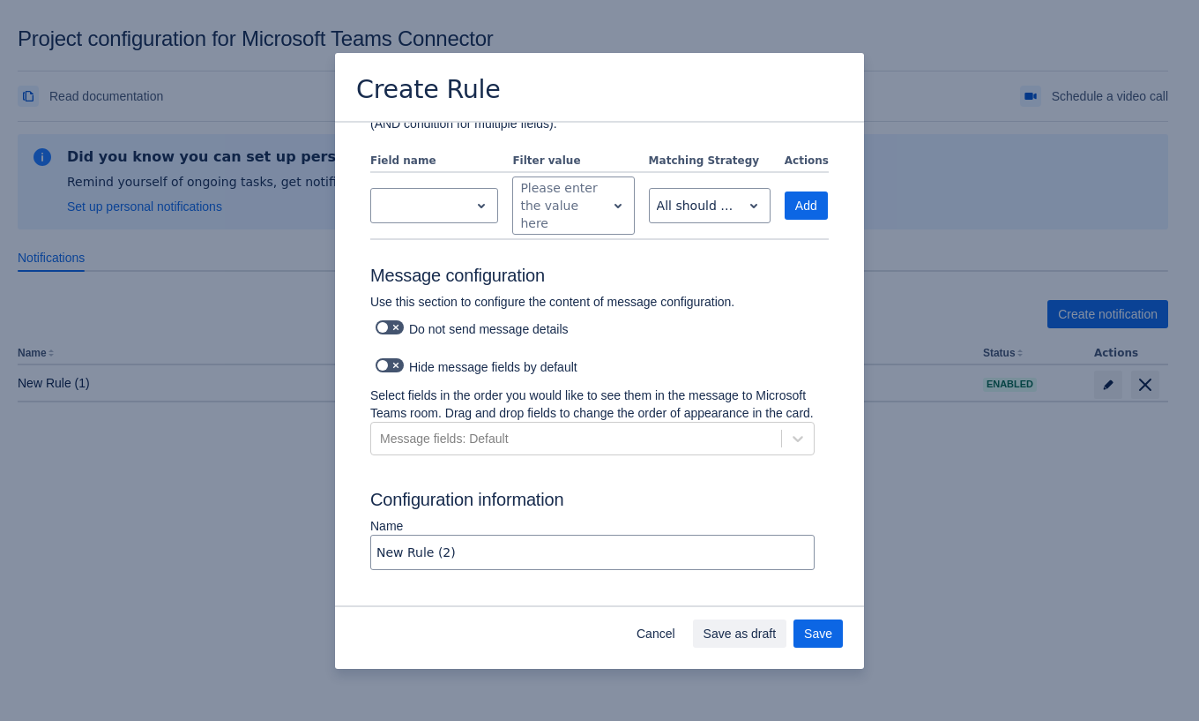
scroll to position [743, 0]
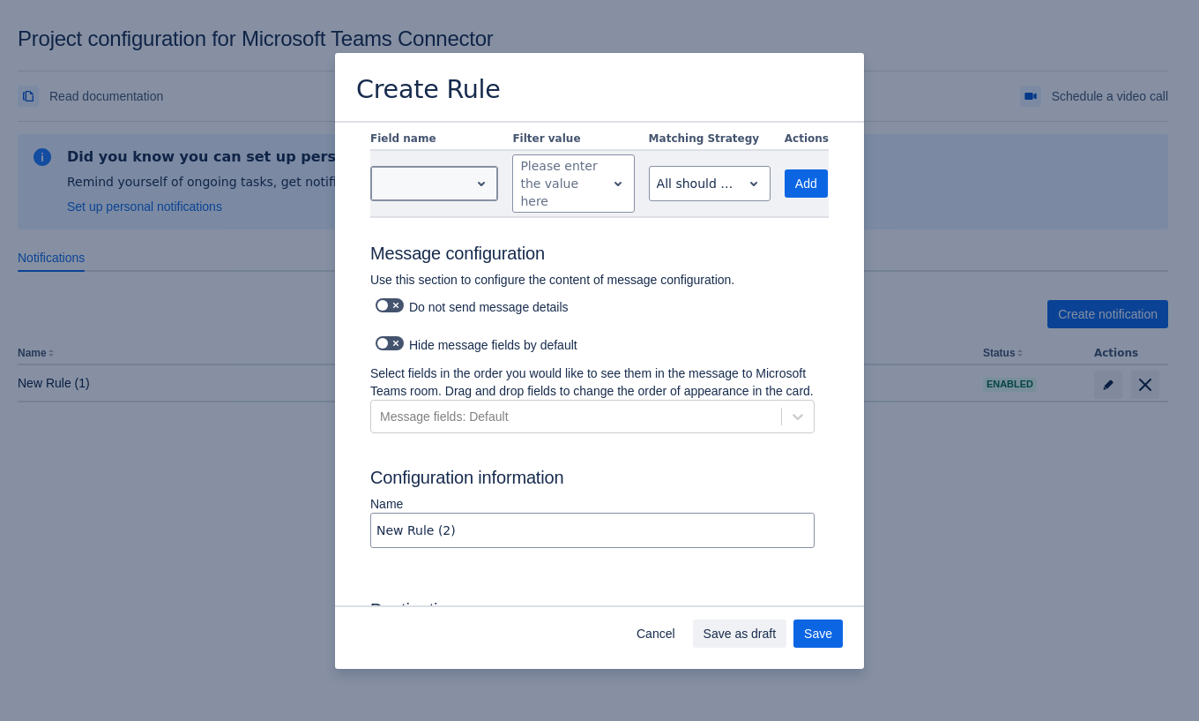
click at [471, 176] on span "open" at bounding box center [481, 183] width 21 height 21
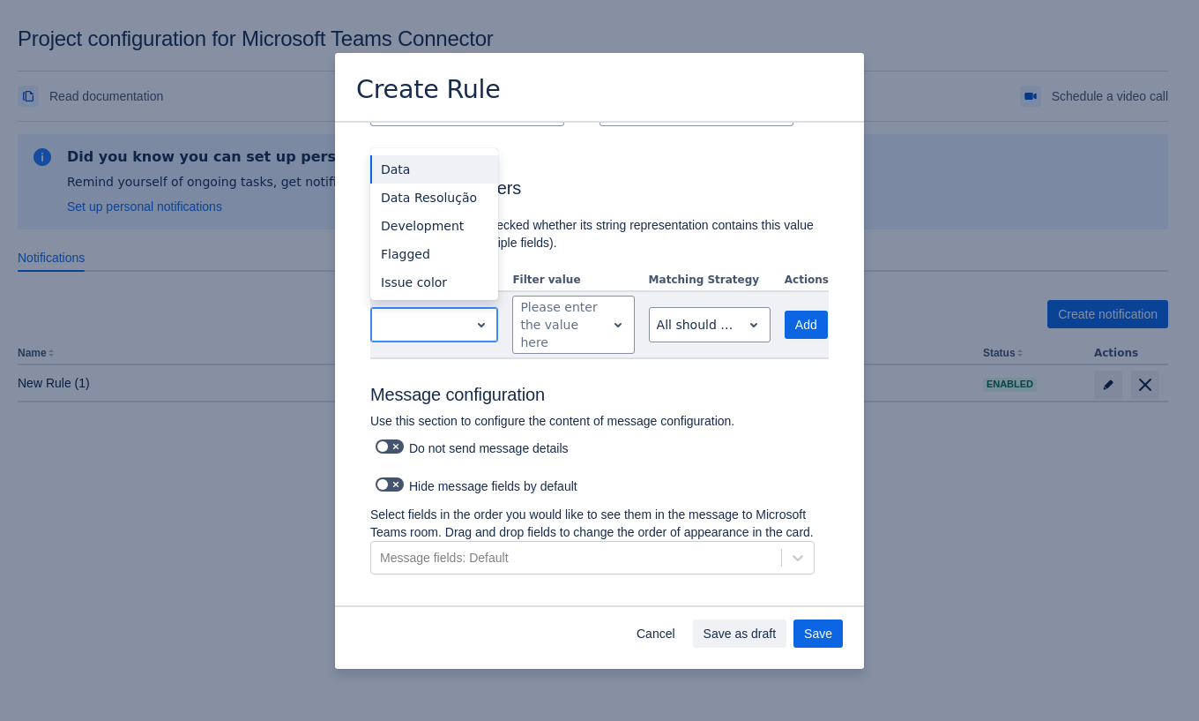
scroll to position [601, 0]
click at [660, 623] on span "Cancel" at bounding box center [656, 633] width 39 height 28
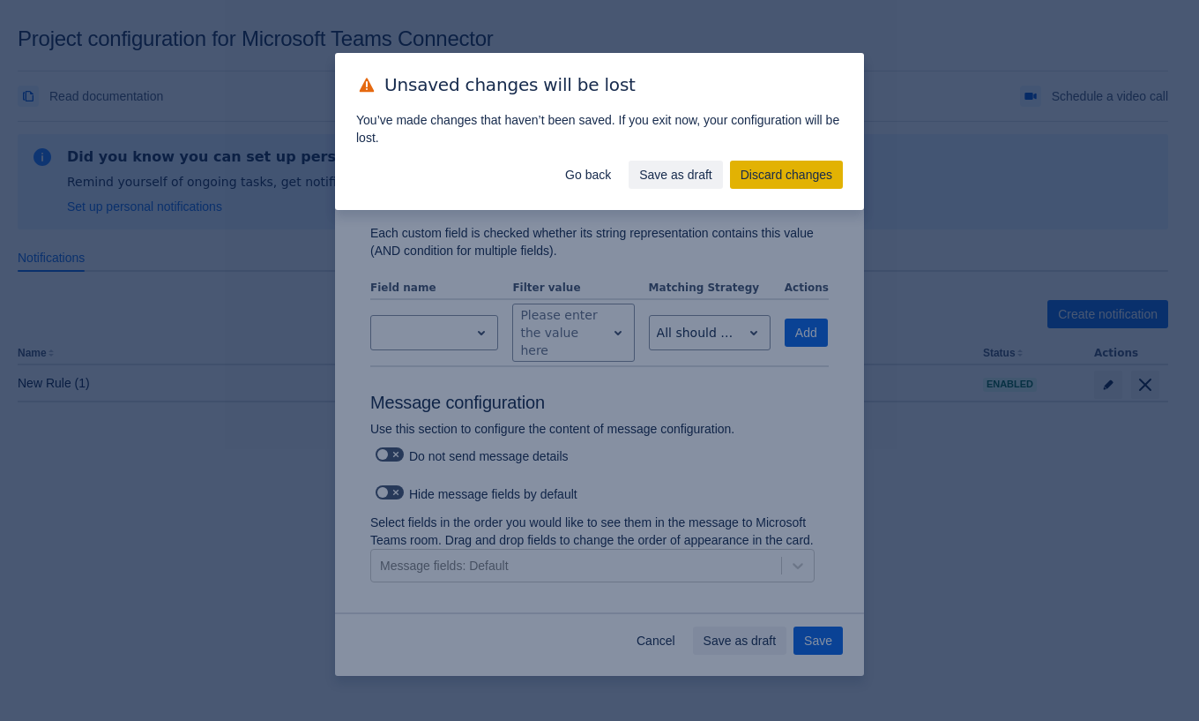
click at [775, 181] on span "Discard changes" at bounding box center [787, 175] width 92 height 28
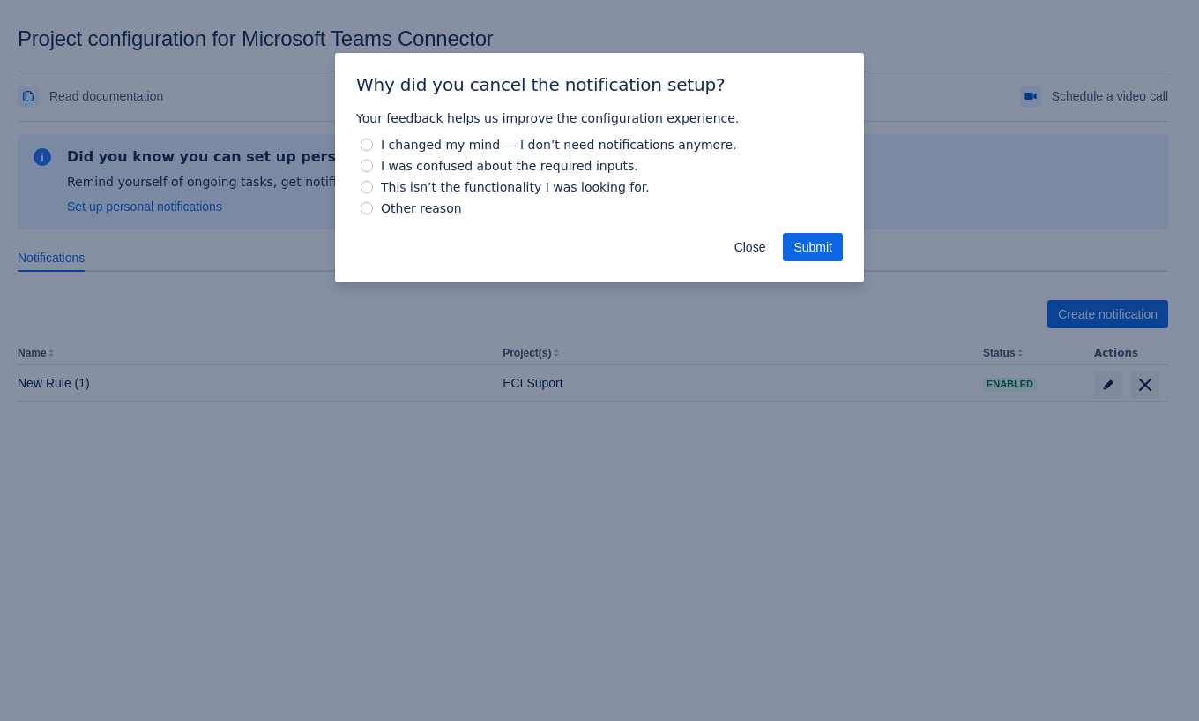
click at [415, 136] on span "I changed my mind — I don’t need notifications anymore." at bounding box center [558, 144] width 363 height 21
click at [373, 138] on input "I changed my mind — I don’t need notifications anymore." at bounding box center [367, 144] width 12 height 12
radio input "true"
click at [801, 246] on span "Submit" at bounding box center [813, 247] width 39 height 28
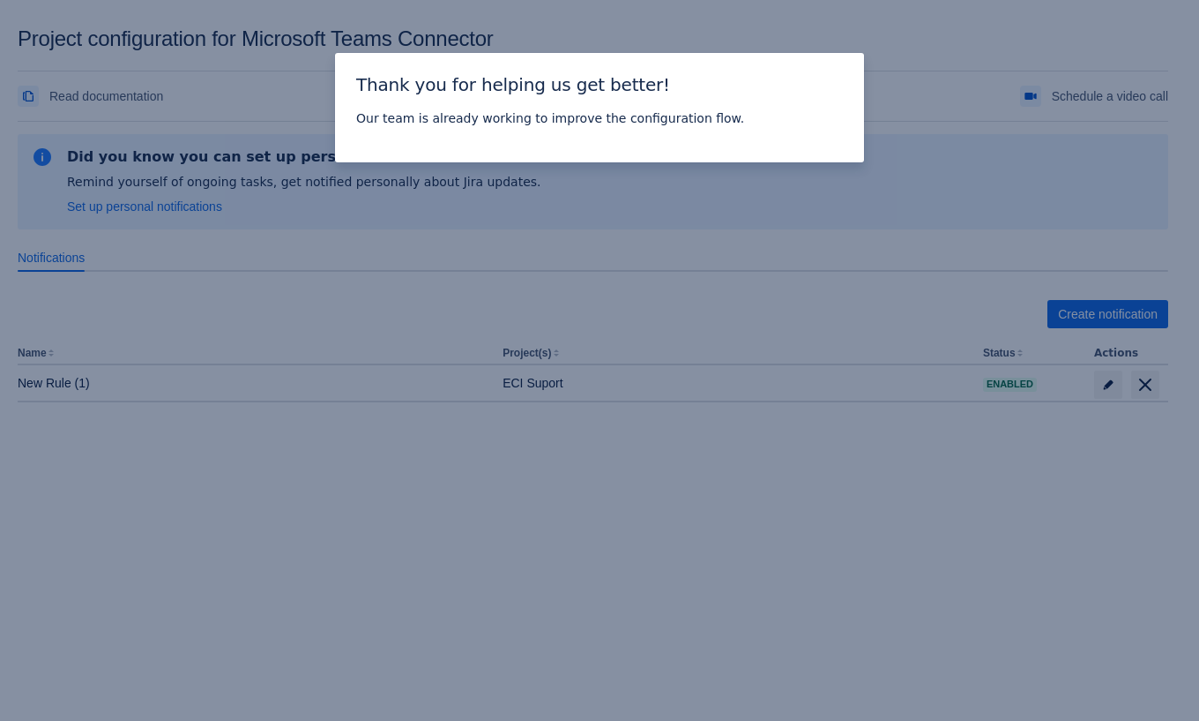
click at [471, 339] on div "Thank you for helping us get better! Our team is already working to improve the…" at bounding box center [599, 360] width 1199 height 721
click at [748, 111] on div "Our team is already working to improve the configuration flow." at bounding box center [599, 118] width 529 height 21
